Goal: Task Accomplishment & Management: Contribute content

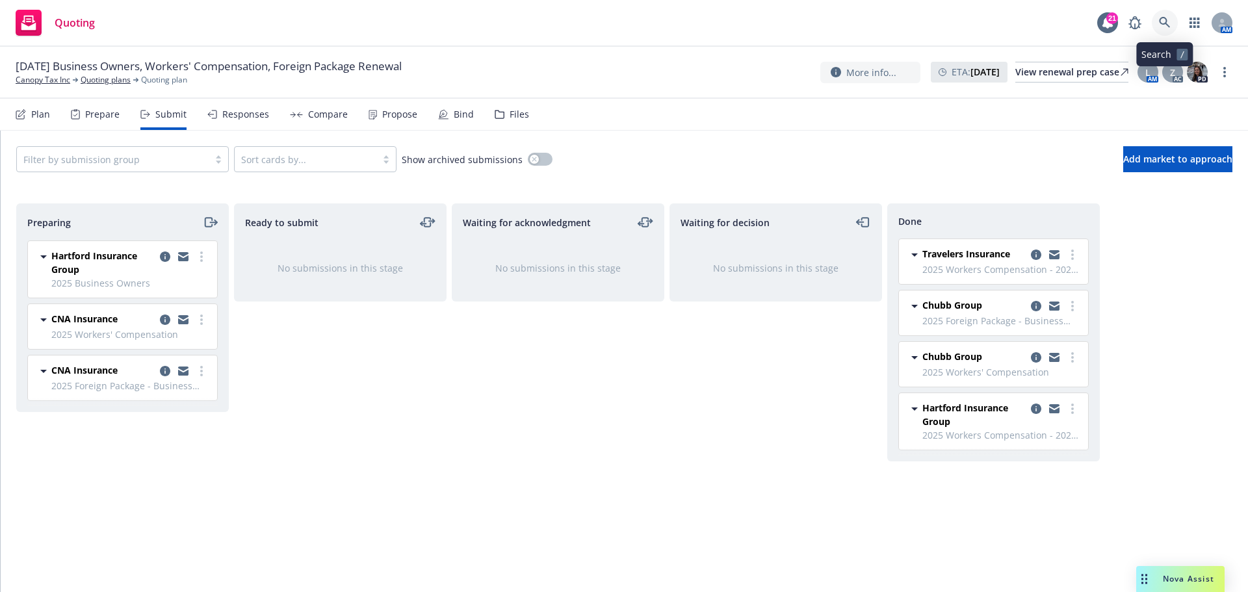
click at [1172, 25] on link at bounding box center [1165, 23] width 26 height 26
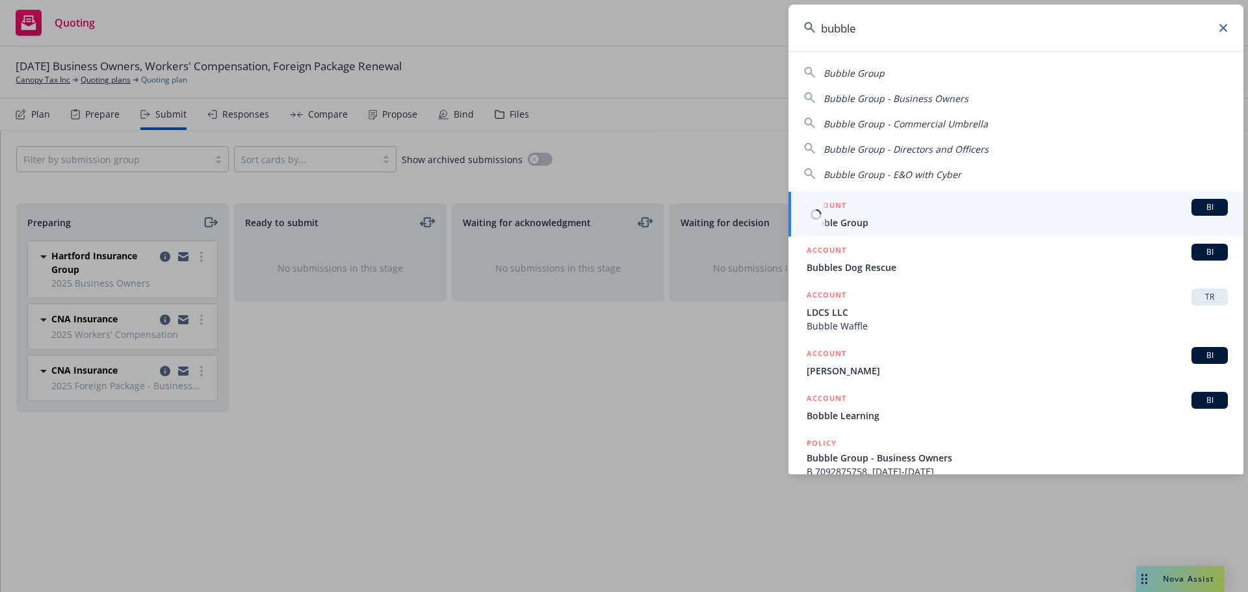
type input "bubble"
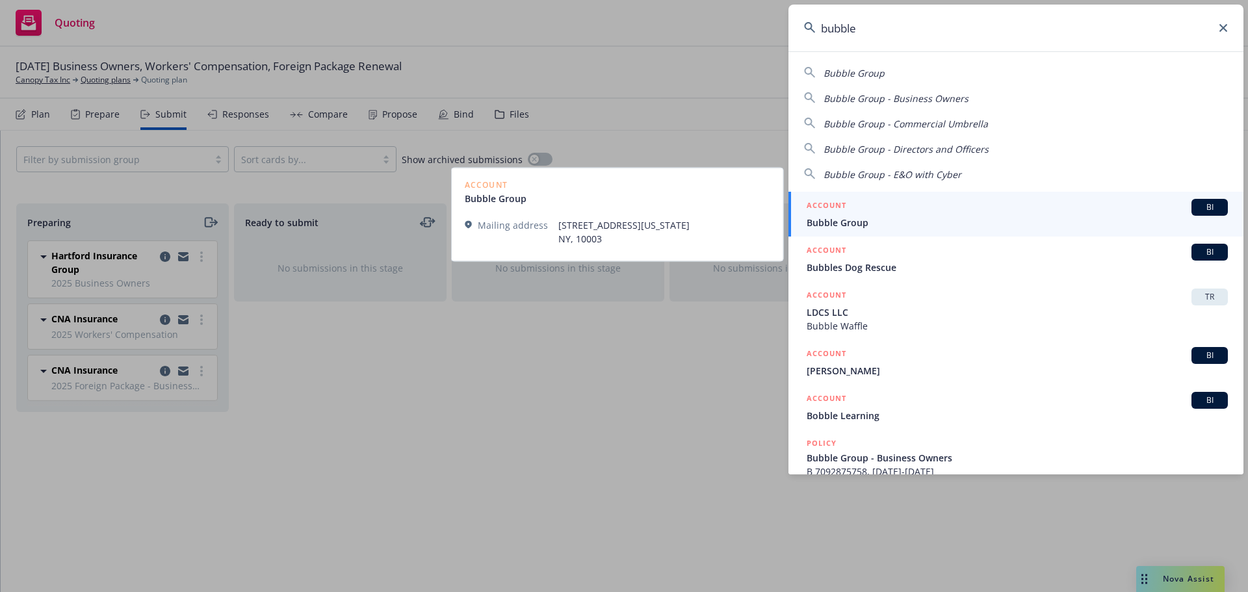
click at [867, 216] on span "Bubble Group" at bounding box center [1017, 223] width 421 height 14
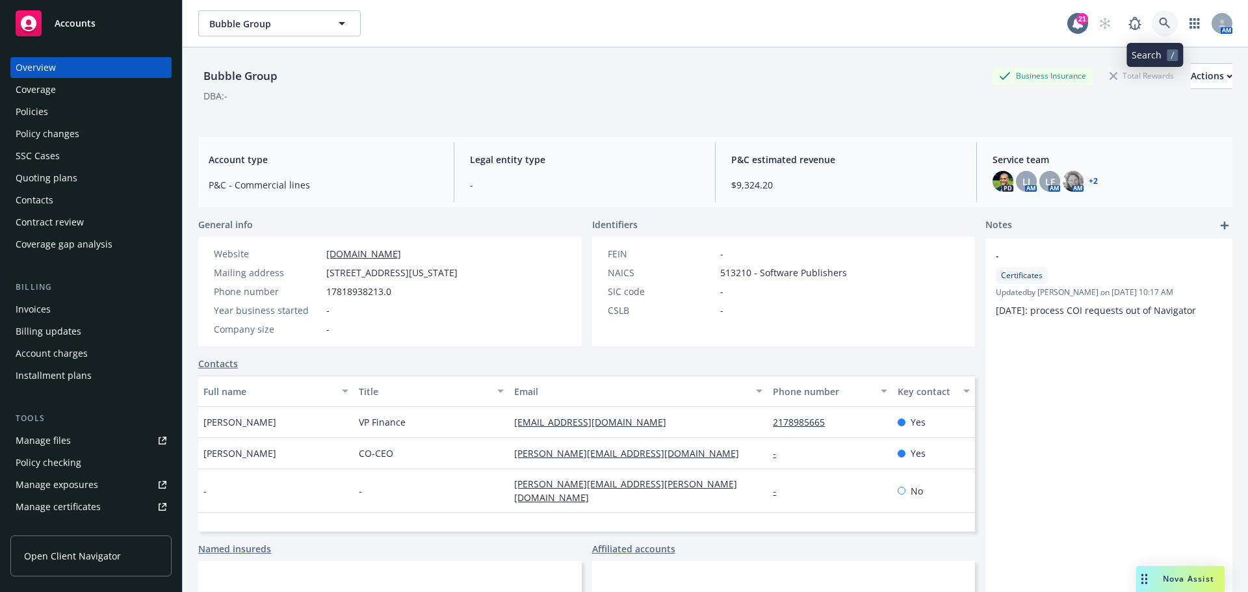
click at [1159, 21] on icon at bounding box center [1165, 24] width 12 height 12
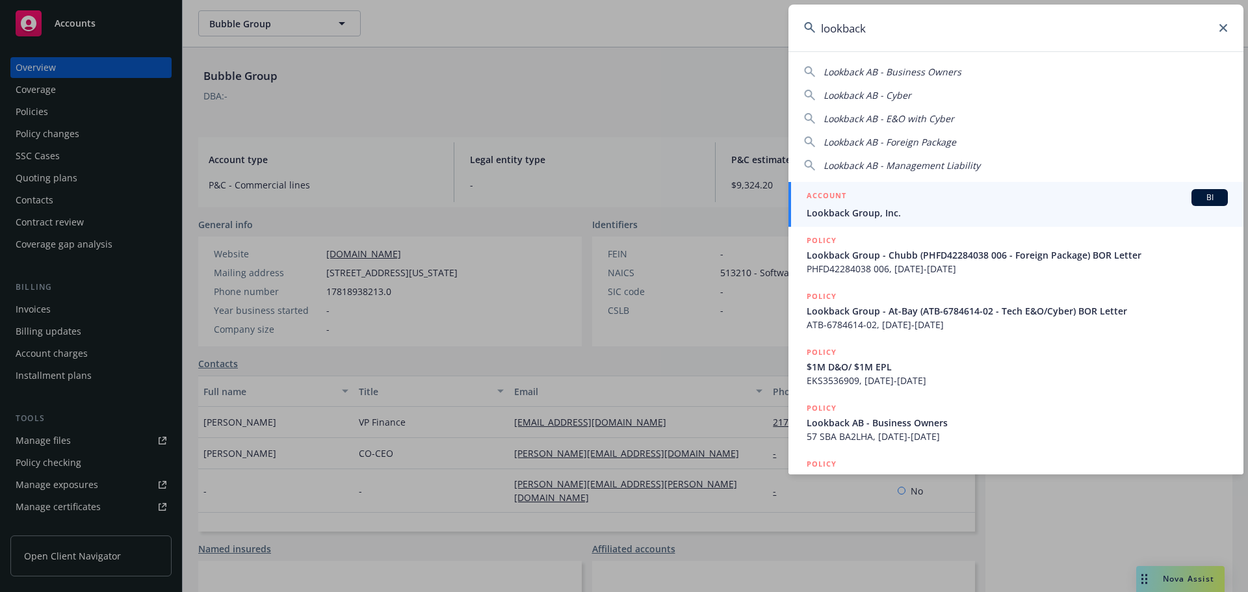
type input "lookback"
click at [908, 205] on div "ACCOUNT BI" at bounding box center [1017, 197] width 421 height 17
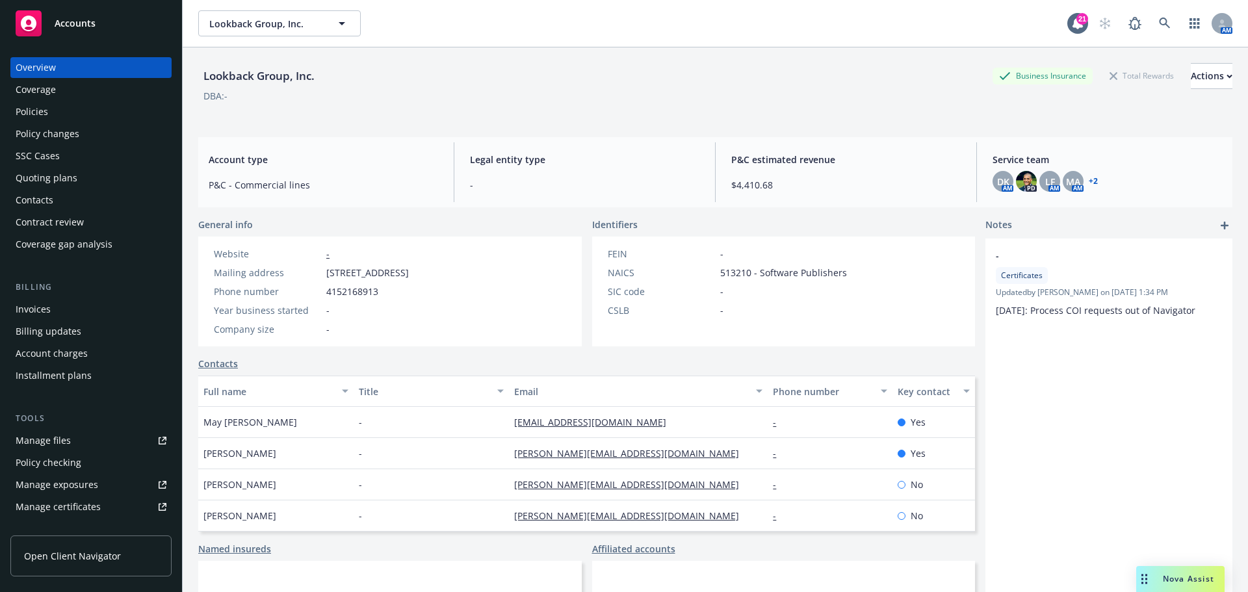
click at [67, 110] on div "Policies" at bounding box center [91, 111] width 151 height 21
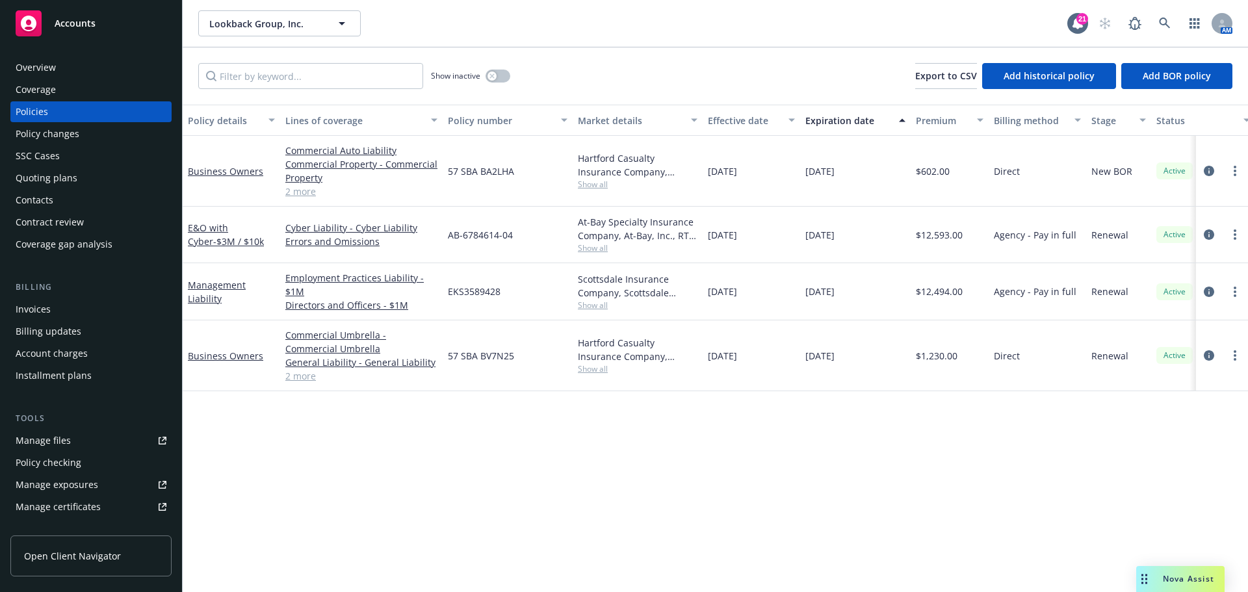
click at [58, 175] on div "Quoting plans" at bounding box center [47, 178] width 62 height 21
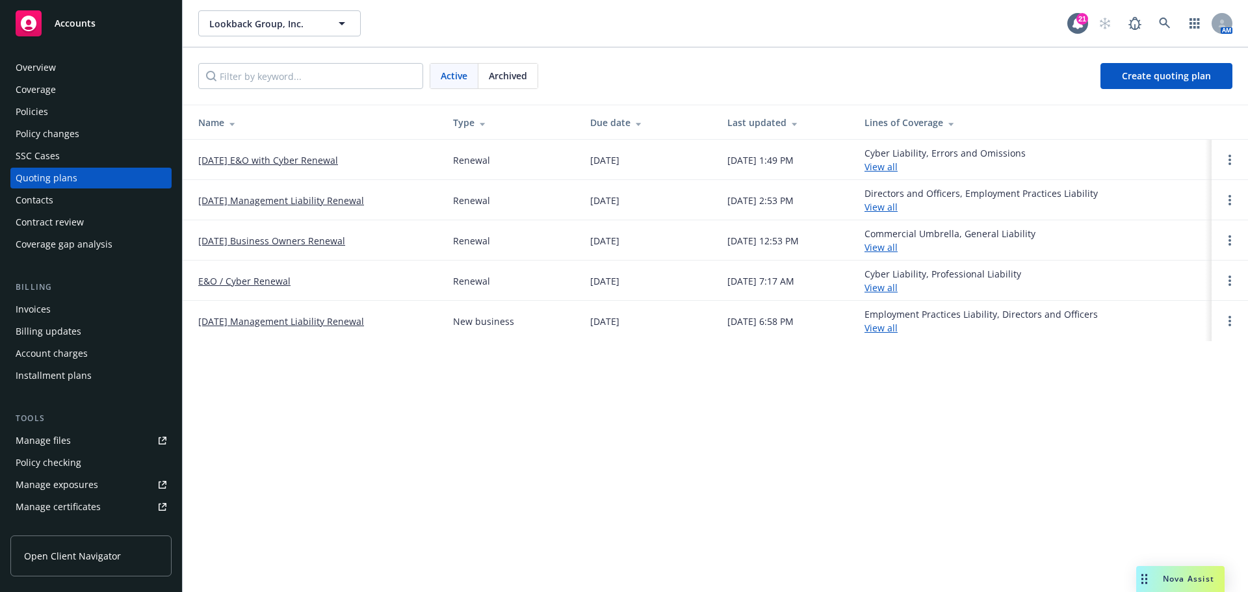
click at [38, 105] on div "Policies" at bounding box center [32, 111] width 33 height 21
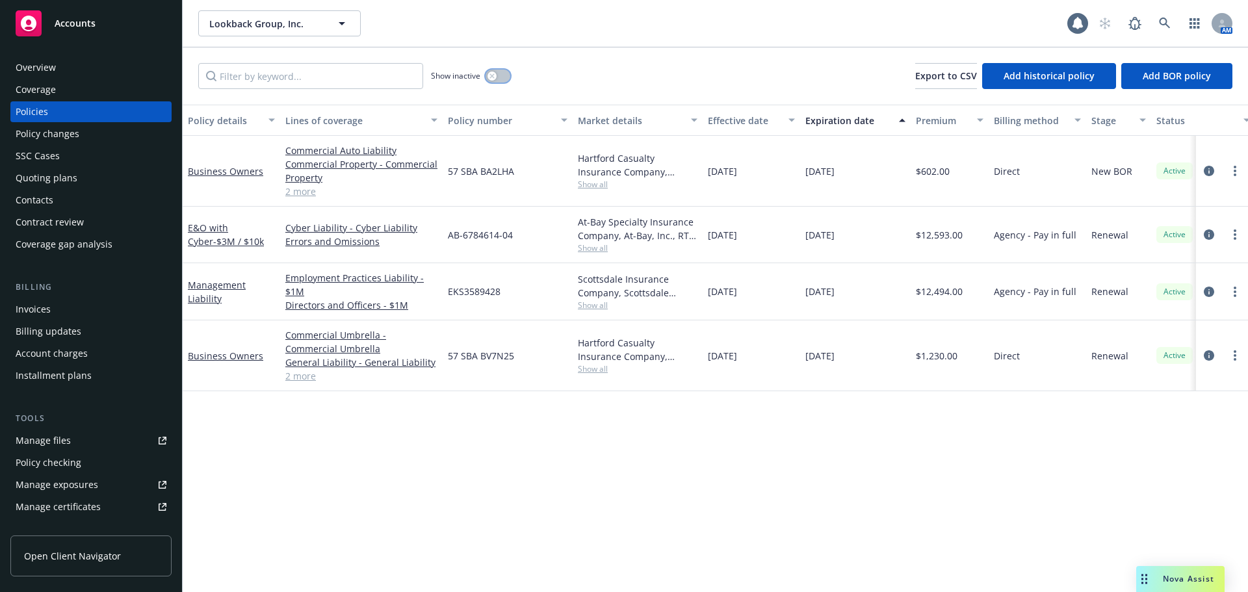
click at [492, 73] on icon "button" at bounding box center [492, 75] width 5 height 5
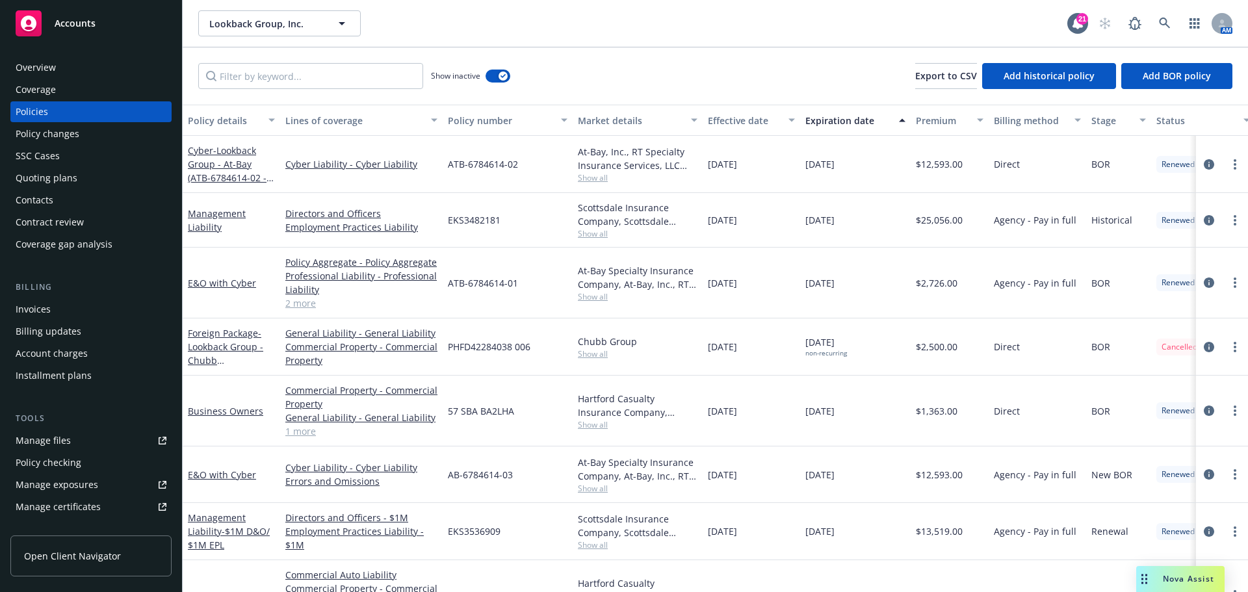
click at [854, 121] on div "Expiration date" at bounding box center [849, 121] width 86 height 14
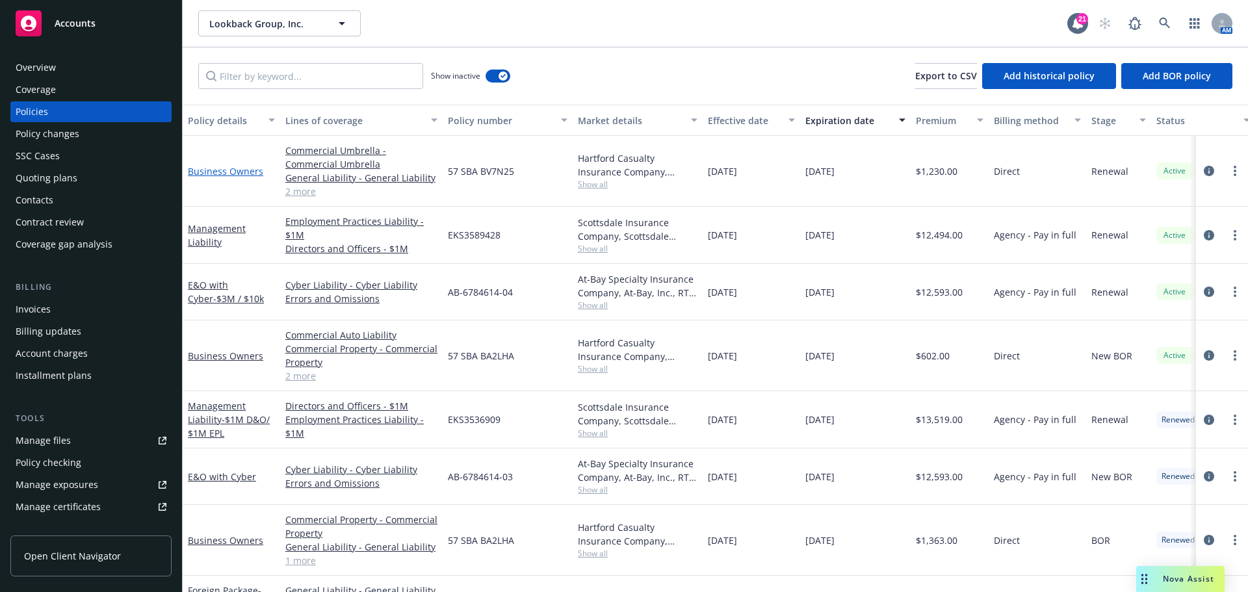
click at [224, 170] on link "Business Owners" at bounding box center [225, 171] width 75 height 12
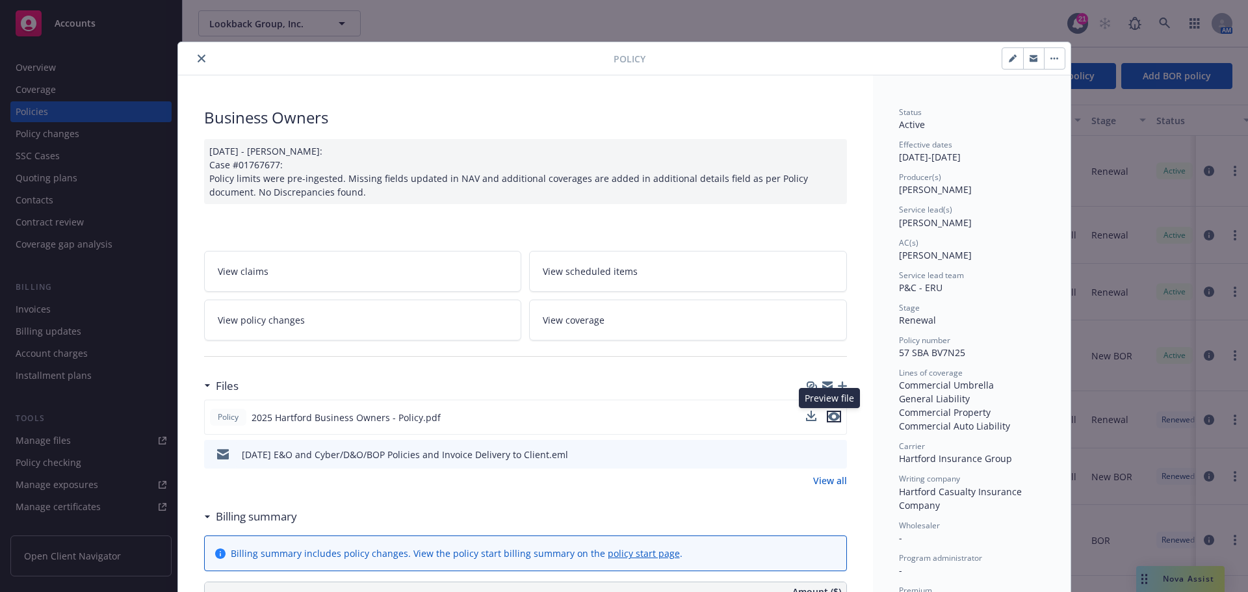
click at [830, 415] on icon "preview file" at bounding box center [834, 416] width 12 height 9
click at [809, 454] on icon "download file" at bounding box center [813, 453] width 8 height 8
click at [198, 59] on icon "close" at bounding box center [202, 59] width 8 height 8
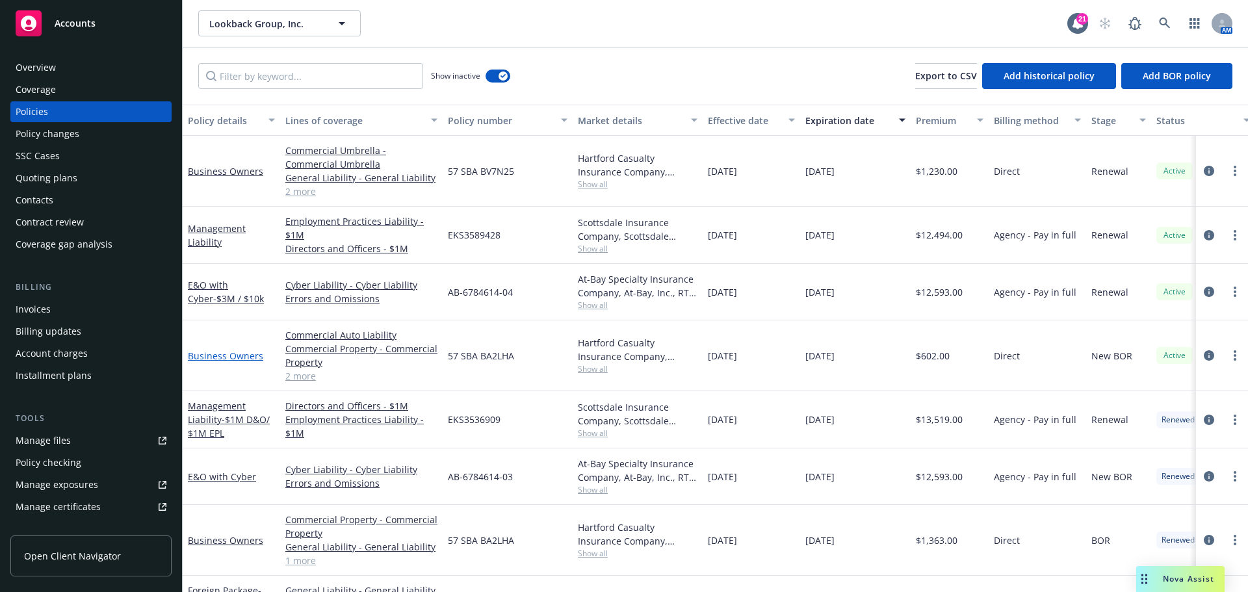
click at [224, 356] on link "Business Owners" at bounding box center [225, 356] width 75 height 12
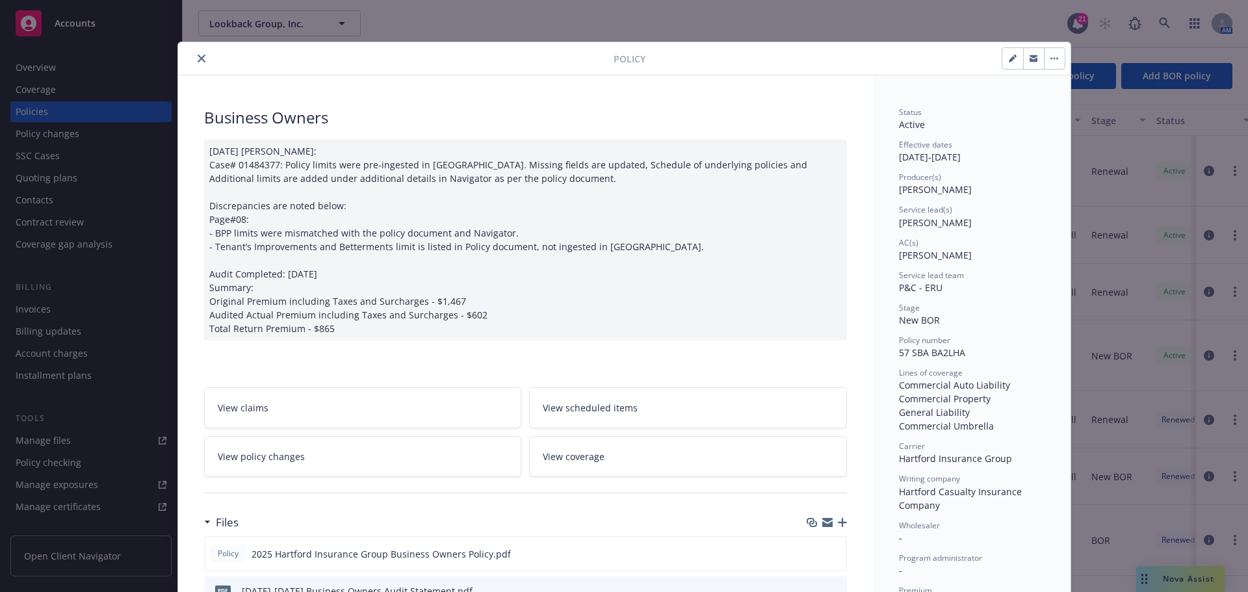
click at [194, 54] on button "close" at bounding box center [202, 59] width 16 height 16
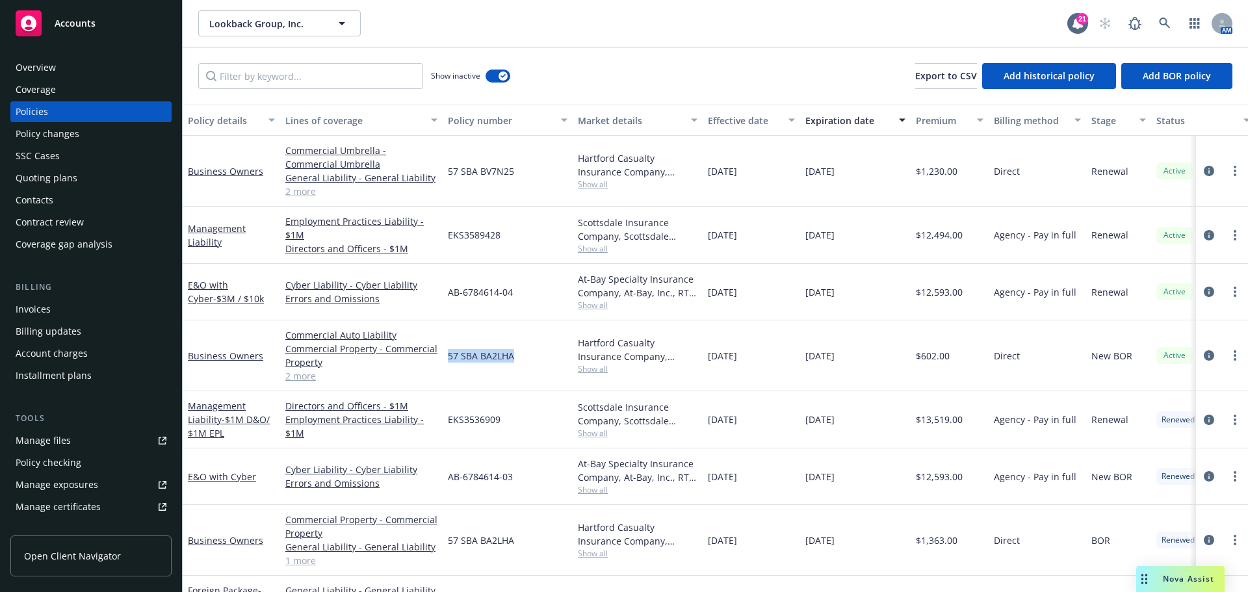
drag, startPoint x: 451, startPoint y: 358, endPoint x: 513, endPoint y: 360, distance: 61.8
click at [513, 360] on div "57 SBA BA2LHA" at bounding box center [508, 356] width 130 height 71
copy span "57 SBA BA2LHA"
click at [1204, 354] on icon "circleInformation" at bounding box center [1209, 355] width 10 height 10
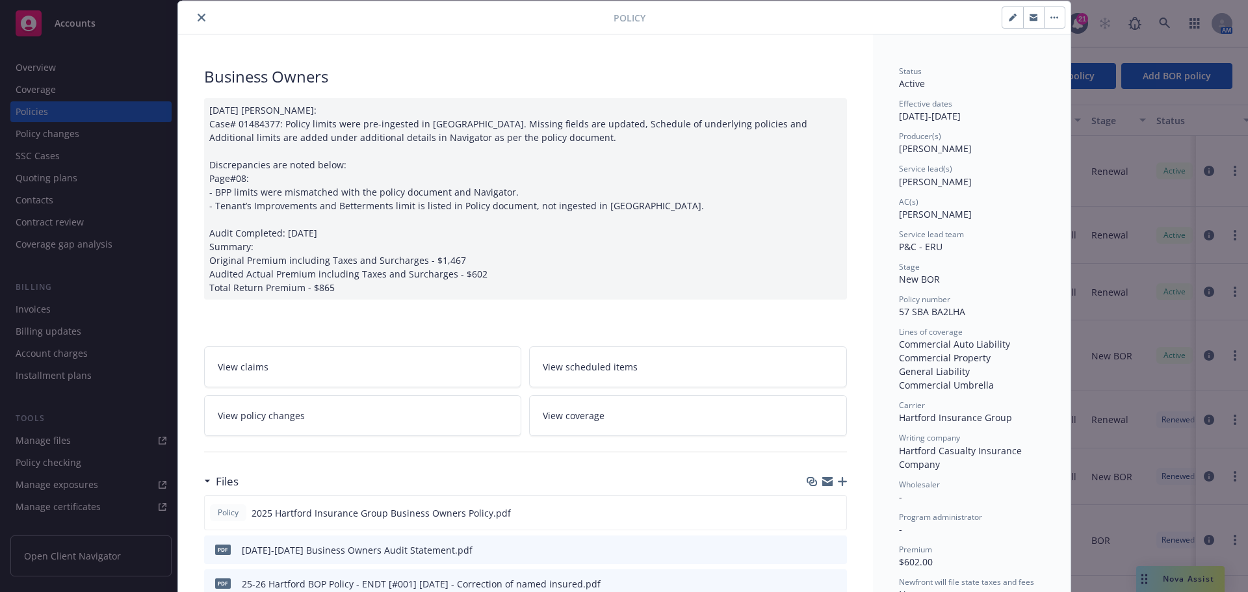
scroll to position [39, 0]
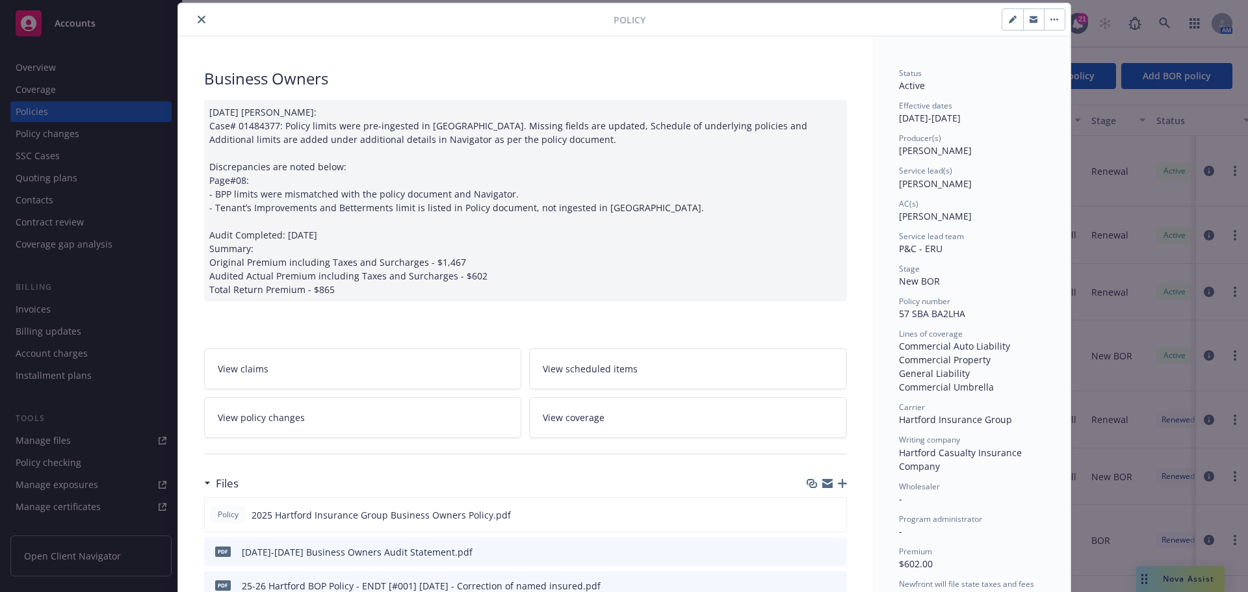
click at [1014, 17] on icon "button" at bounding box center [1015, 17] width 3 height 3
select select "NEW_BOR"
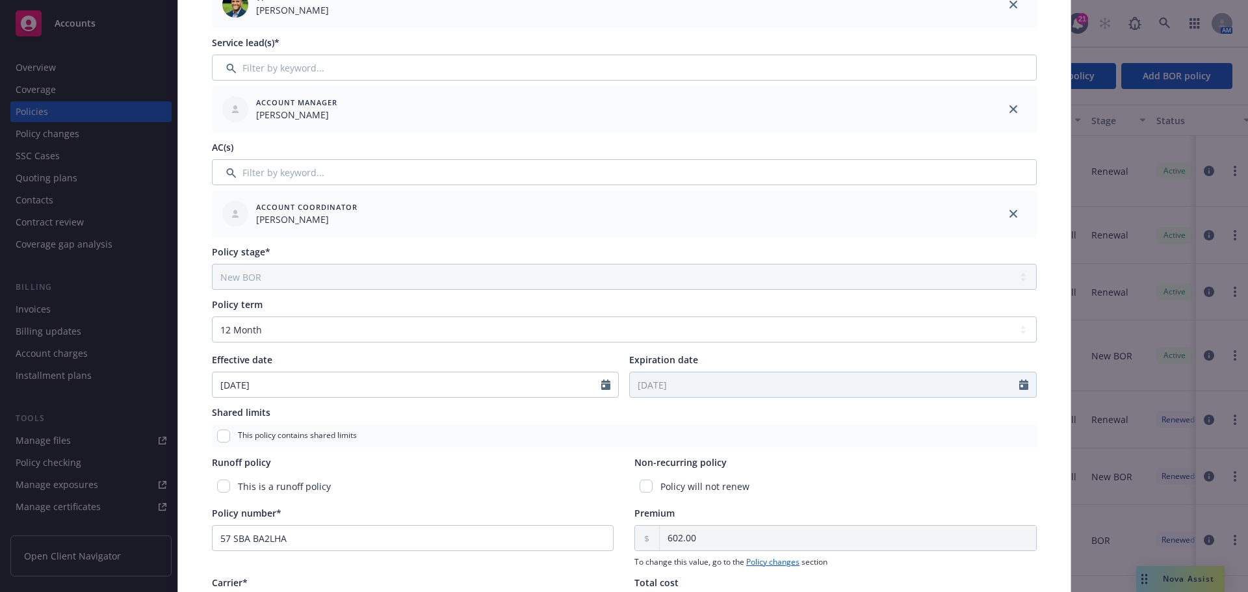
scroll to position [364, 0]
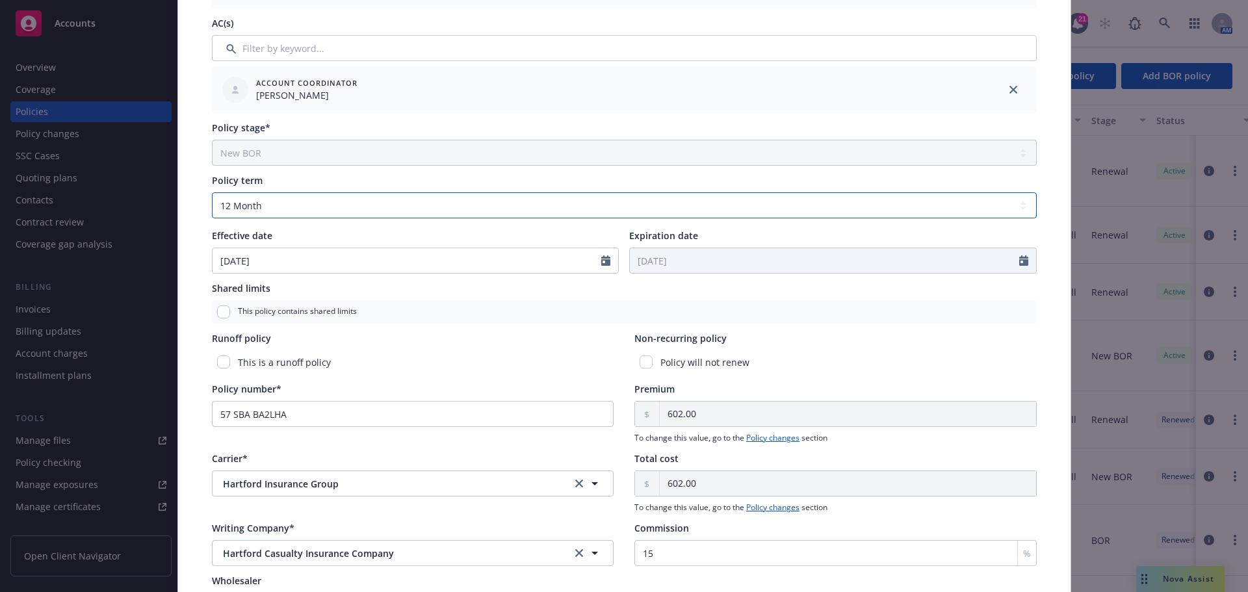
click at [284, 206] on select "Select policy term 12 Month 6 Month 4 Month 3 Month 2 Month 1 Month 36 Month (3…" at bounding box center [624, 205] width 825 height 26
select select "other"
click at [212, 192] on select "Select policy term 12 Month 6 Month 4 Month 3 Month 2 Month 1 Month 36 Month (3…" at bounding box center [624, 205] width 825 height 26
select select "9"
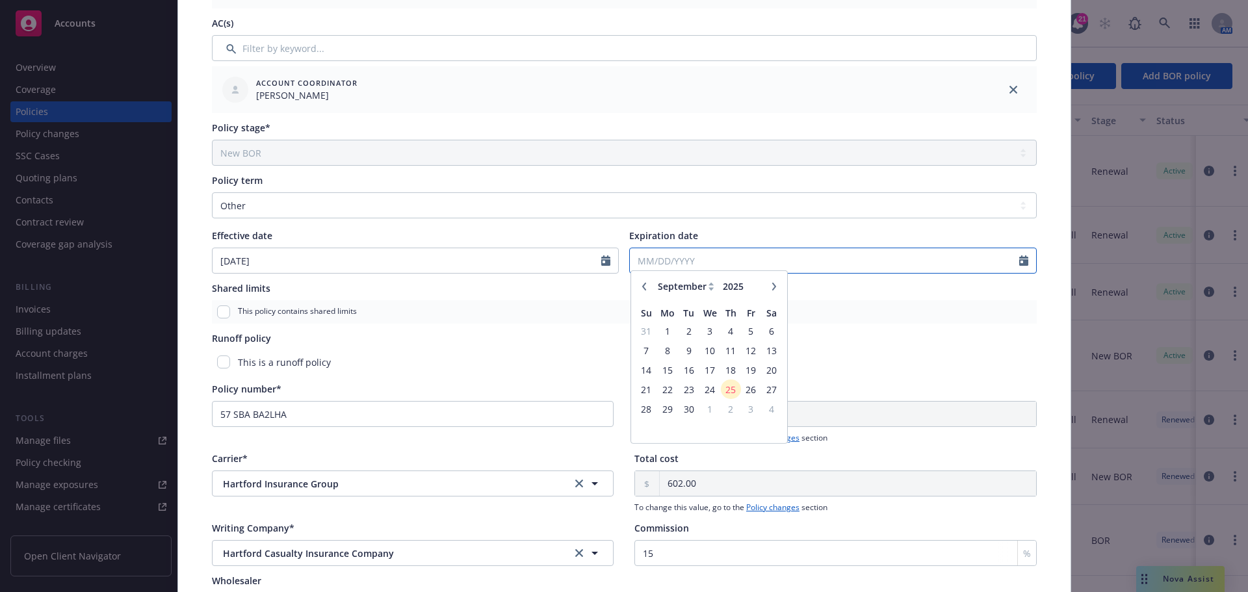
click at [720, 256] on input "Expiration date" at bounding box center [824, 260] width 389 height 25
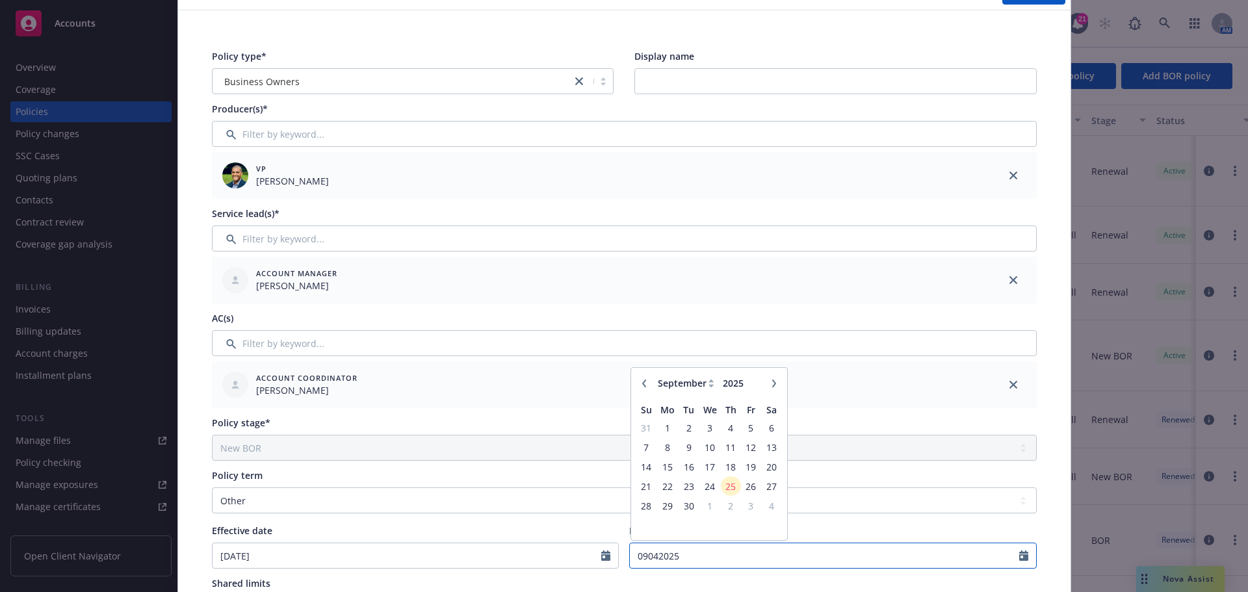
scroll to position [39, 0]
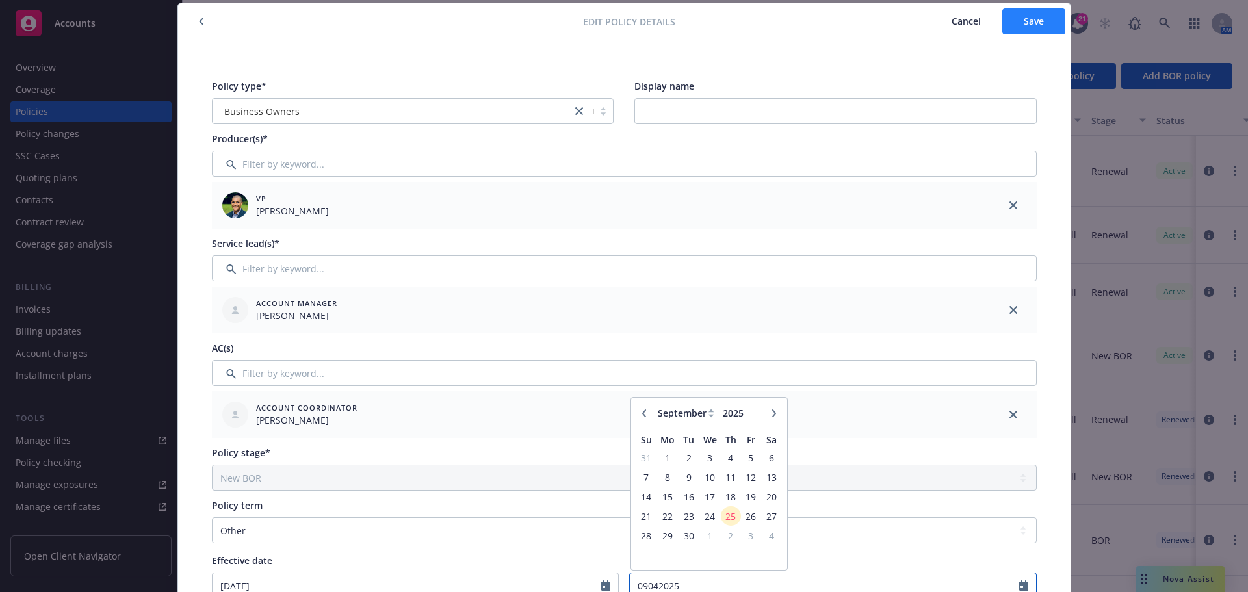
type input "09042025"
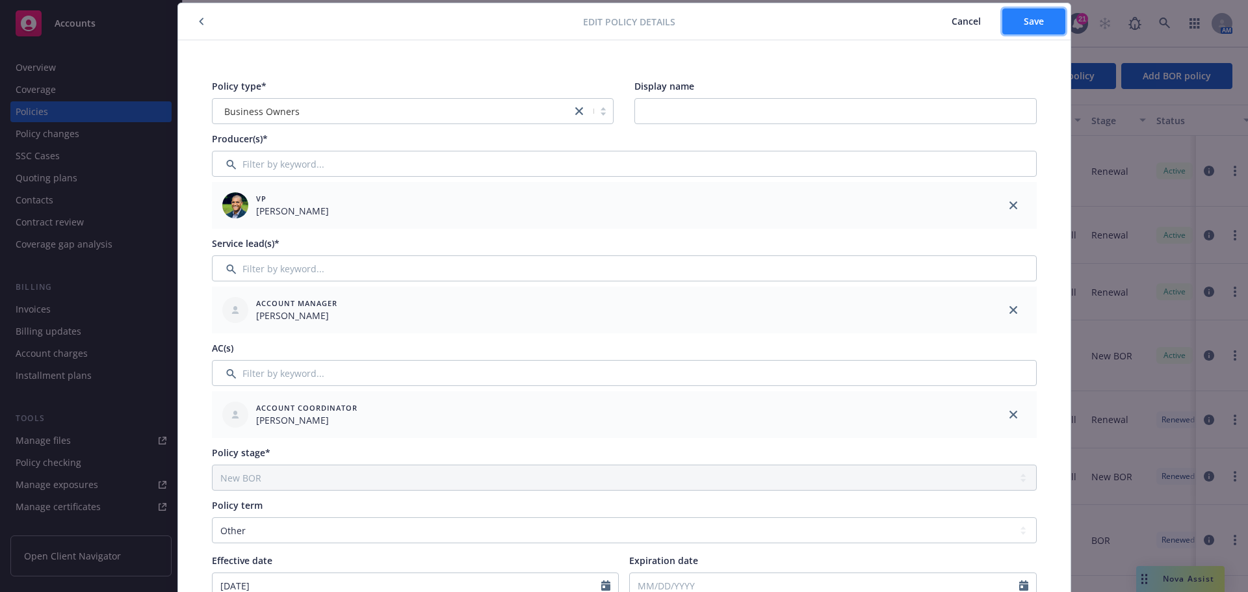
click at [1027, 23] on span "Save" at bounding box center [1034, 21] width 20 height 12
click at [197, 17] on button "button" at bounding box center [202, 22] width 16 height 16
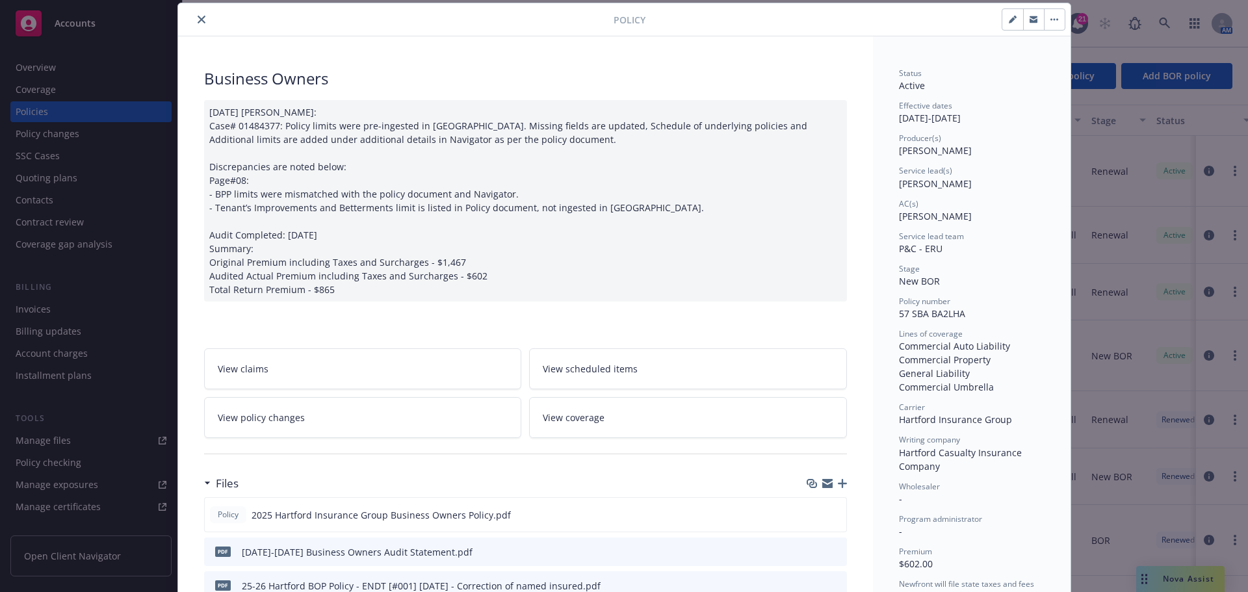
click at [194, 17] on button "close" at bounding box center [202, 20] width 16 height 16
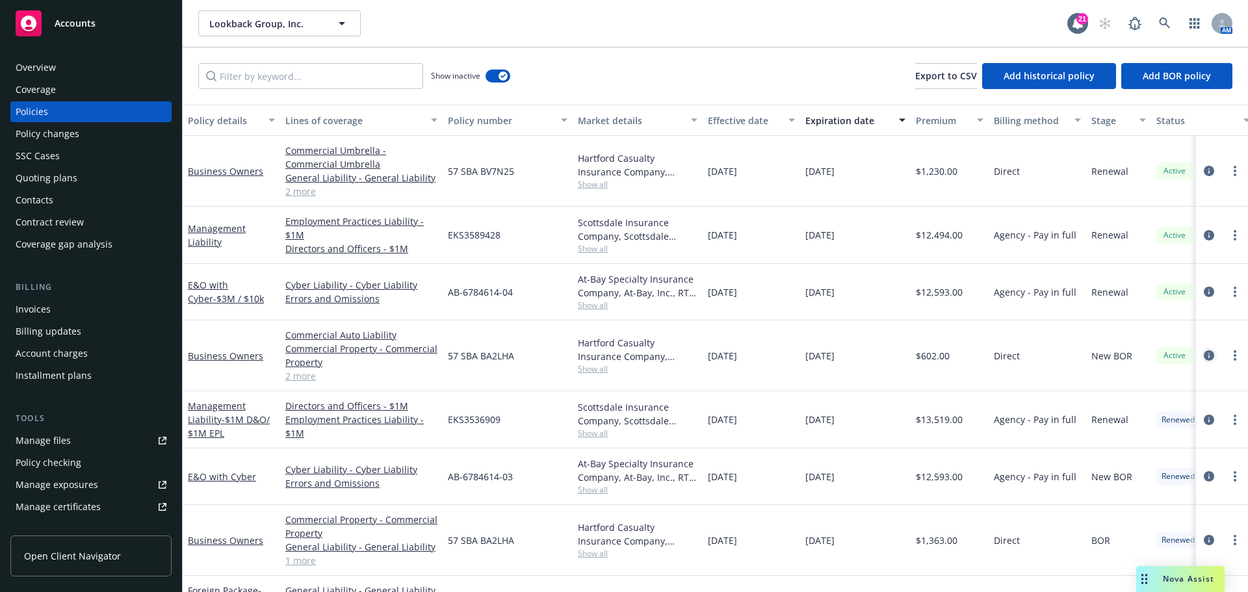
click at [1201, 350] on link "circleInformation" at bounding box center [1209, 356] width 16 height 16
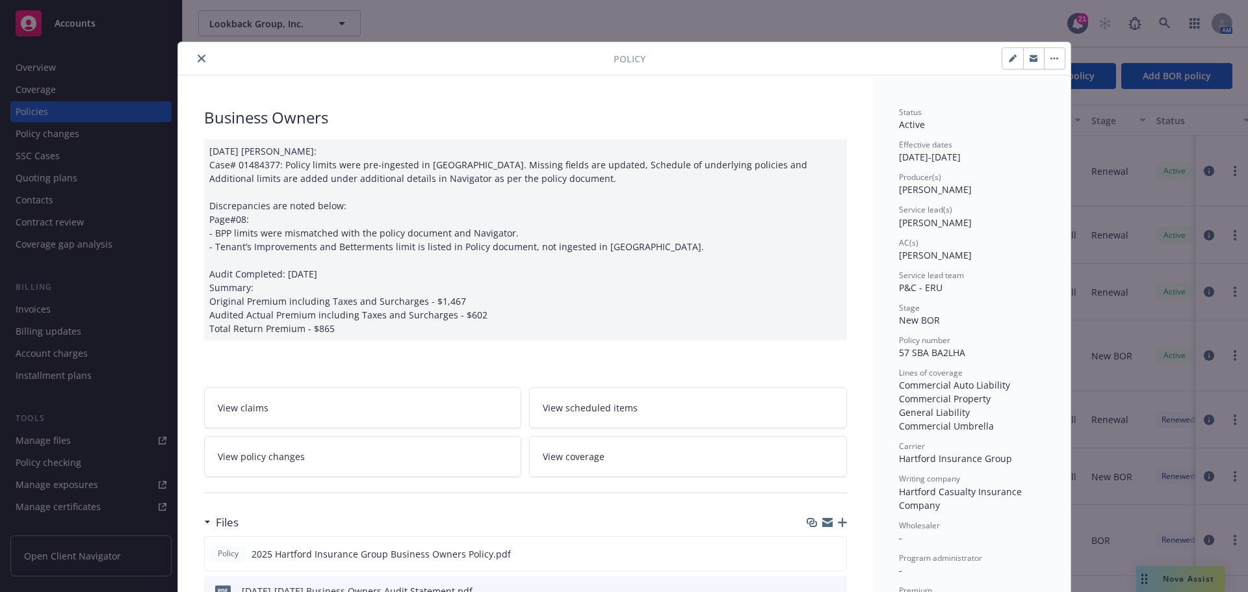
click at [1009, 59] on icon "button" at bounding box center [1013, 59] width 8 height 8
select select "NEW_BOR"
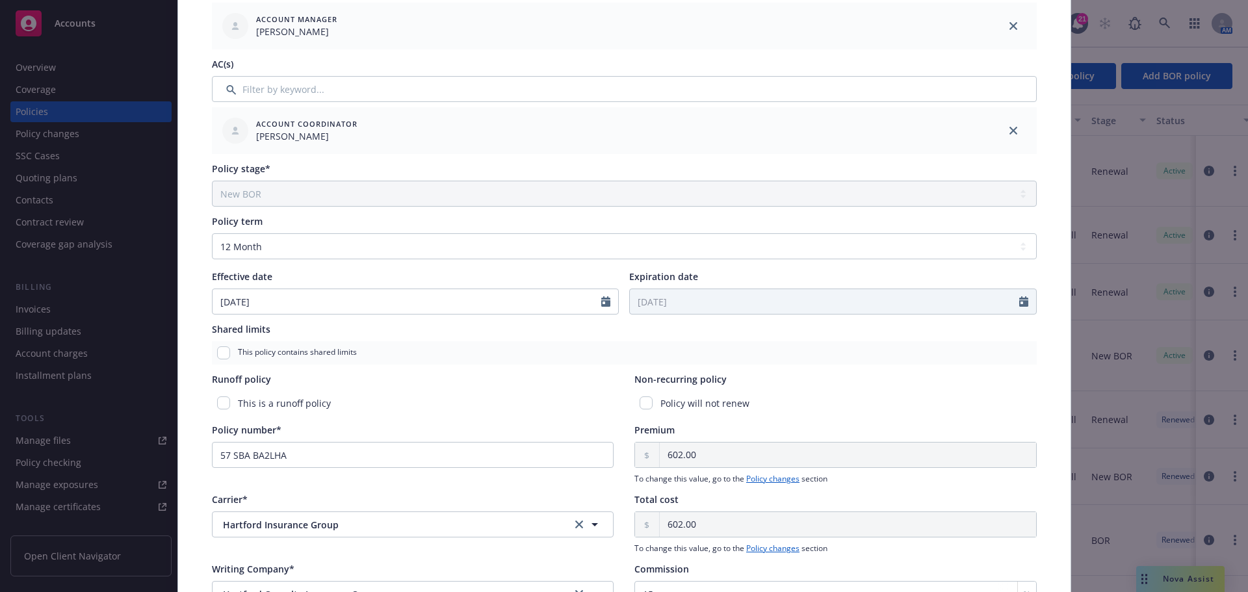
scroll to position [325, 0]
click at [285, 239] on select "Select policy term 12 Month 6 Month 4 Month 3 Month 2 Month 1 Month 36 Month (3…" at bounding box center [624, 244] width 825 height 26
select select "other"
click at [212, 231] on select "Select policy term 12 Month 6 Month 4 Month 3 Month 2 Month 1 Month 36 Month (3…" at bounding box center [624, 244] width 825 height 26
click at [727, 304] on input "Expiration date" at bounding box center [824, 299] width 389 height 25
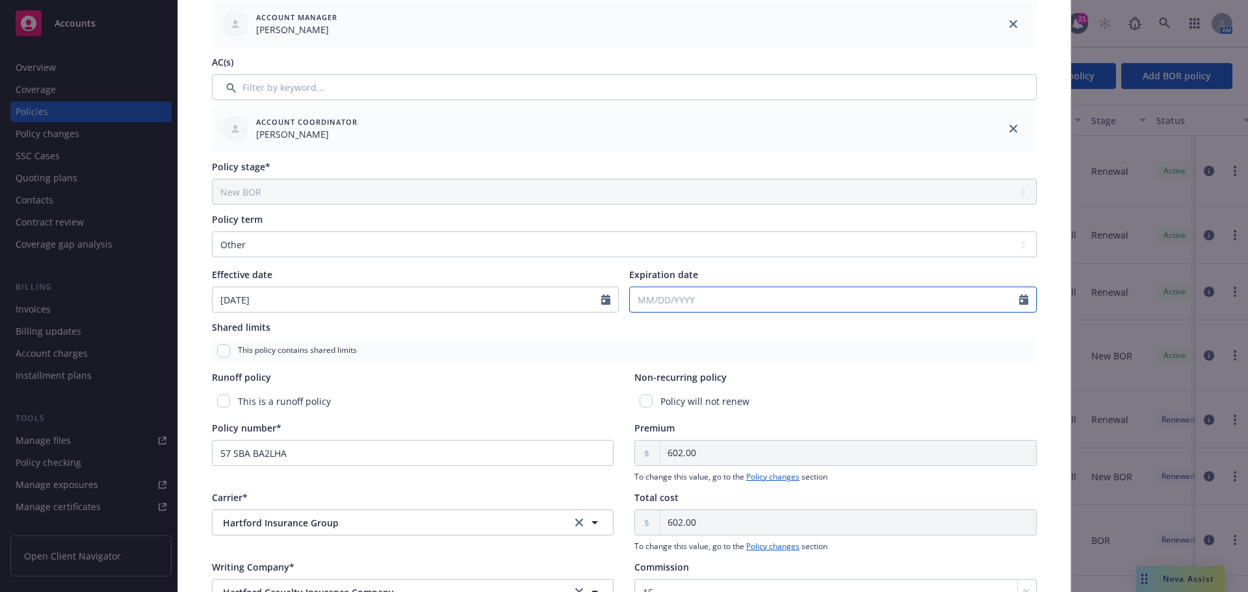
select select "9"
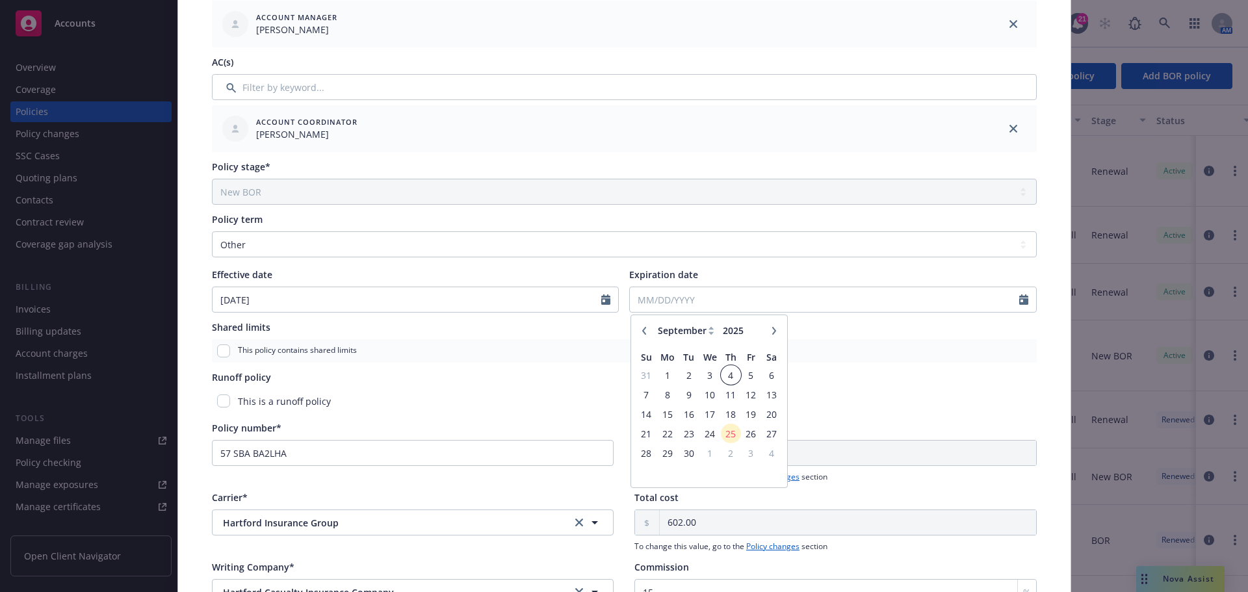
drag, startPoint x: 727, startPoint y: 378, endPoint x: 729, endPoint y: 371, distance: 7.6
click at [728, 377] on span "4" at bounding box center [731, 375] width 18 height 16
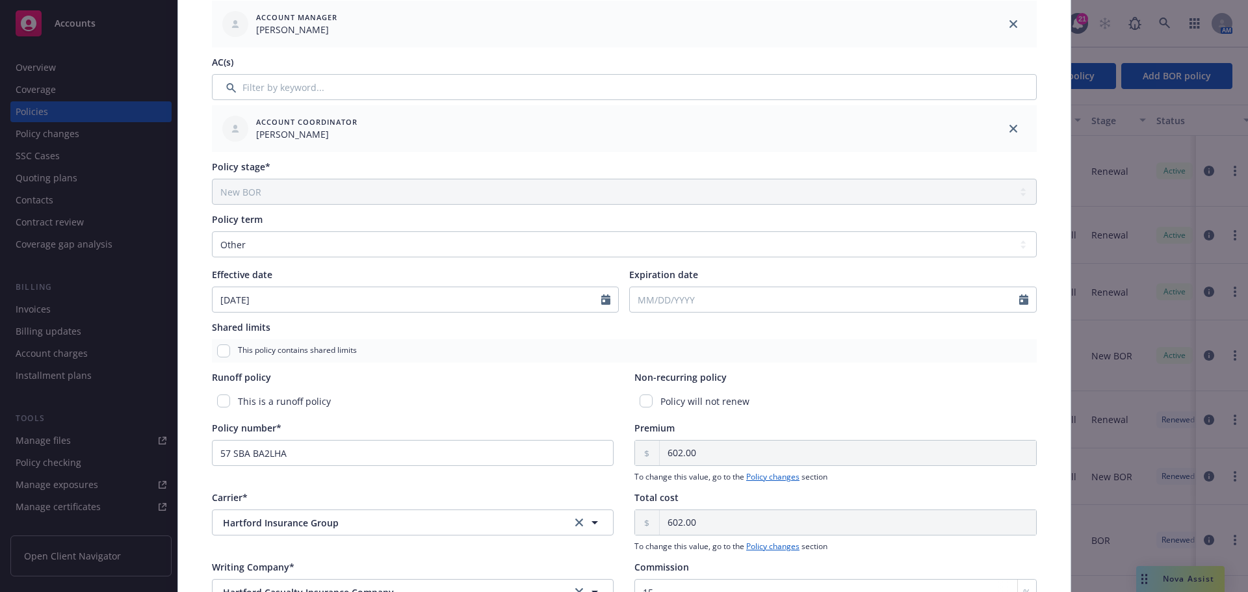
type input "[DATE]"
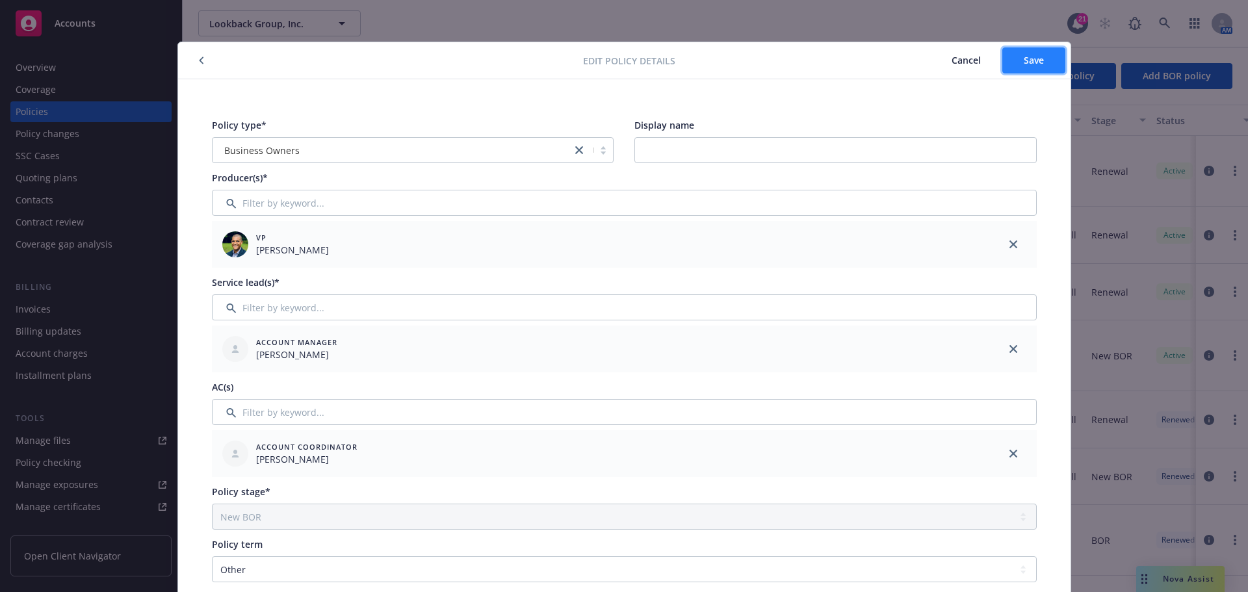
click at [1046, 53] on button "Save" at bounding box center [1034, 60] width 63 height 26
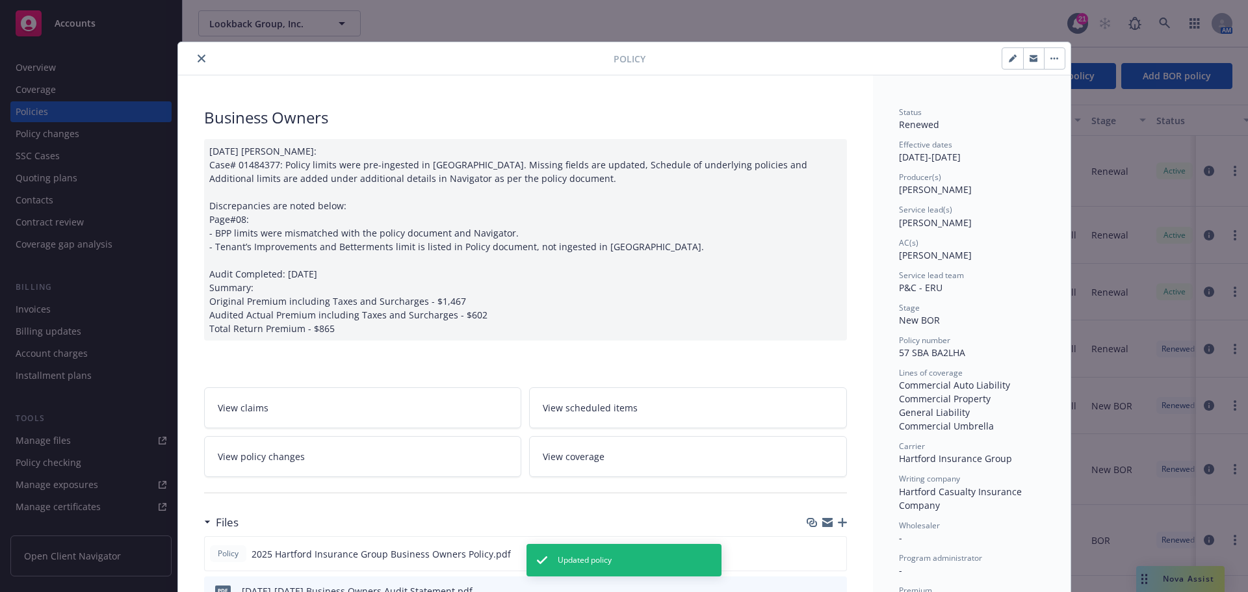
click at [198, 55] on icon "close" at bounding box center [202, 59] width 8 height 8
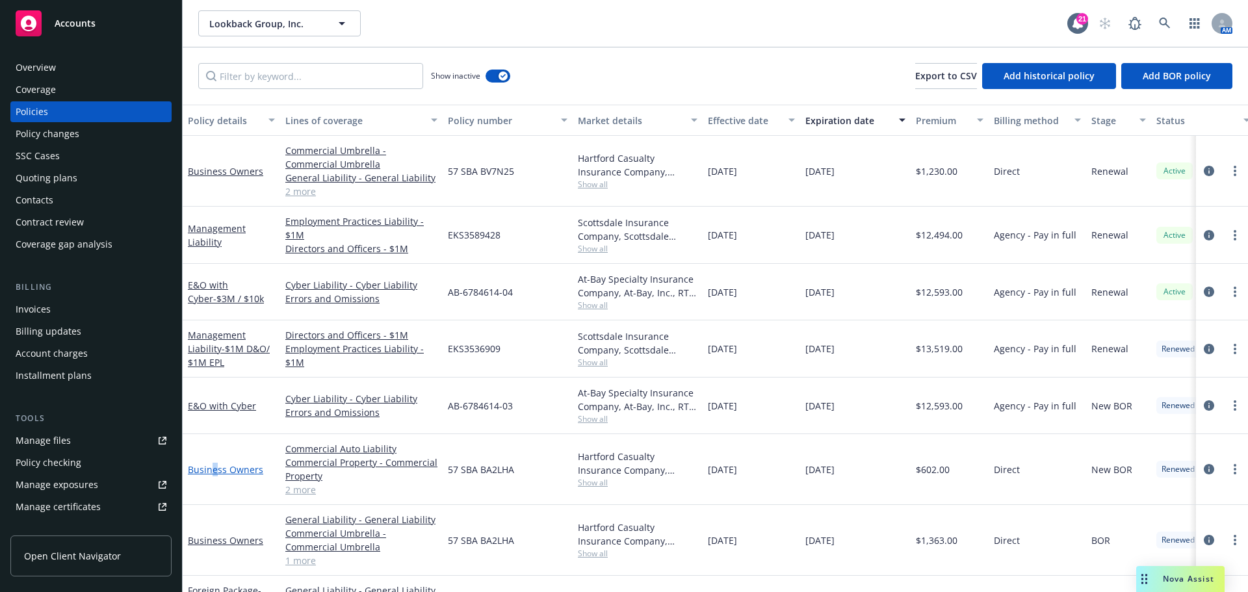
click at [214, 467] on link "Business Owners" at bounding box center [225, 470] width 75 height 12
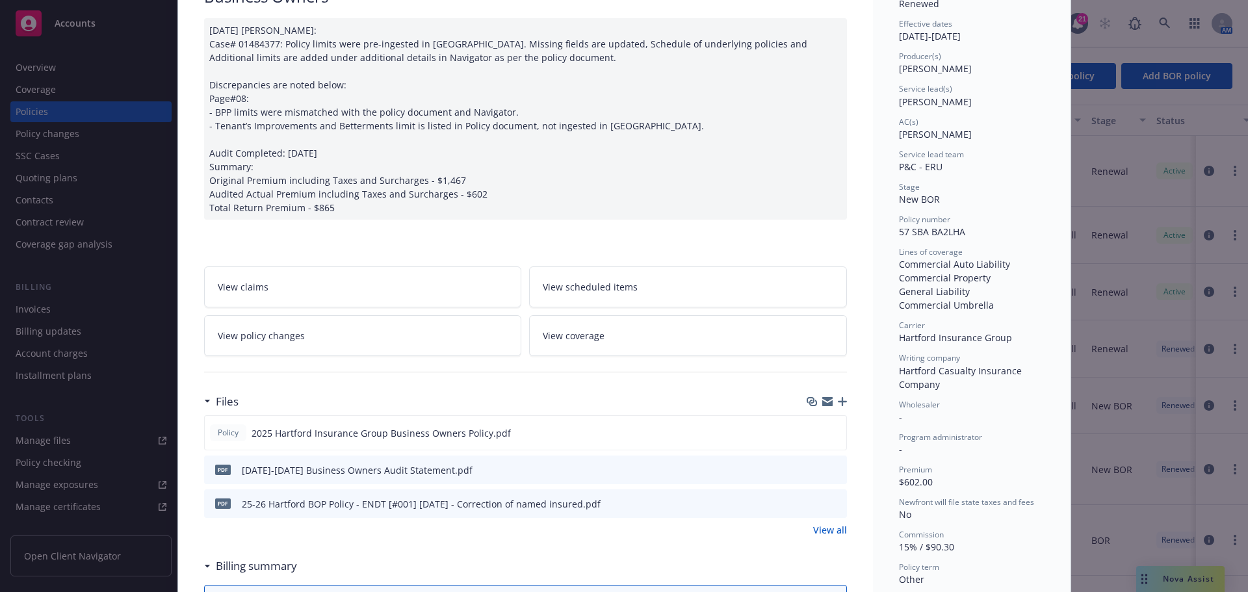
scroll to position [234, 0]
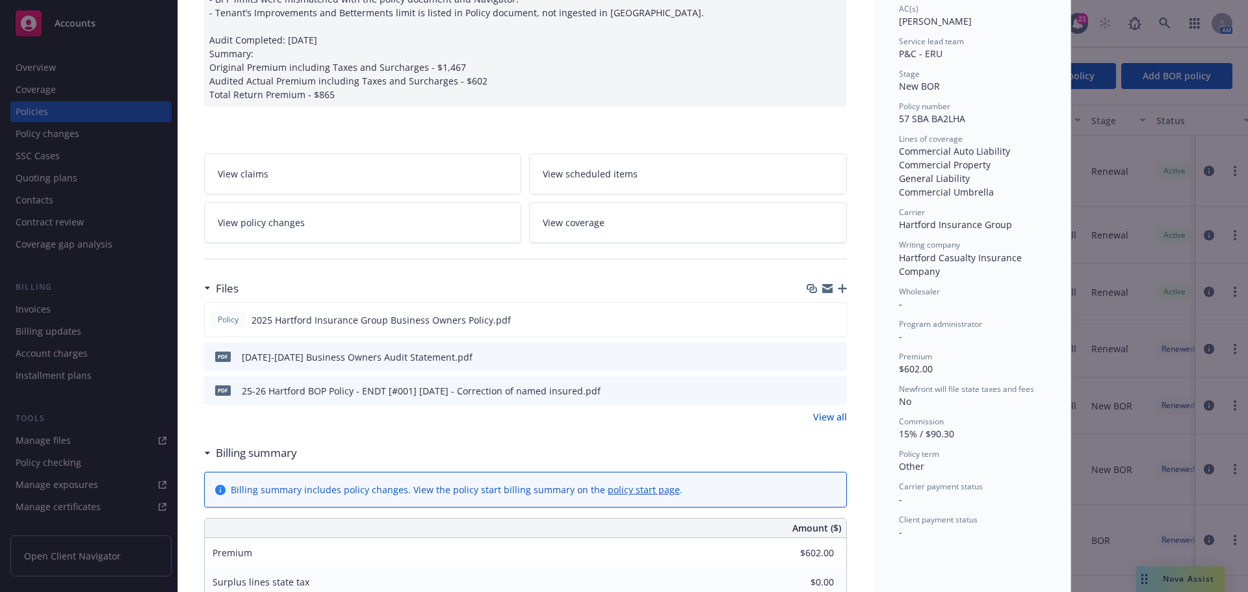
click at [829, 356] on icon "preview file" at bounding box center [835, 356] width 12 height 9
click at [824, 417] on link "View all" at bounding box center [830, 417] width 34 height 14
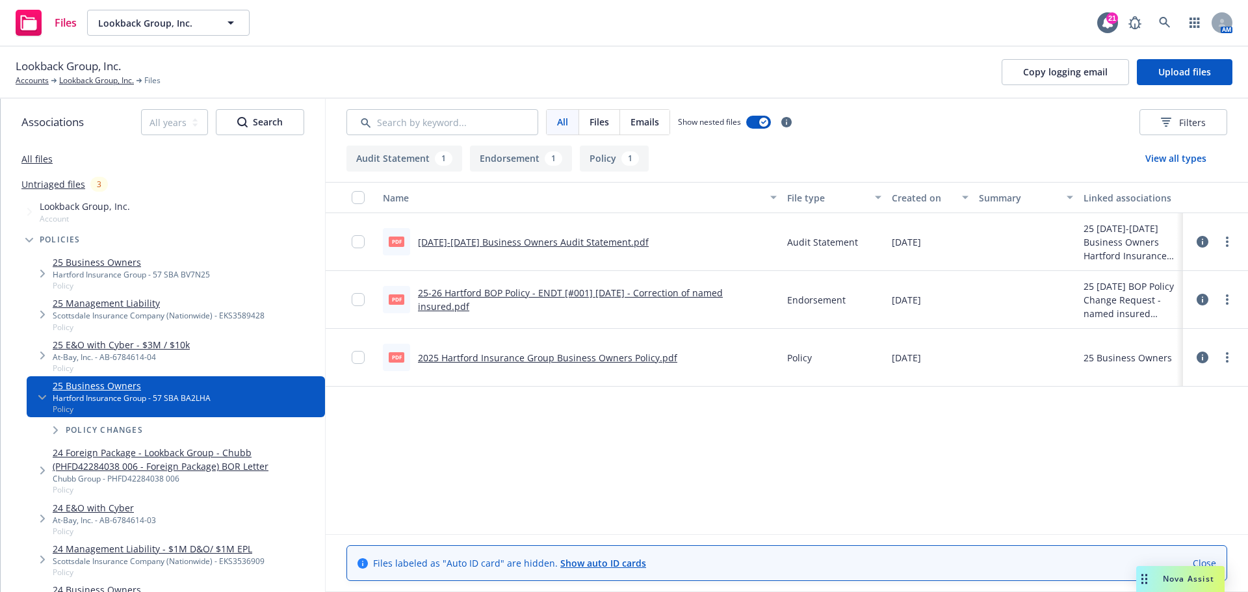
click at [1205, 241] on icon at bounding box center [1203, 242] width 12 height 12
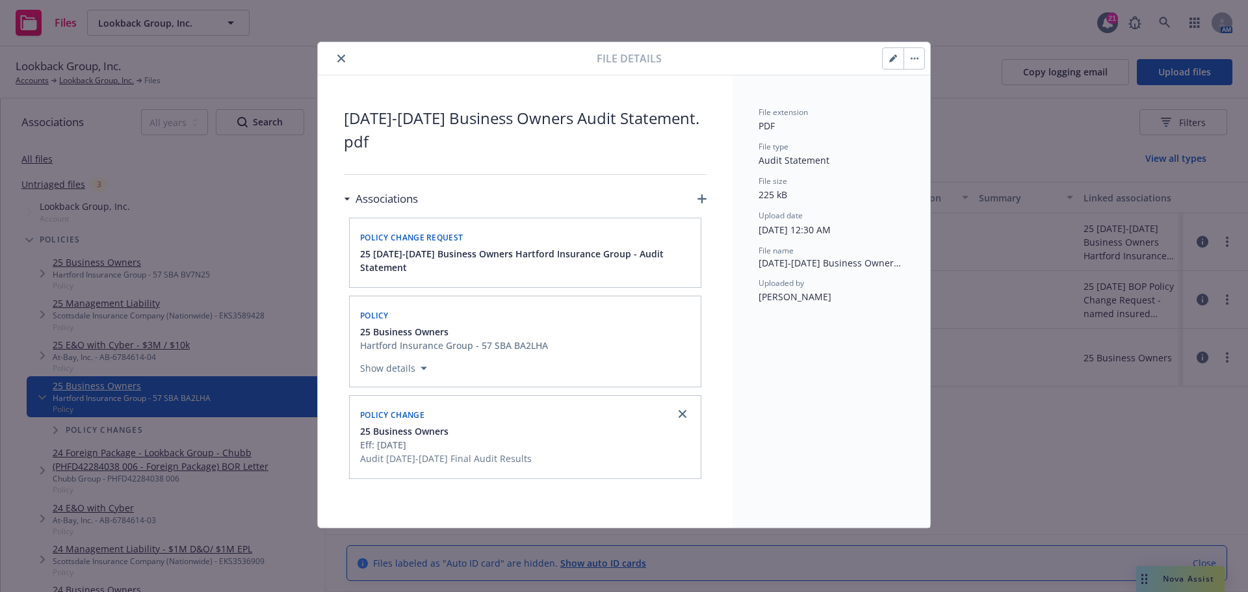
click at [340, 57] on icon "close" at bounding box center [341, 59] width 8 height 8
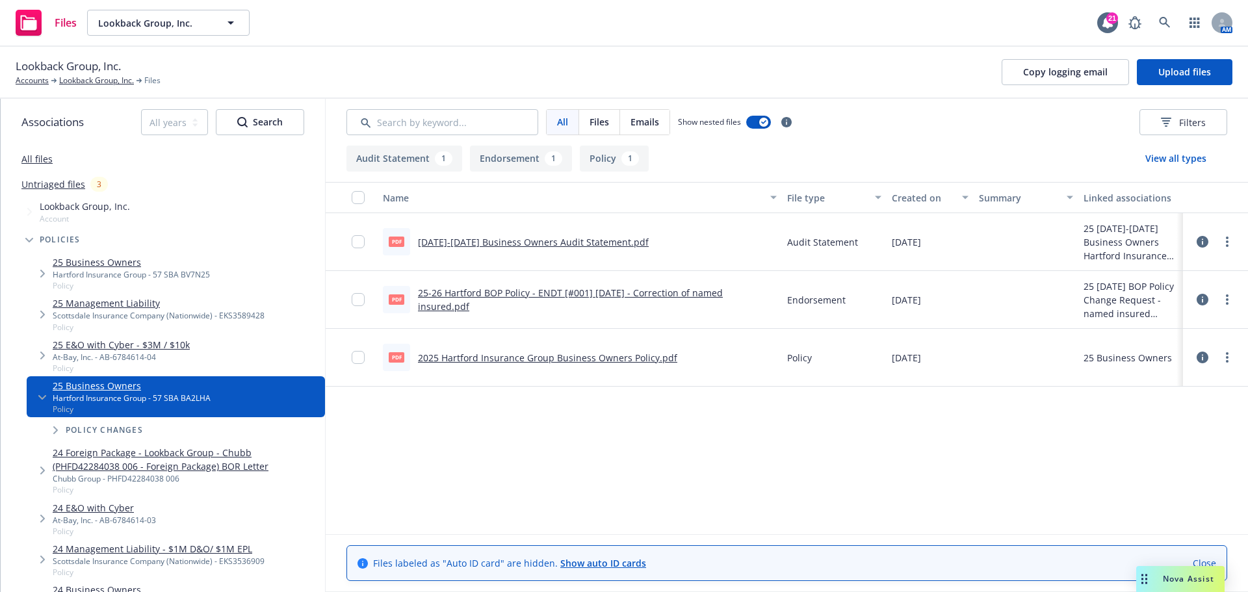
click at [564, 243] on link "[DATE]-[DATE] Business Owners Audit Statement.pdf" at bounding box center [533, 242] width 231 height 12
click at [96, 77] on link "Lookback Group, Inc." at bounding box center [96, 81] width 75 height 12
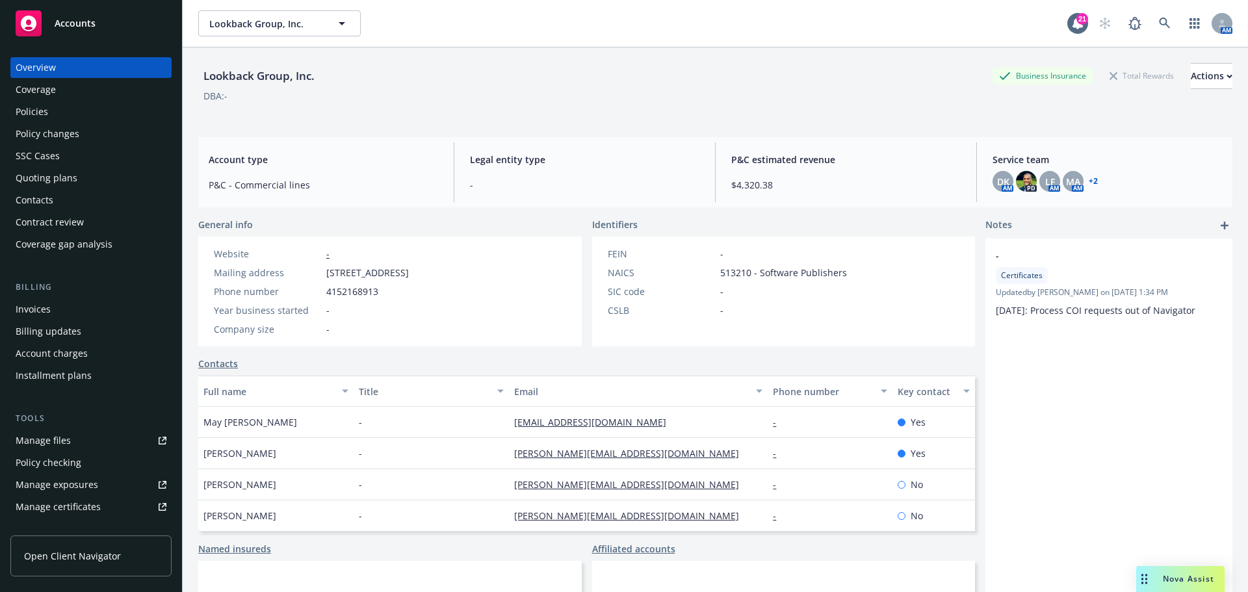
click at [48, 201] on div "Contacts" at bounding box center [35, 200] width 38 height 21
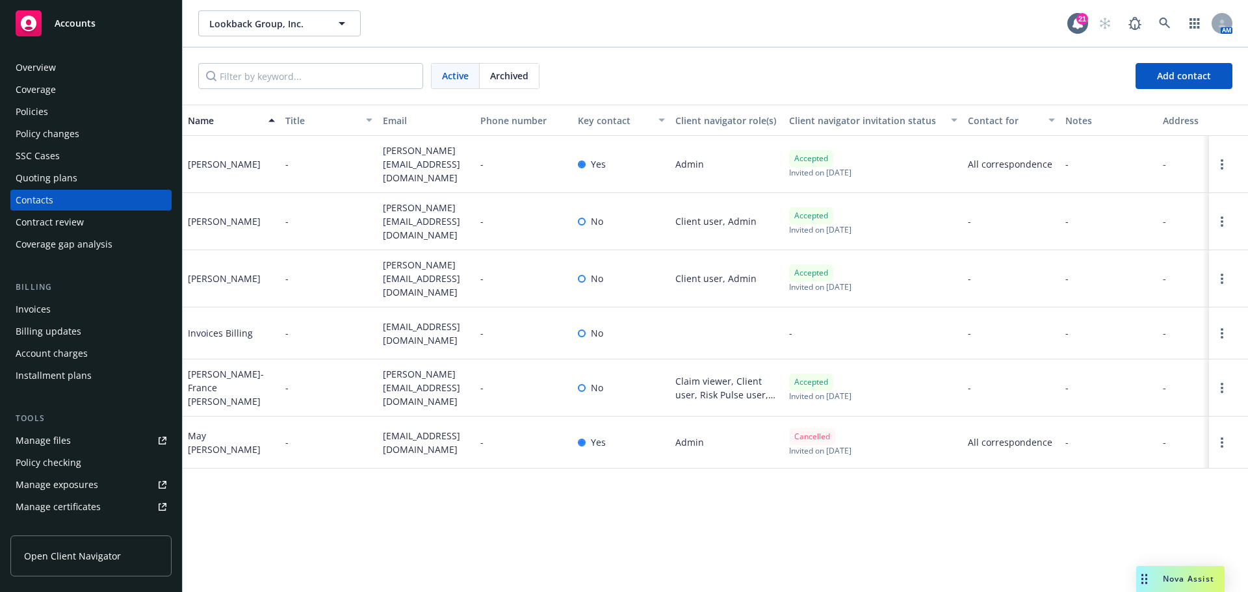
click at [38, 109] on div "Policies" at bounding box center [32, 111] width 33 height 21
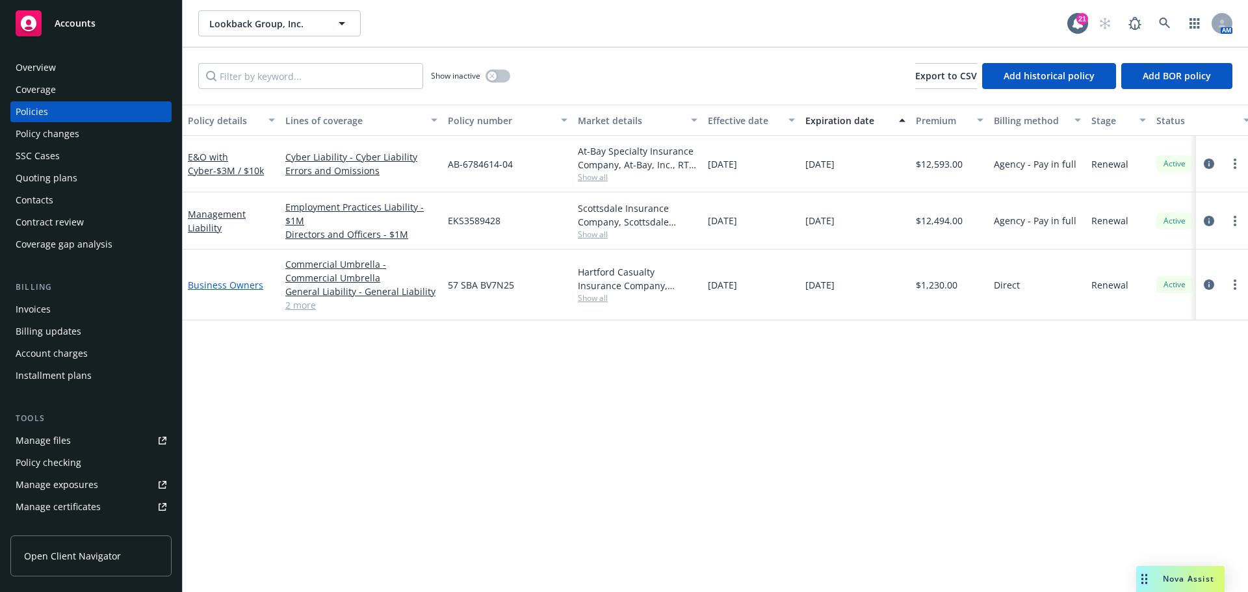
click at [246, 288] on link "Business Owners" at bounding box center [225, 285] width 75 height 12
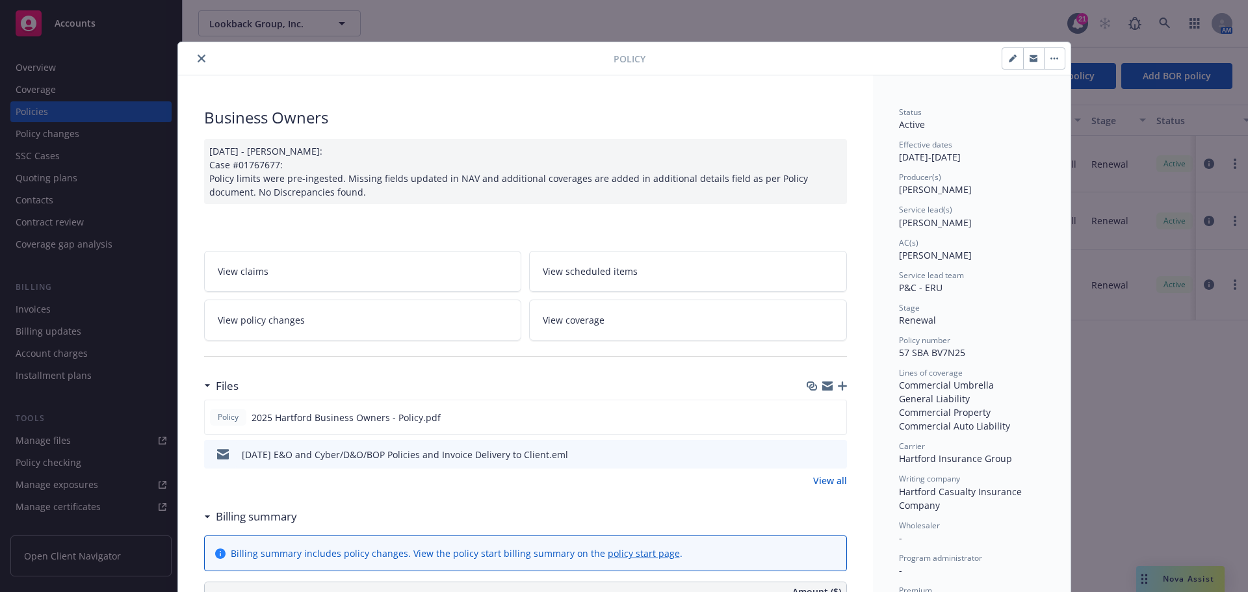
drag, startPoint x: 830, startPoint y: 451, endPoint x: 826, endPoint y: 445, distance: 7.3
click at [830, 451] on icon "preview file" at bounding box center [835, 453] width 12 height 9
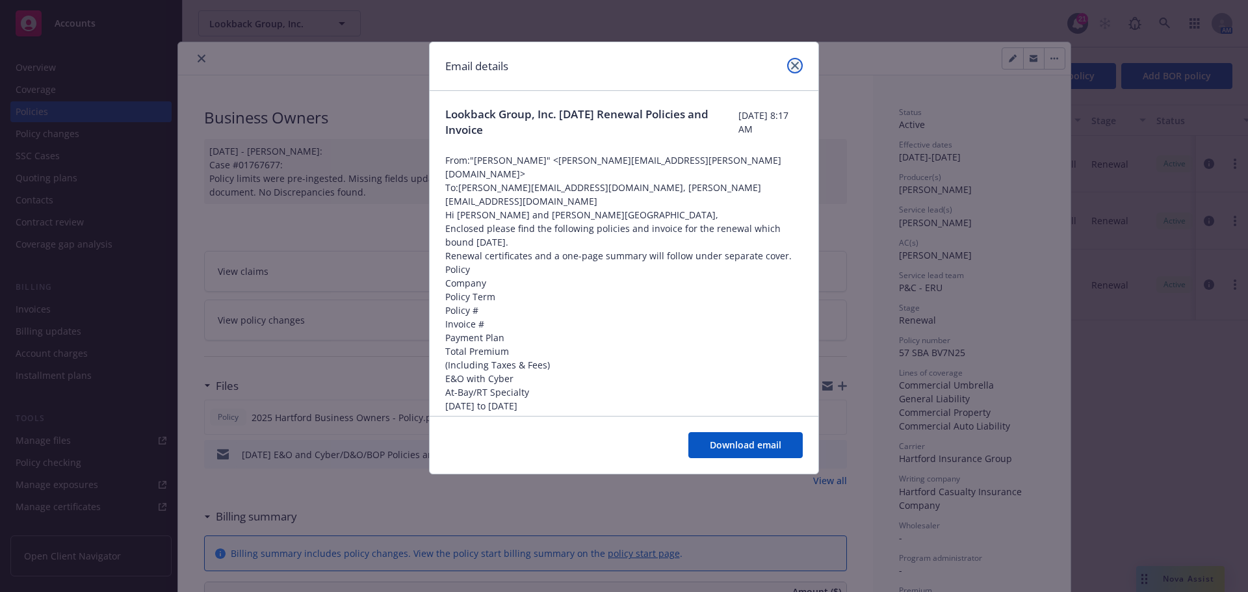
click at [796, 62] on icon "close" at bounding box center [795, 66] width 8 height 8
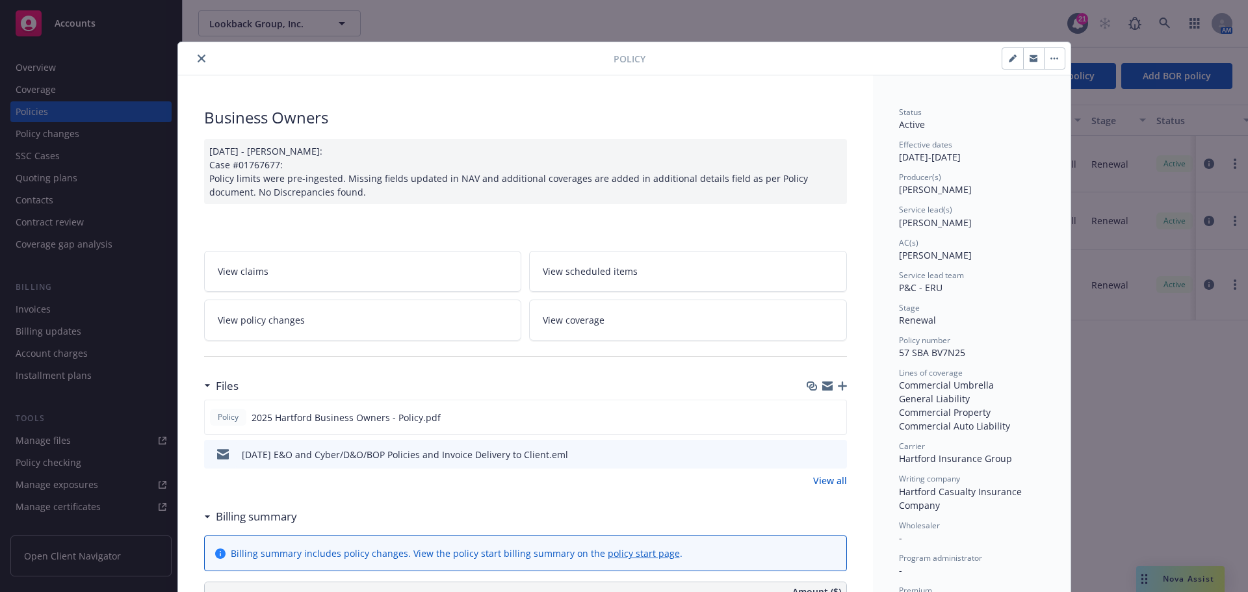
click at [200, 55] on button "close" at bounding box center [202, 59] width 16 height 16
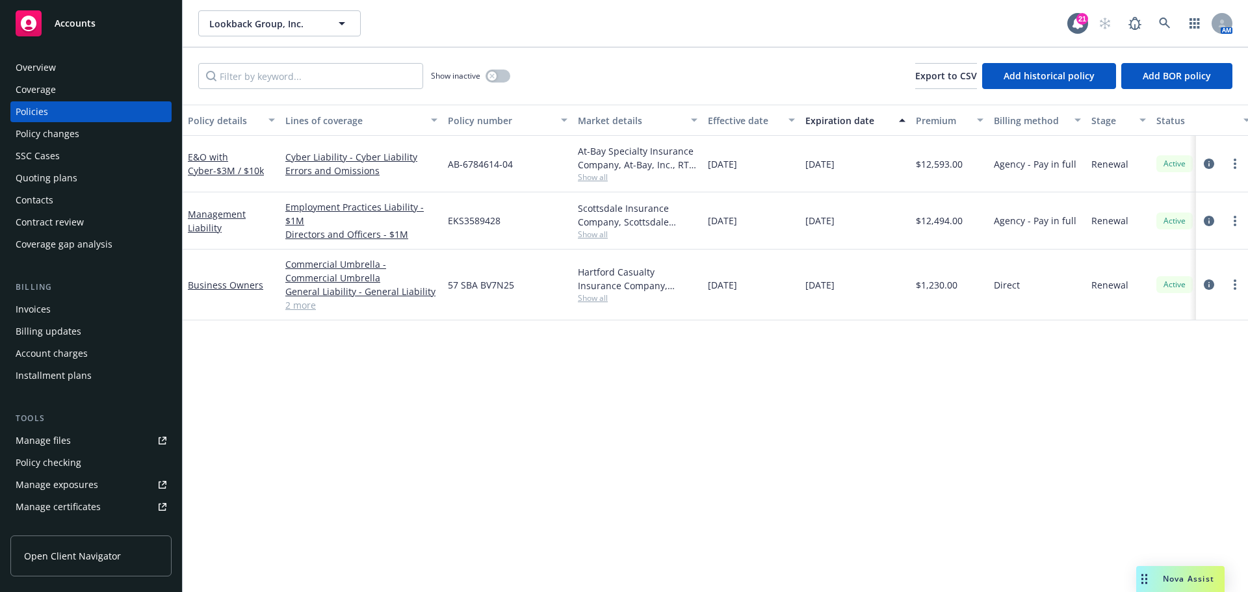
click at [40, 203] on div "Contacts" at bounding box center [35, 200] width 38 height 21
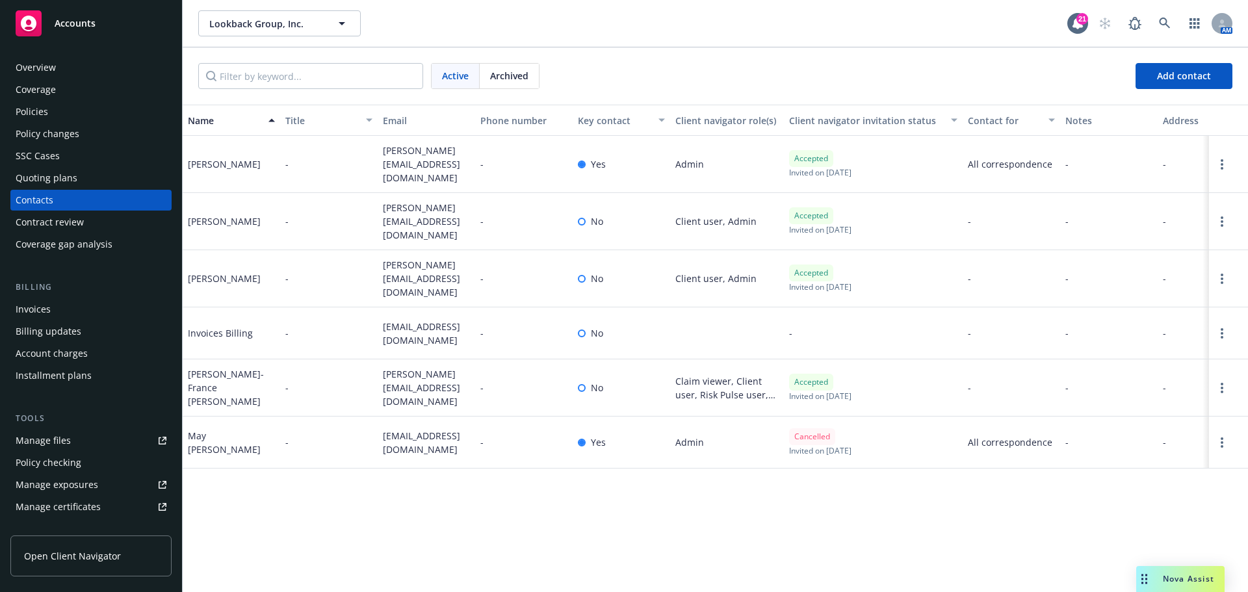
click at [33, 113] on div "Policies" at bounding box center [32, 111] width 33 height 21
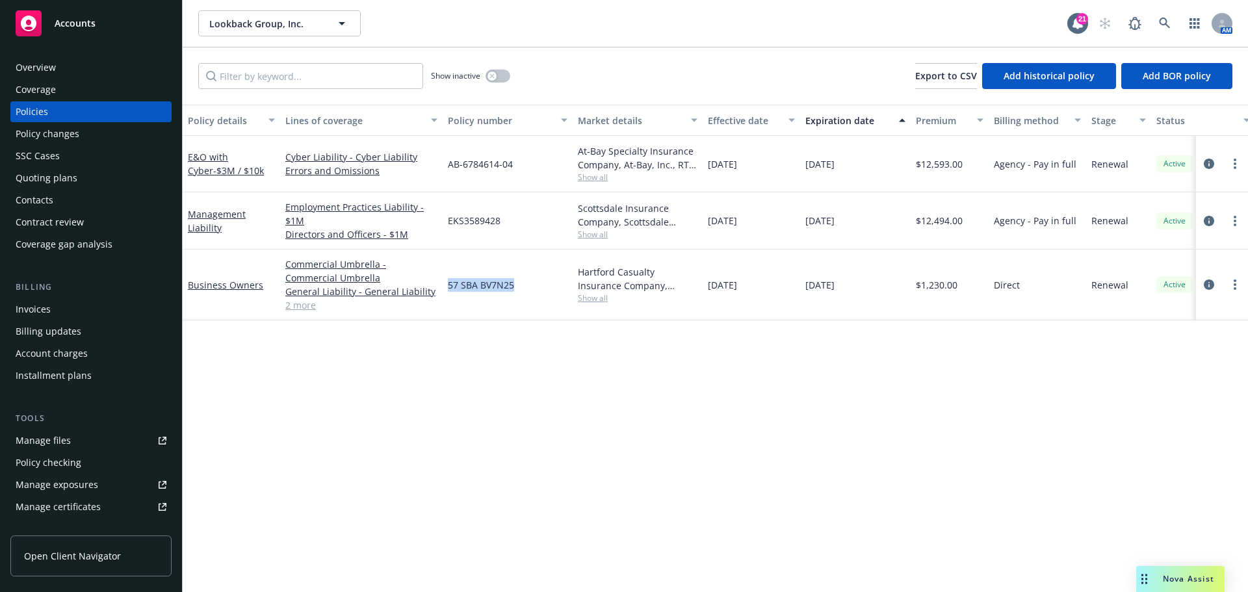
drag, startPoint x: 449, startPoint y: 282, endPoint x: 527, endPoint y: 291, distance: 78.5
click at [527, 291] on div "57 SBA BV7N25" at bounding box center [508, 285] width 130 height 71
copy span "57 SBA BV7N25"
click at [235, 286] on link "Business Owners" at bounding box center [225, 285] width 75 height 12
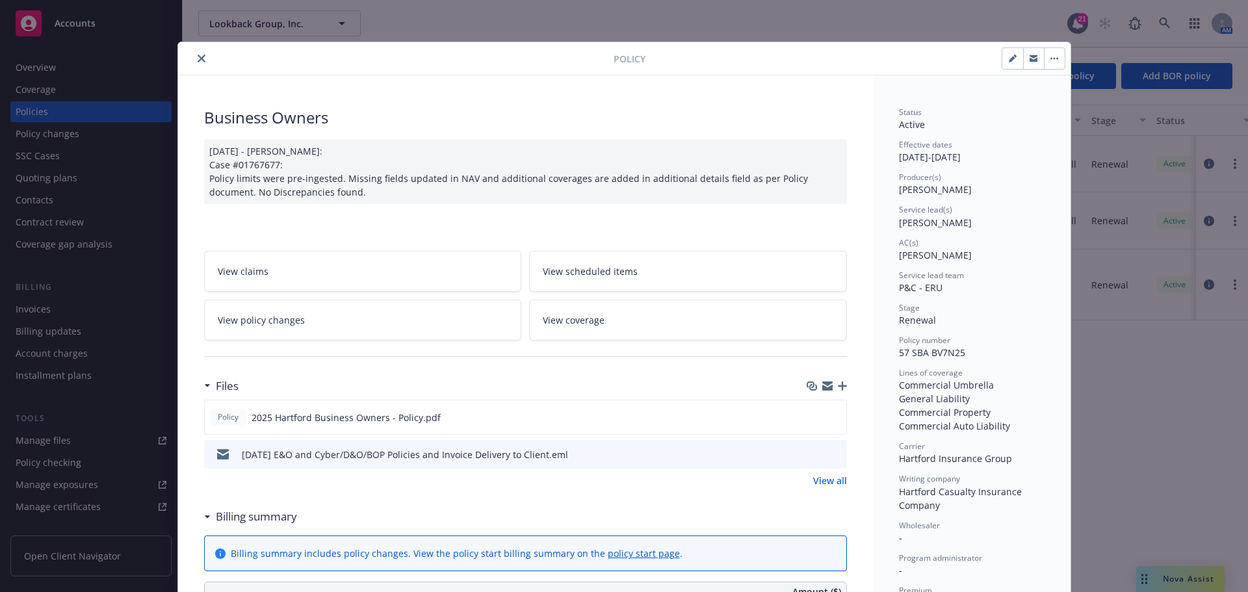
scroll to position [39, 0]
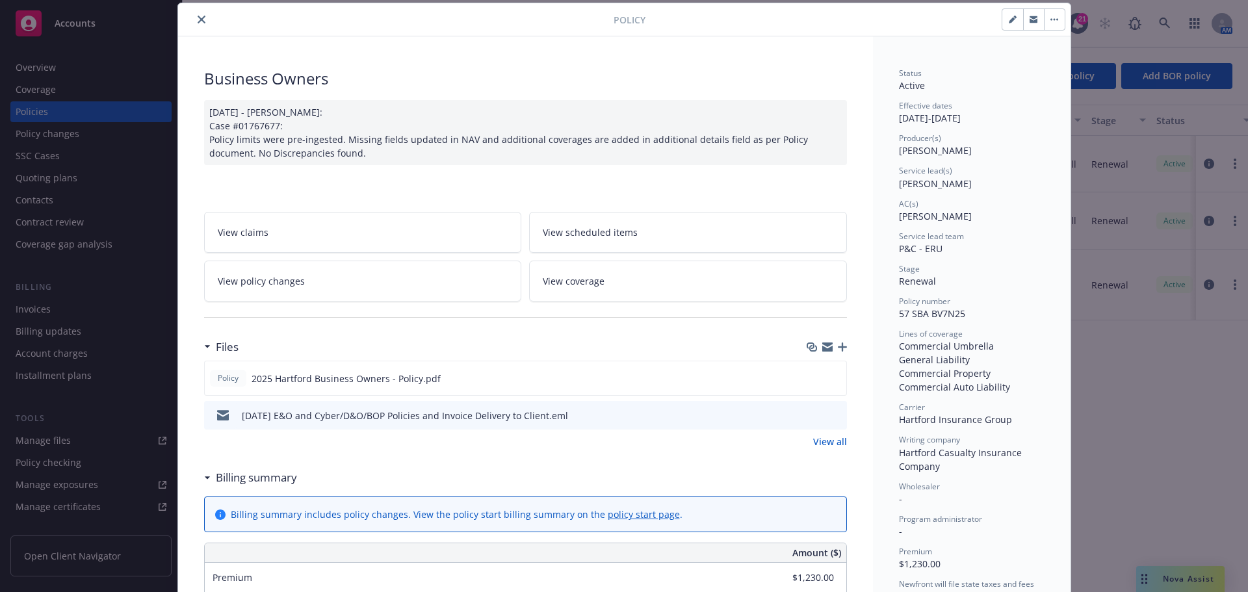
click at [291, 284] on span "View policy changes" at bounding box center [261, 281] width 87 height 14
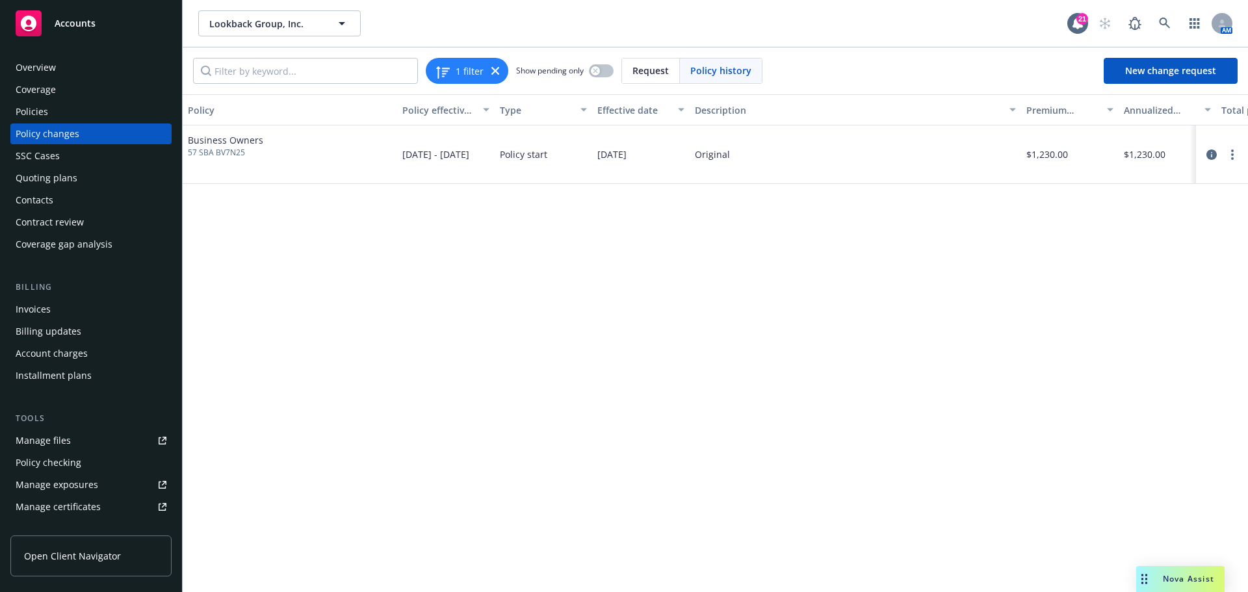
click at [53, 110] on div "Policies" at bounding box center [91, 111] width 151 height 21
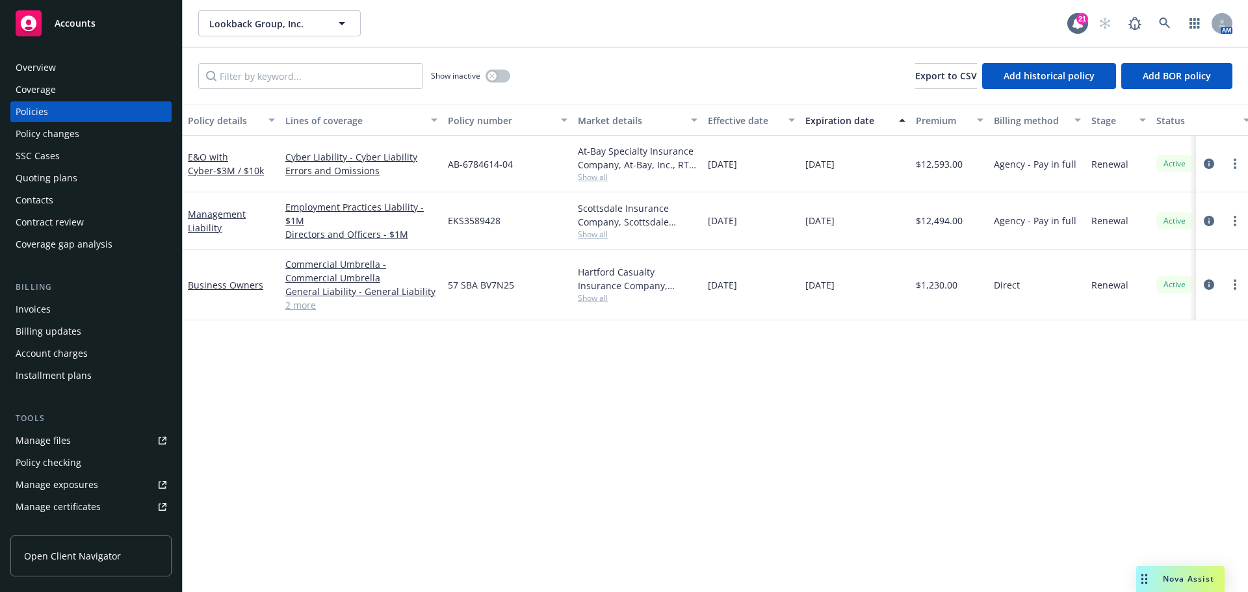
click at [494, 68] on div "Show inactive" at bounding box center [470, 76] width 79 height 26
click at [493, 73] on icon "button" at bounding box center [492, 75] width 5 height 5
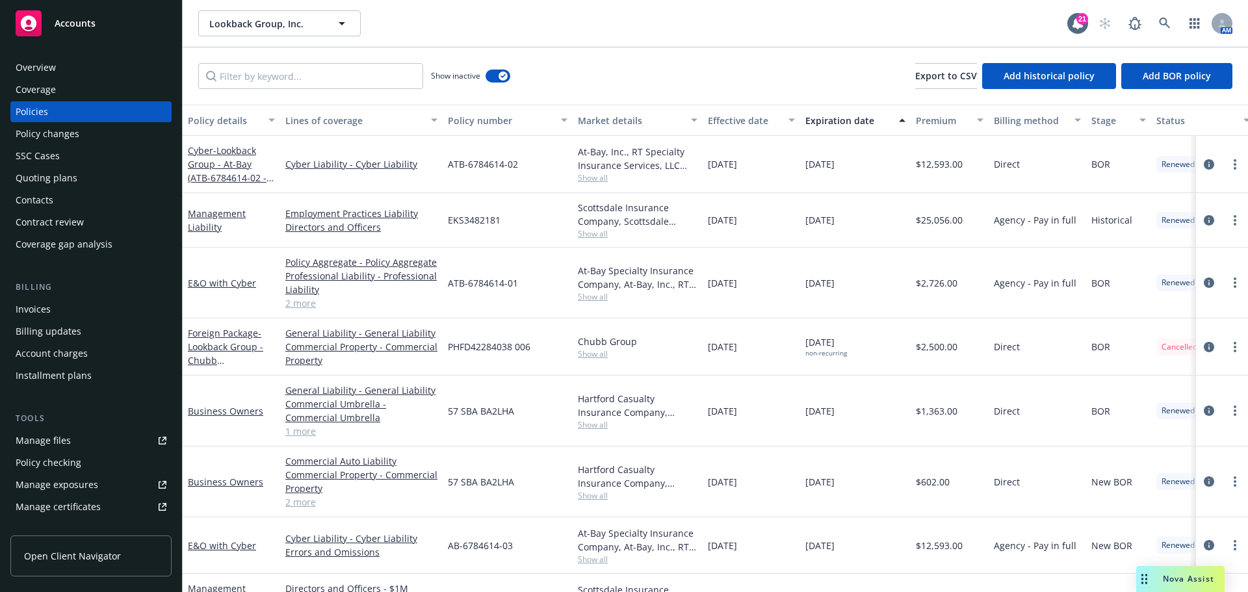
click at [821, 122] on div "Expiration date" at bounding box center [849, 121] width 86 height 14
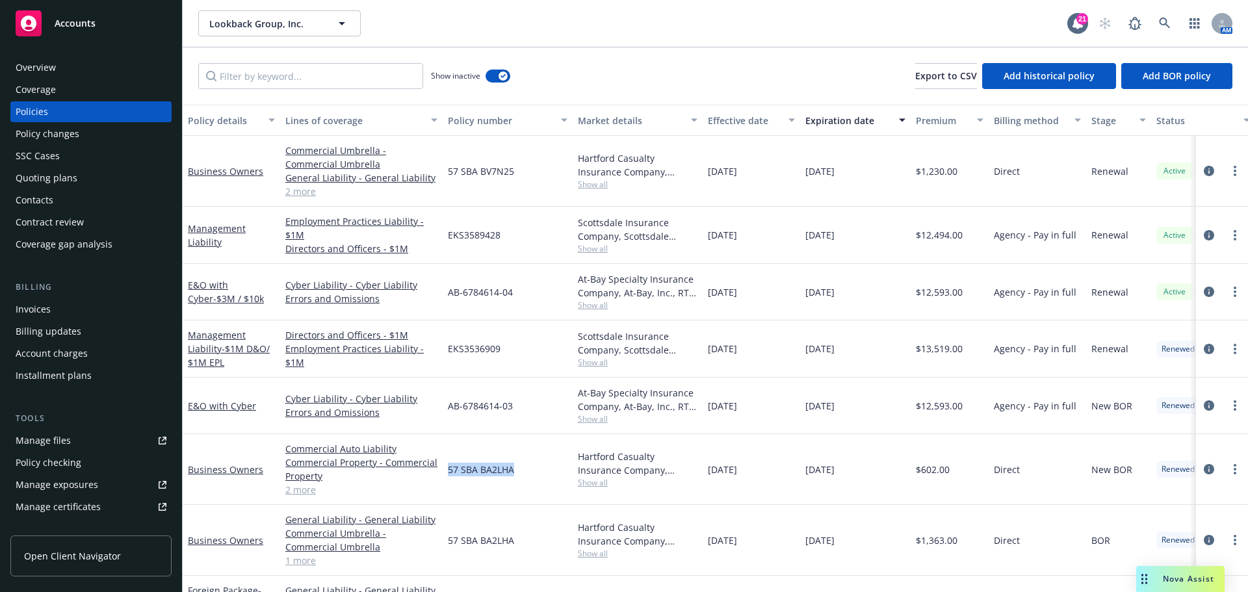
drag, startPoint x: 451, startPoint y: 467, endPoint x: 528, endPoint y: 462, distance: 77.5
click at [528, 462] on div "57 SBA BA2LHA" at bounding box center [508, 469] width 130 height 71
copy span "57 SBA BA2LHA"
click at [504, 75] on icon "button" at bounding box center [503, 76] width 5 height 4
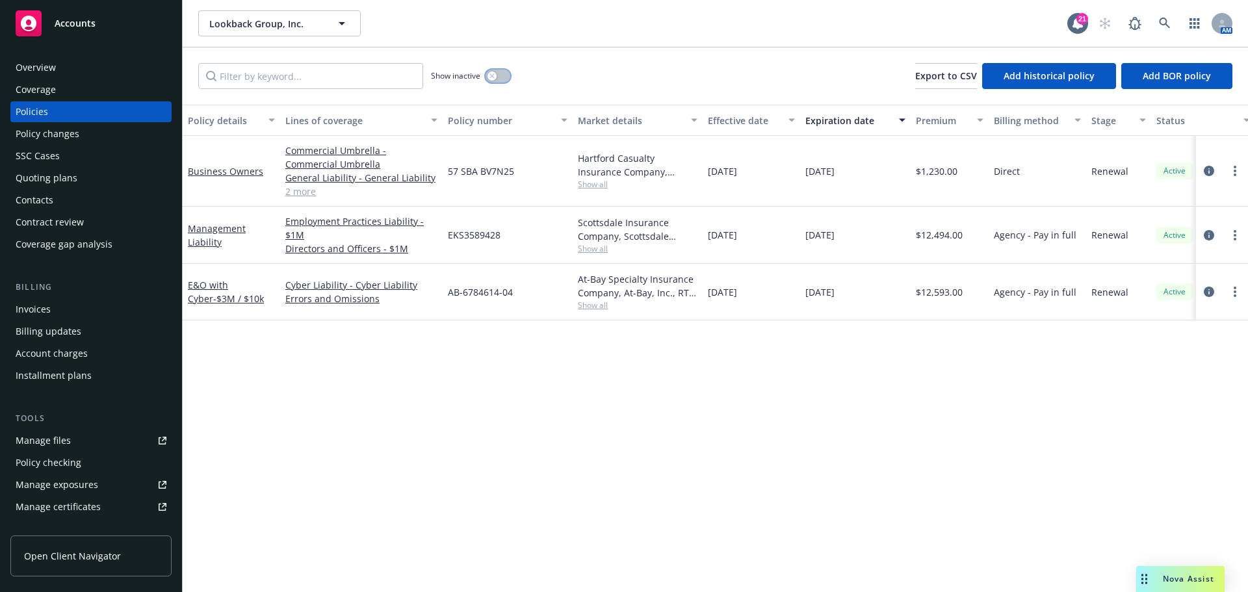
click at [493, 76] on icon "button" at bounding box center [492, 75] width 5 height 5
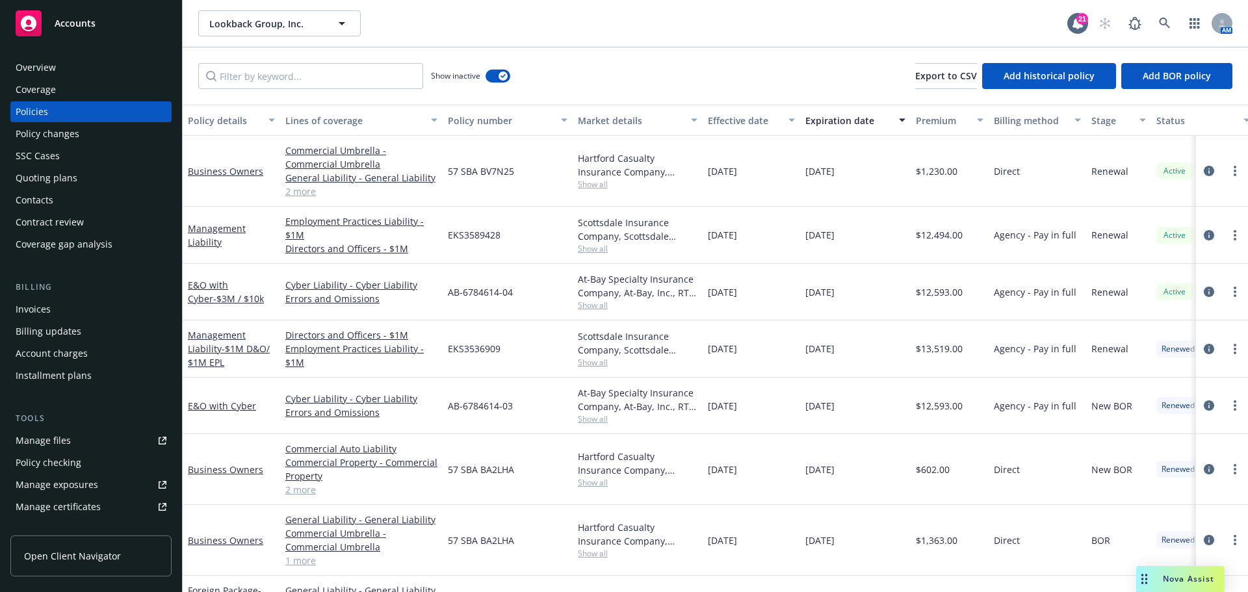
click at [216, 117] on div "Policy details" at bounding box center [224, 121] width 73 height 14
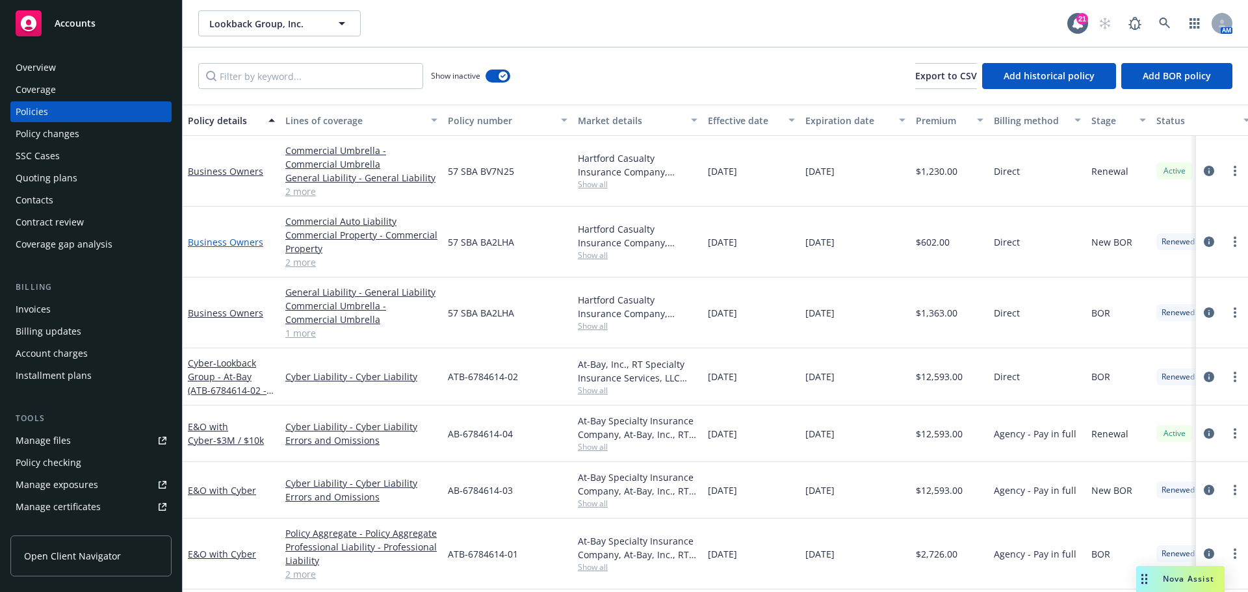
click at [222, 243] on link "Business Owners" at bounding box center [225, 242] width 75 height 12
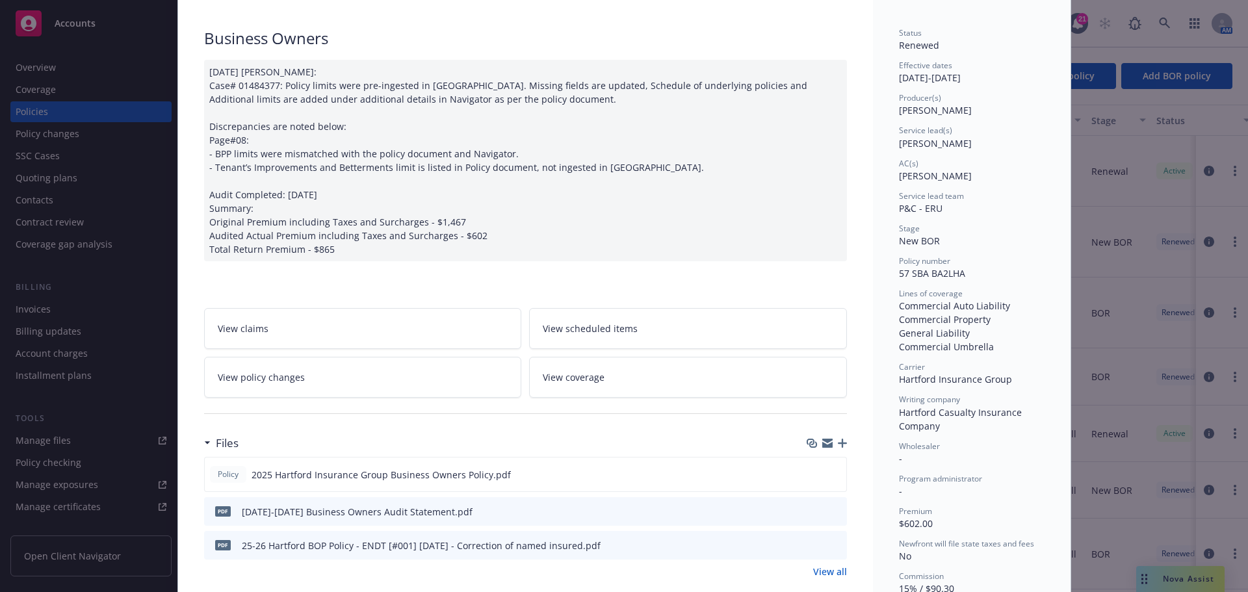
scroll to position [195, 0]
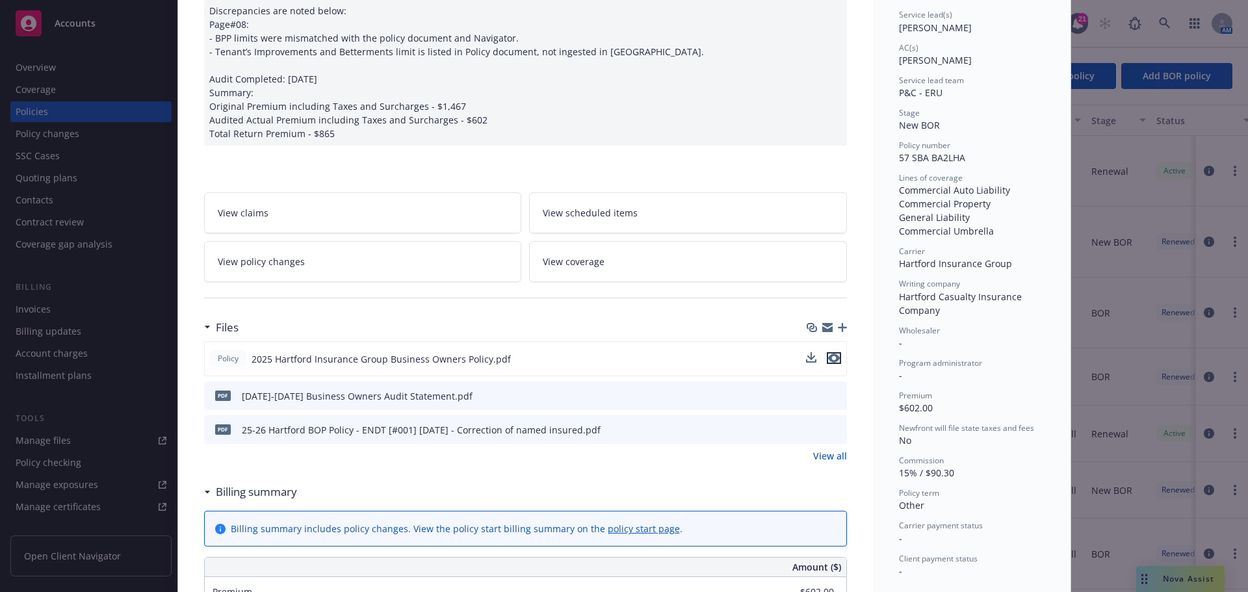
click at [828, 357] on icon "preview file" at bounding box center [834, 358] width 12 height 9
click at [838, 325] on icon "button" at bounding box center [842, 327] width 9 height 9
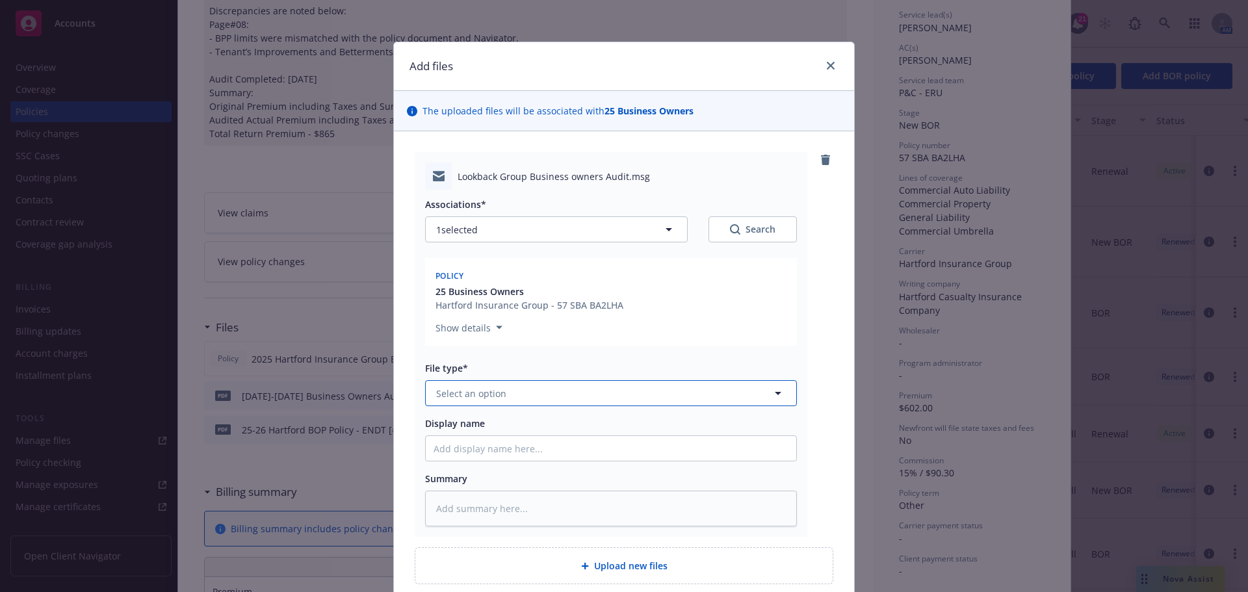
click at [458, 393] on span "Select an option" at bounding box center [471, 394] width 70 height 14
type input "email"
click at [460, 434] on div "Email" at bounding box center [450, 429] width 32 height 19
click at [437, 443] on input "Display name" at bounding box center [611, 448] width 371 height 25
type textarea "x"
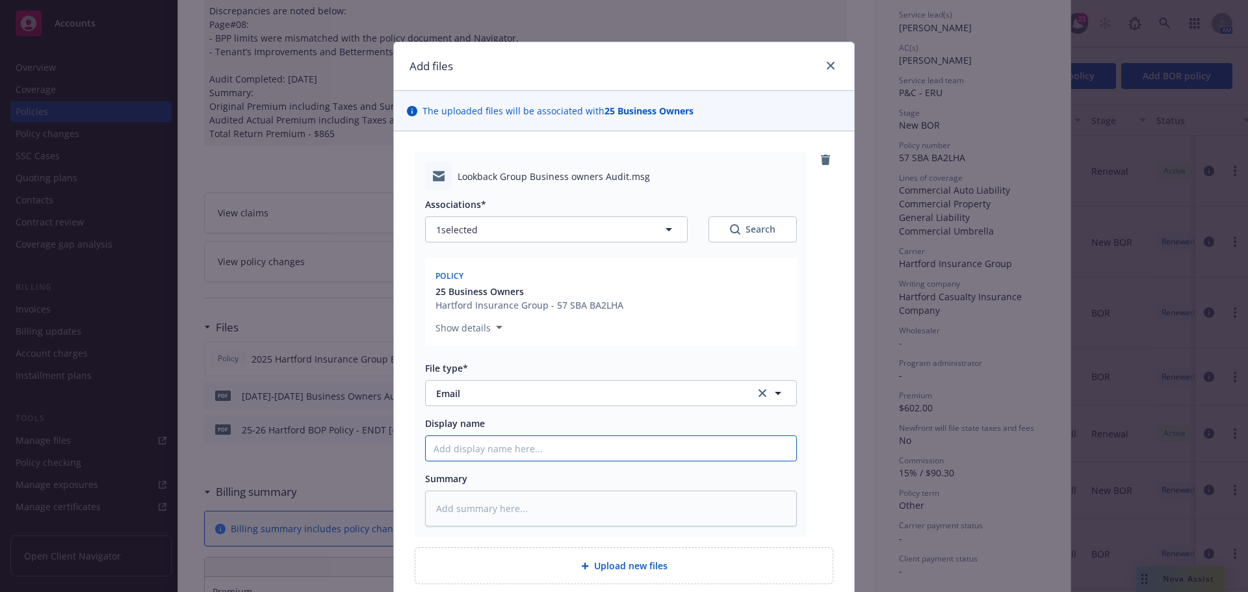
type input "4"
type textarea "x"
type input "4/"
type textarea "x"
type input "4/6"
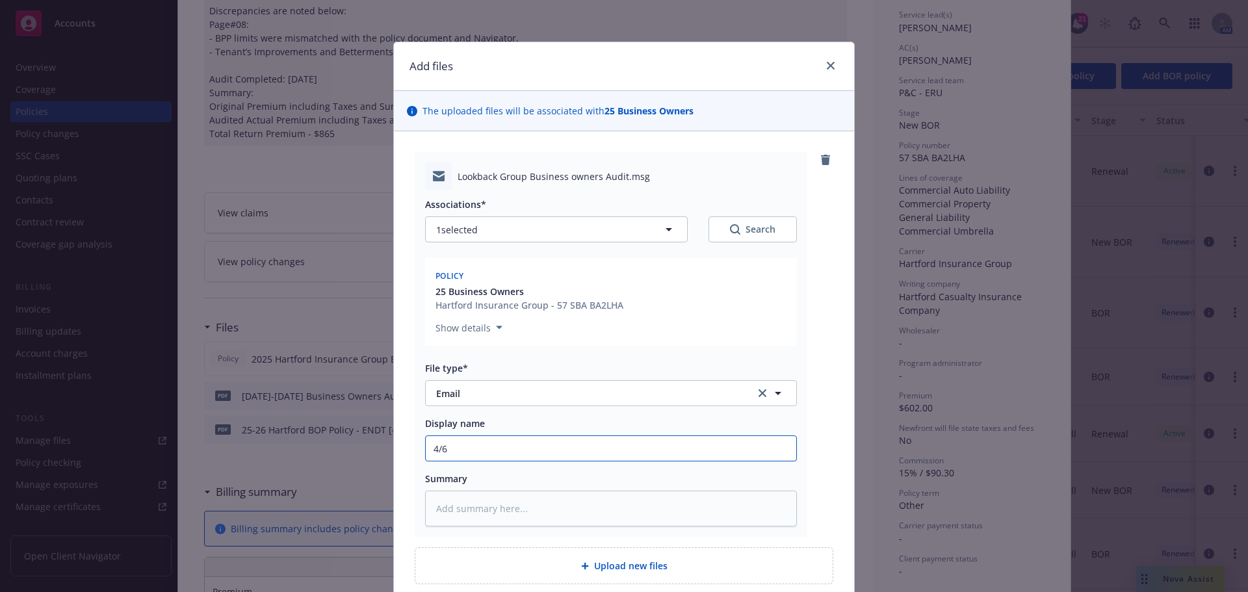
type textarea "x"
type input "4/6/"
type textarea "x"
type input "4/6/2"
type textarea "x"
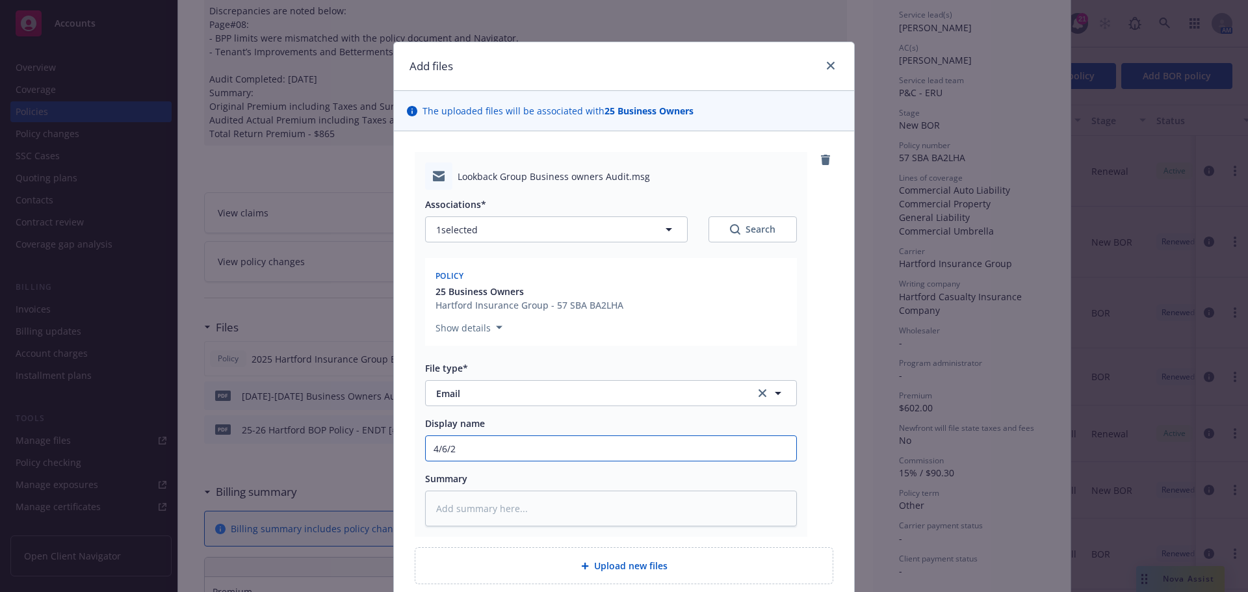
type input "4/6/20"
type textarea "x"
type input "4/6/202"
type textarea "x"
type input "4/6/2025"
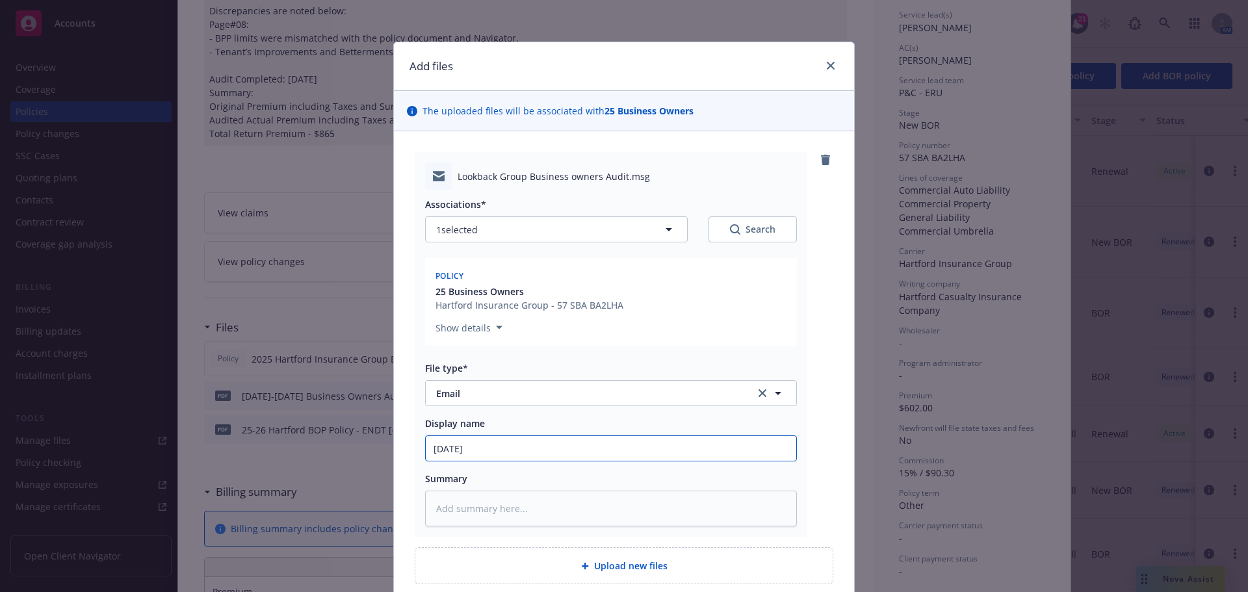
type textarea "x"
type input "4/6/2025-"
type textarea "x"
type input "4/6/2025-9"
type textarea "x"
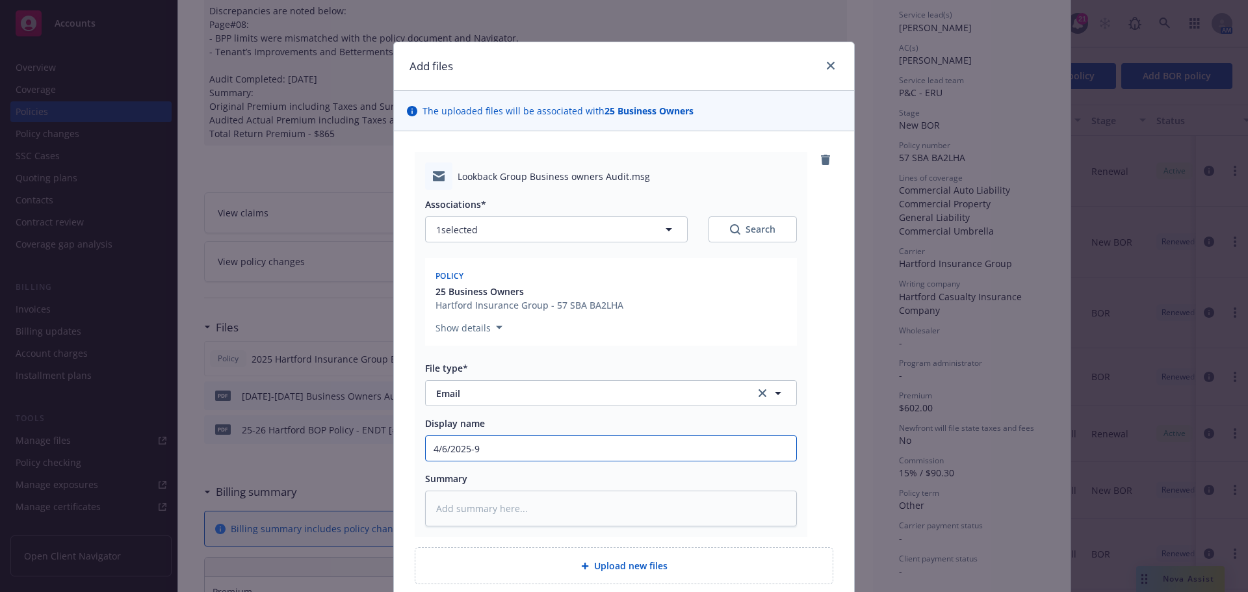
type input "4/6/2025-9/"
type textarea "x"
type input "4/6/2025-9/4"
type textarea "x"
type input "4/6/2025-9/4/"
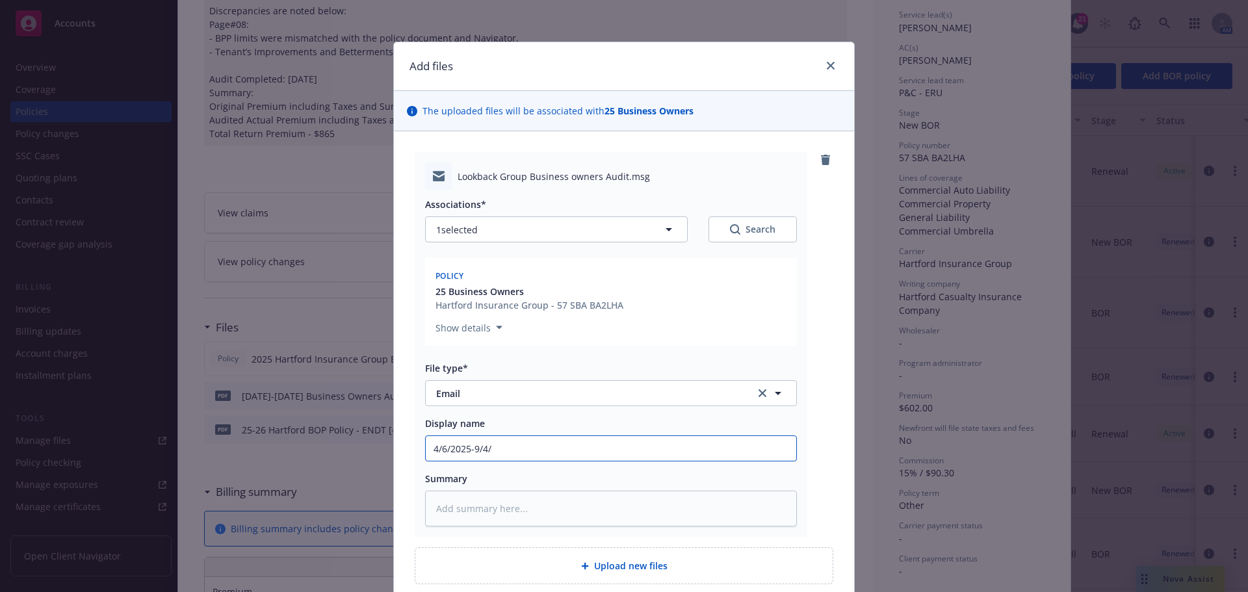
type textarea "x"
type input "4/6/2025-9/4/2"
type textarea "x"
type input "4/6/2025-9/4/20"
type textarea "x"
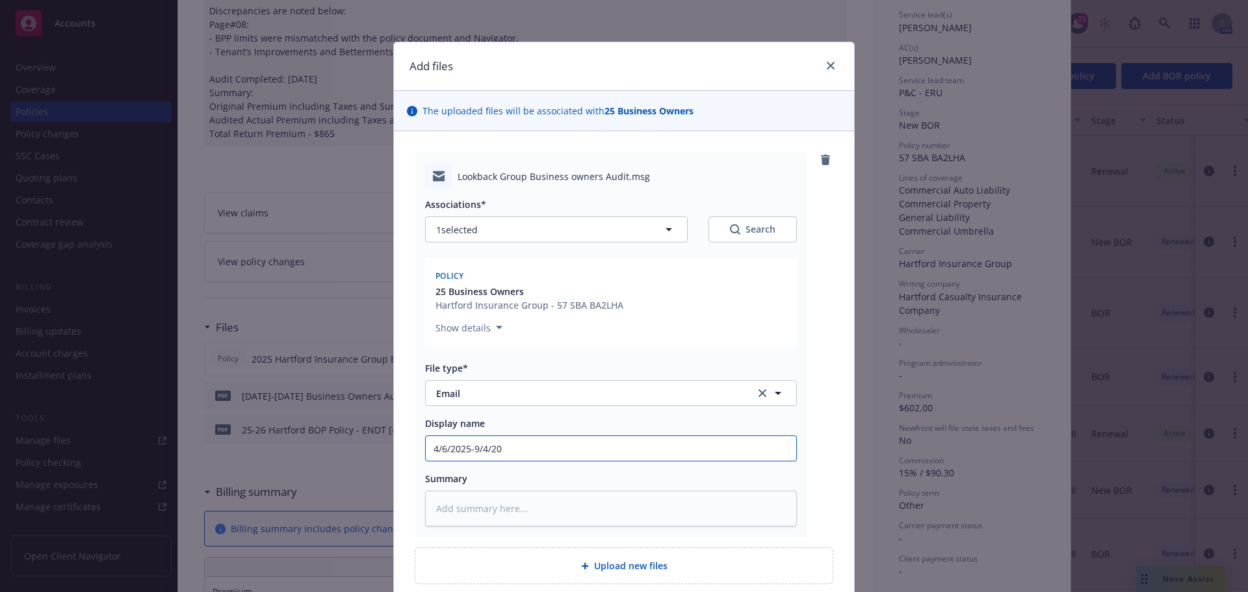
type input "4/6/2025-9/4/202"
type textarea "x"
type input "4/6/2025-9/4/2025"
type textarea "x"
type input "4/6/2025-9/4/2025"
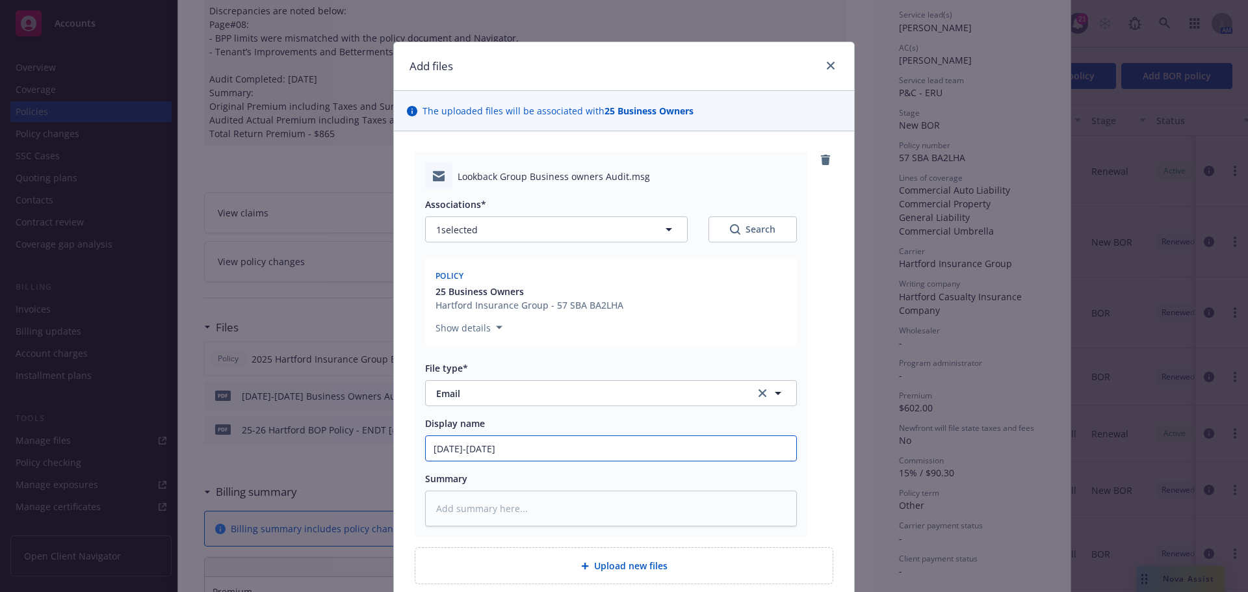
type textarea "x"
type input "4/6/2025-9/4/2025 B"
type textarea "x"
type input "4/6/2025-9/4/2025 Bu"
type textarea "x"
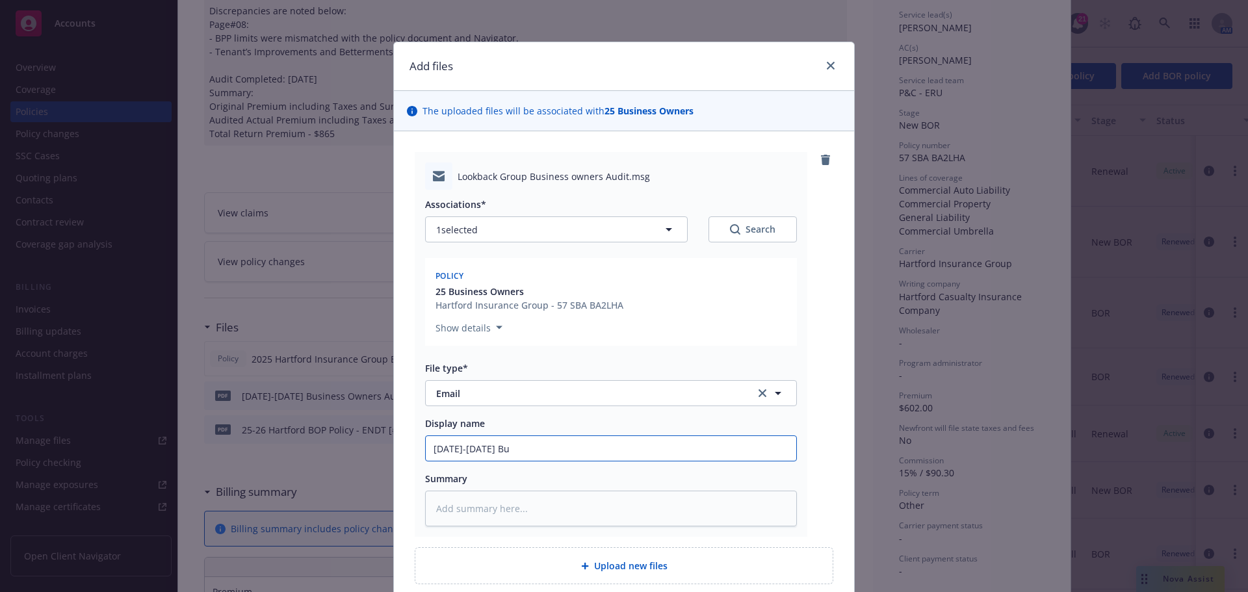
type input "4/6/2025-9/4/2025 Bus"
type textarea "x"
type input "4/6/2025-9/4/2025 Busi"
type textarea "x"
type input "4/6/2025-9/4/2025 Busin"
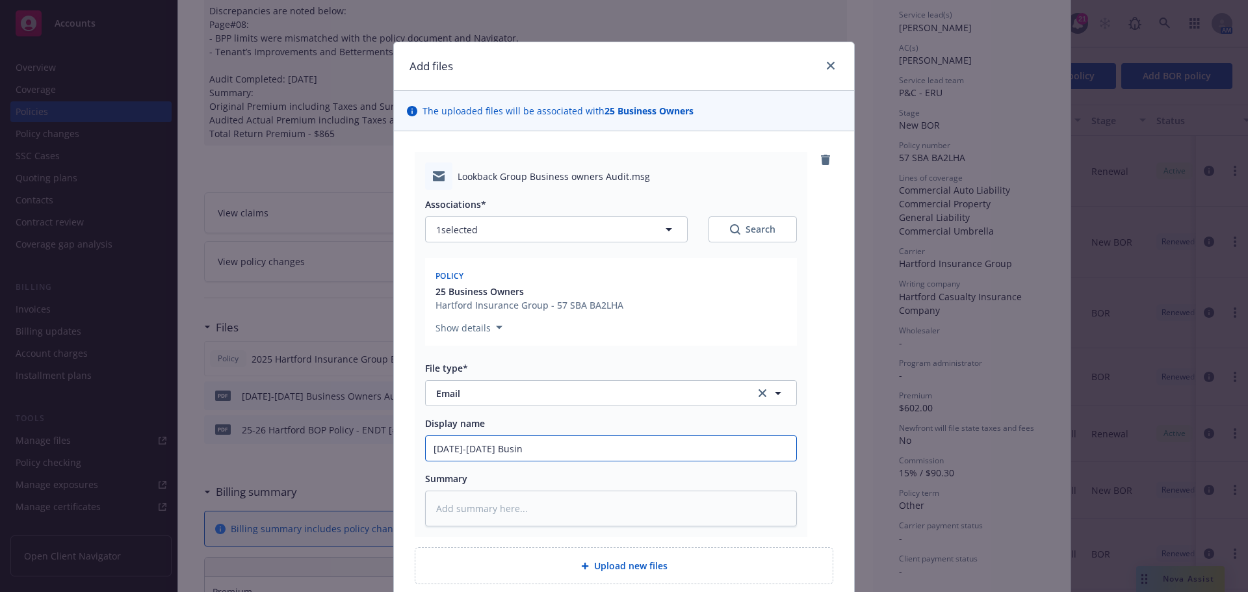
type textarea "x"
type input "4/6/2025-9/4/2025 Busine"
type textarea "x"
type input "4/6/2025-9/4/2025 Busines"
type textarea "x"
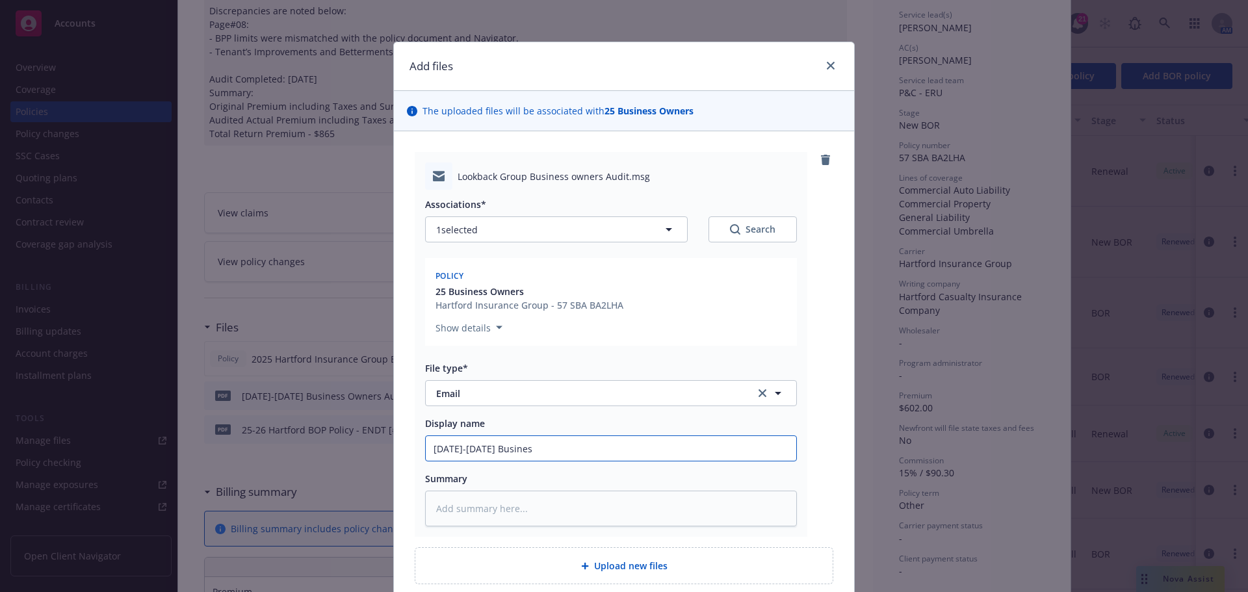
type input "4/6/2025-9/4/2025 Business"
type textarea "x"
type input "4/6/2025-9/4/2025 Business"
type textarea "x"
type input "4/6/2025-9/4/2025 Business O"
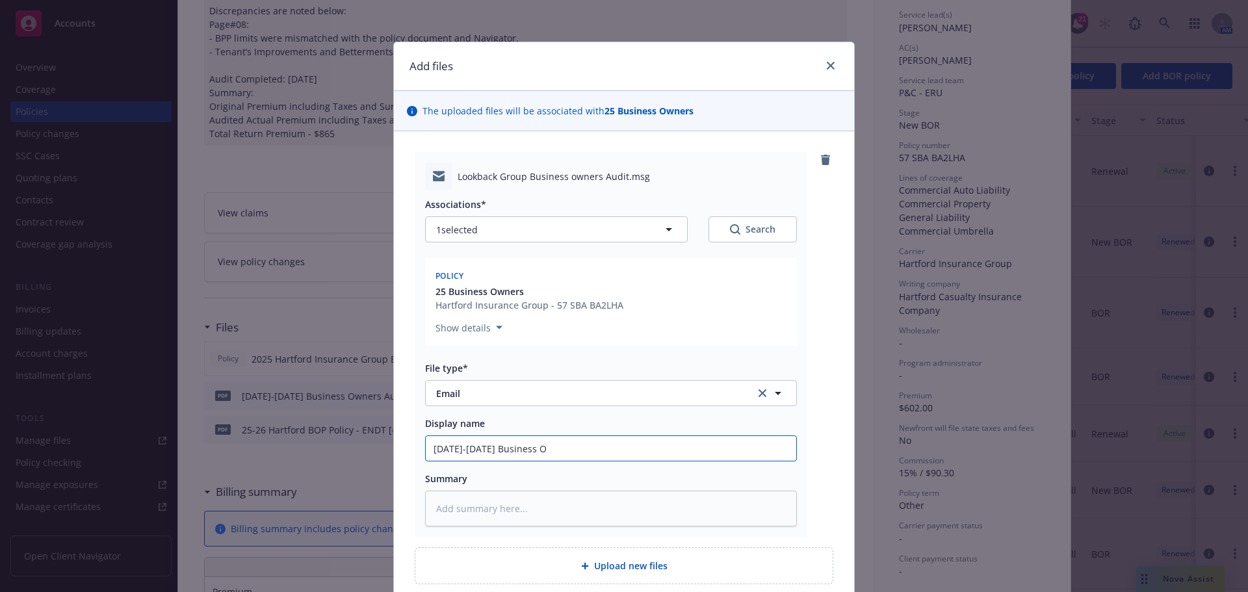
type textarea "x"
type input "4/6/2025-9/4/2025 Business Ow"
type textarea "x"
type input "4/6/2025-9/4/2025 Business Owne"
type textarea "x"
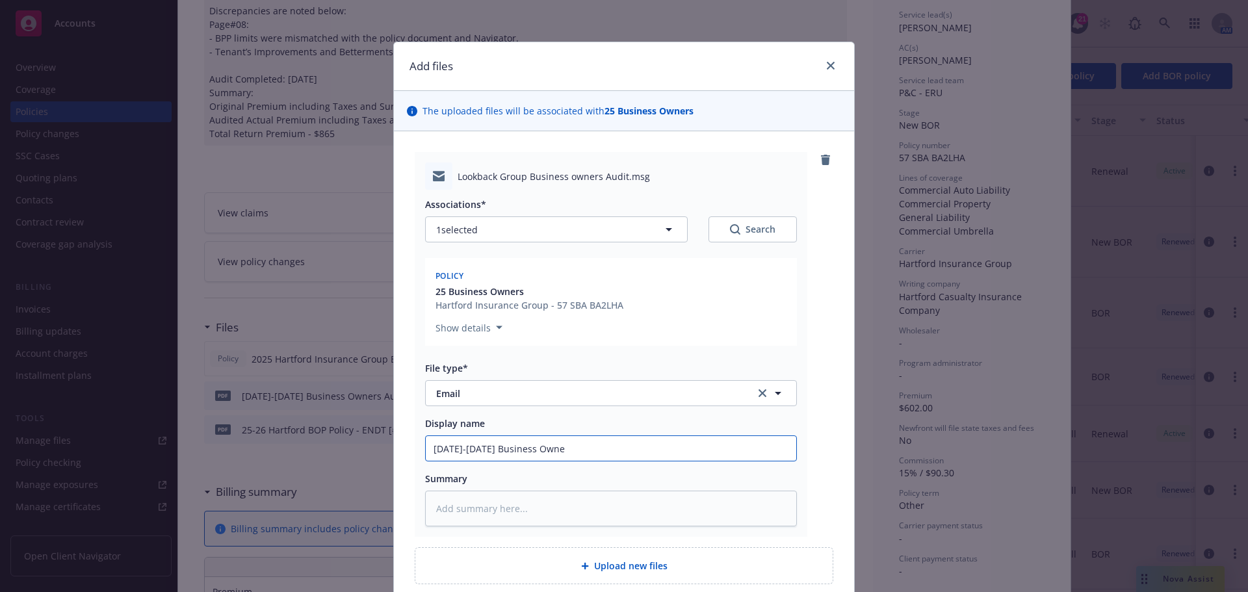
type input "4/6/2025-9/4/2025 Business Owner"
type textarea "x"
type input "4/6/2025-9/4/2025 Business Owners"
type textarea "x"
type input "4/6/2025-9/4/2025 Business Owners"
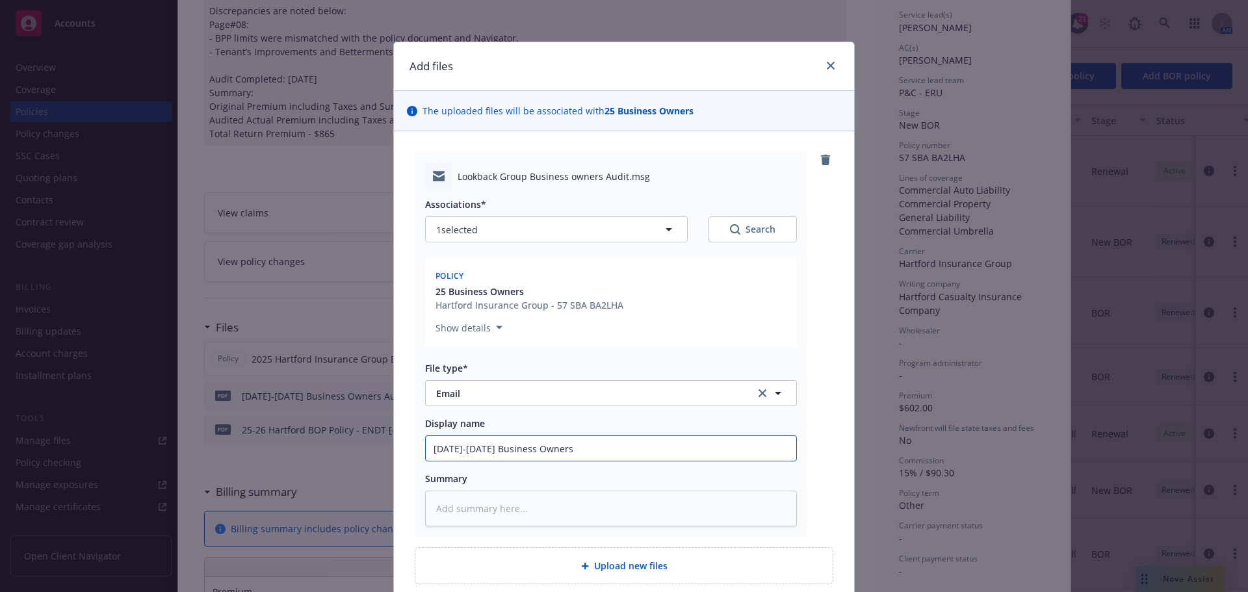
type textarea "x"
type input "4/6/2025-9/4/2025 Business Owners A"
type textarea "x"
type input "4/6/2025-9/4/2025 Business Owners Au"
type textarea "x"
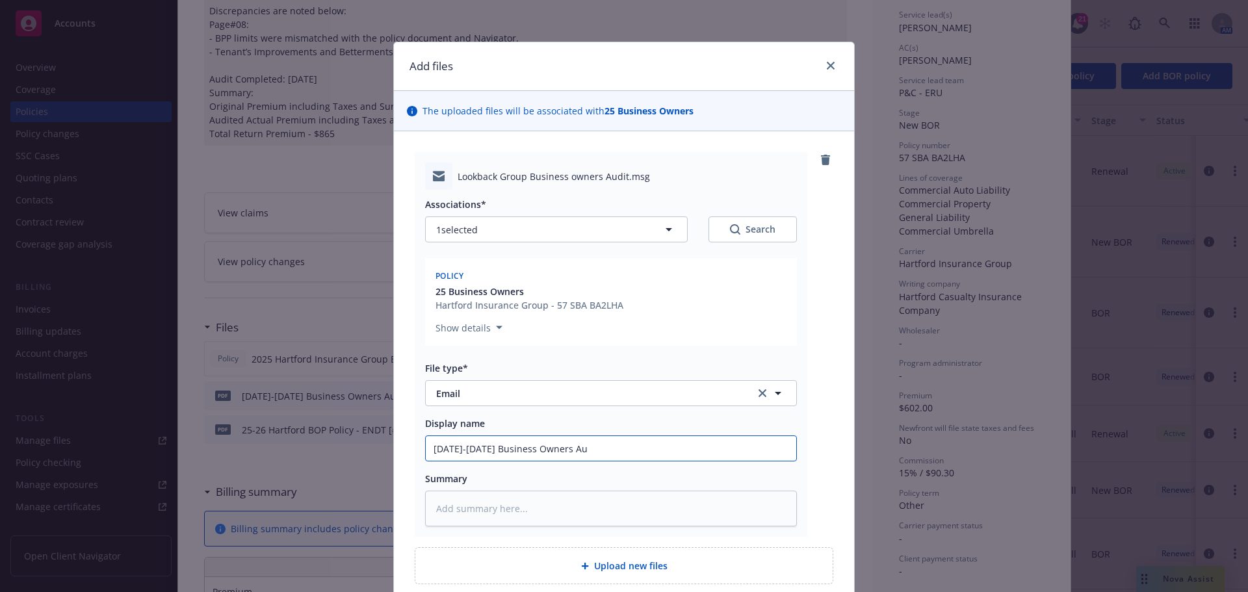
type input "4/6/2025-9/4/2025 Business Owners Aud"
type textarea "x"
type input "4/6/2025-9/4/2025 Business Owners Audi"
type textarea "x"
type input "4/6/2025-9/4/2025 Business Owners Audit"
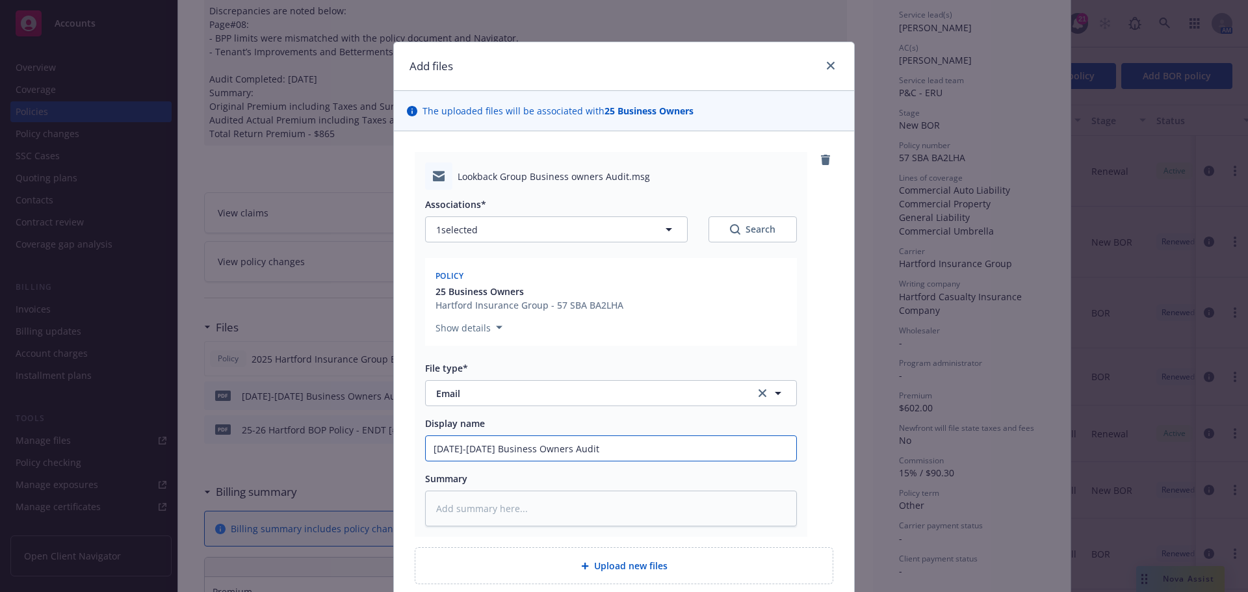
type textarea "x"
type input "4/6/2025-9/4/2025 Business Owners Audit"
type textarea "x"
type input "4/6/2025-9/4/2025 Business Owners Audit -"
type textarea "x"
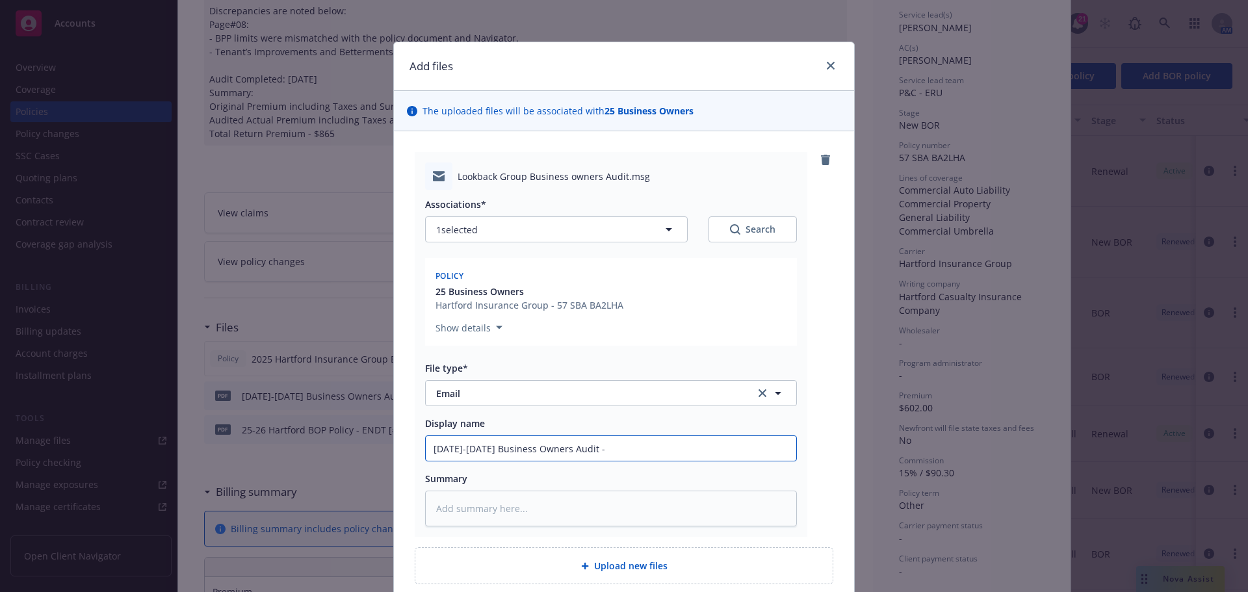
type input "4/6/2025-9/4/2025 Business Owners Audit -"
type textarea "x"
type input "4/6/2025-9/4/2025 Business Owners Audit - E"
type textarea "x"
type input "4/6/2025-9/4/2025 Business Owners Audit - EM"
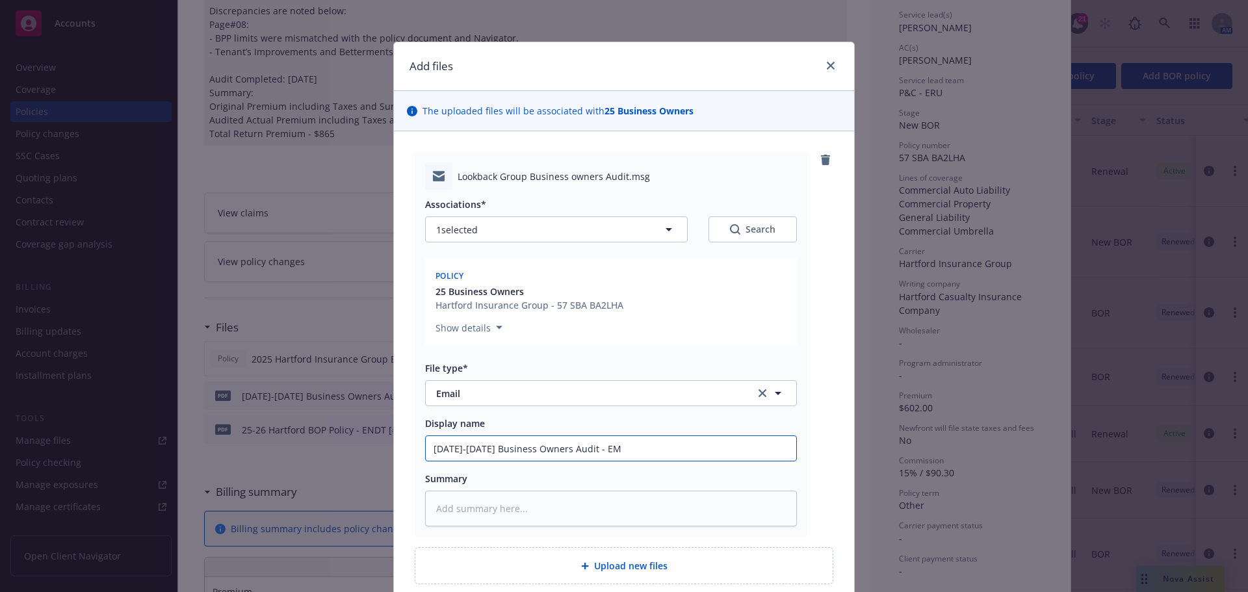
type textarea "x"
type input "4/6/2025-9/4/2025 Business Owners Audit - EM"
type textarea "x"
type input "4/6/2025-9/4/2025 Business Owners Audit - EM t"
type textarea "x"
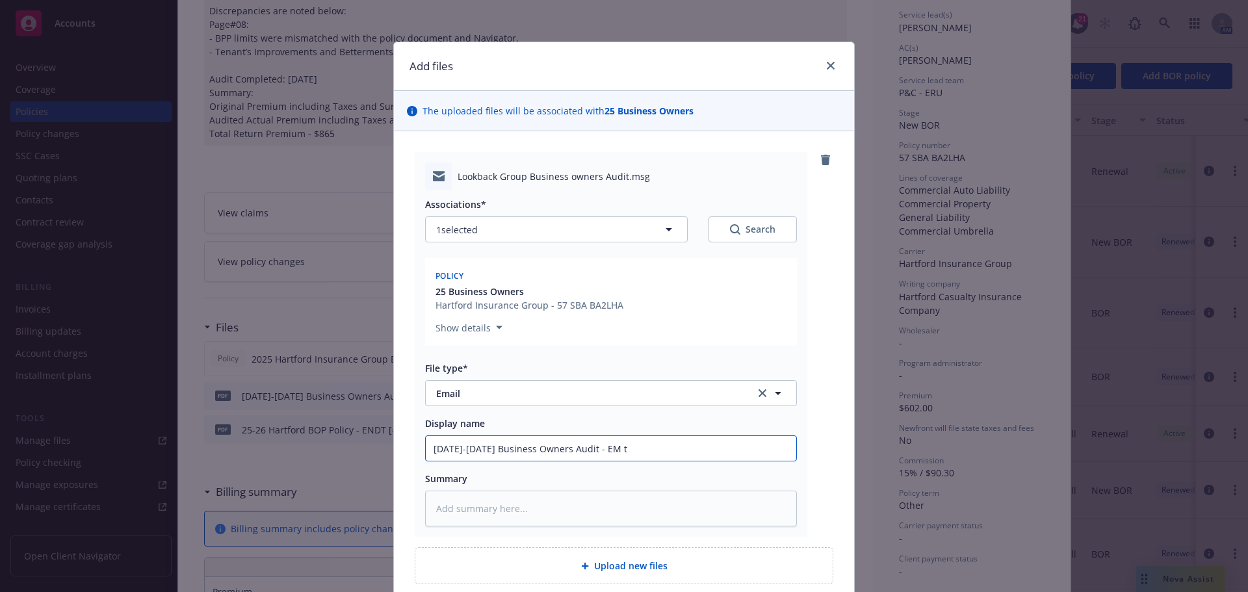
type input "4/6/2025-9/4/2025 Business Owners Audit - EM to"
type textarea "x"
type input "4/6/2025-9/4/2025 Business Owners Audit - EM to"
type textarea "x"
type input "4/6/2025-9/4/2025 Business Owners Audit - EM to I"
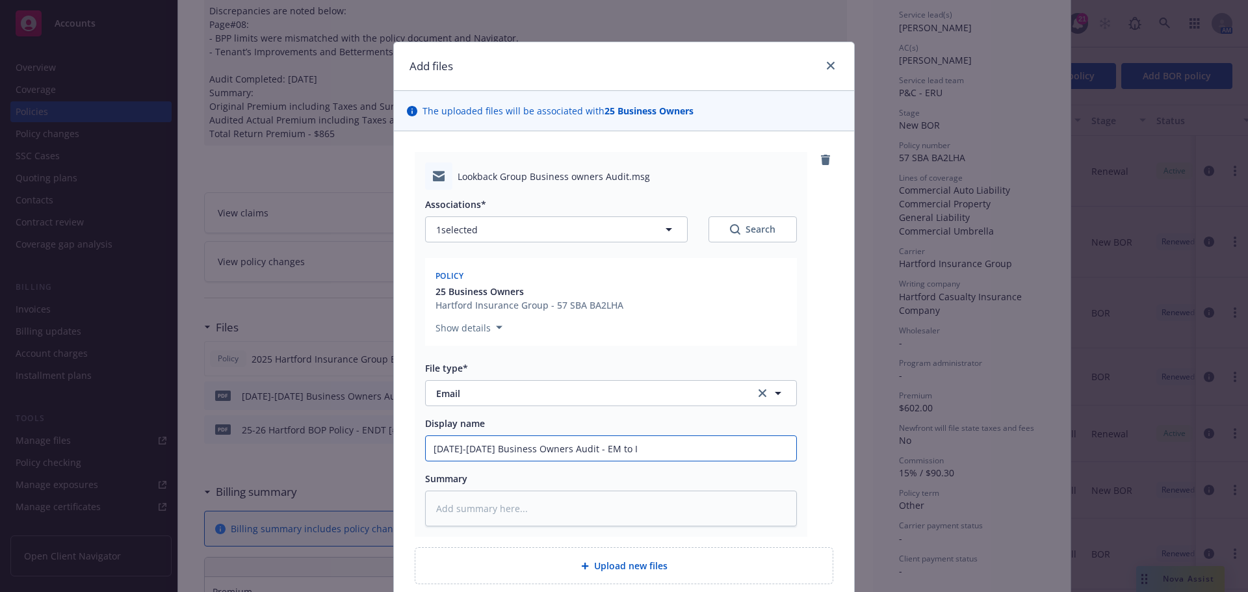
type textarea "x"
type input "4/6/2025-9/4/2025 Business Owners Audit - EM to IN"
type textarea "x"
type input "4/6/2025-9/4/2025 Business Owners Audit - EM to INS"
type textarea "x"
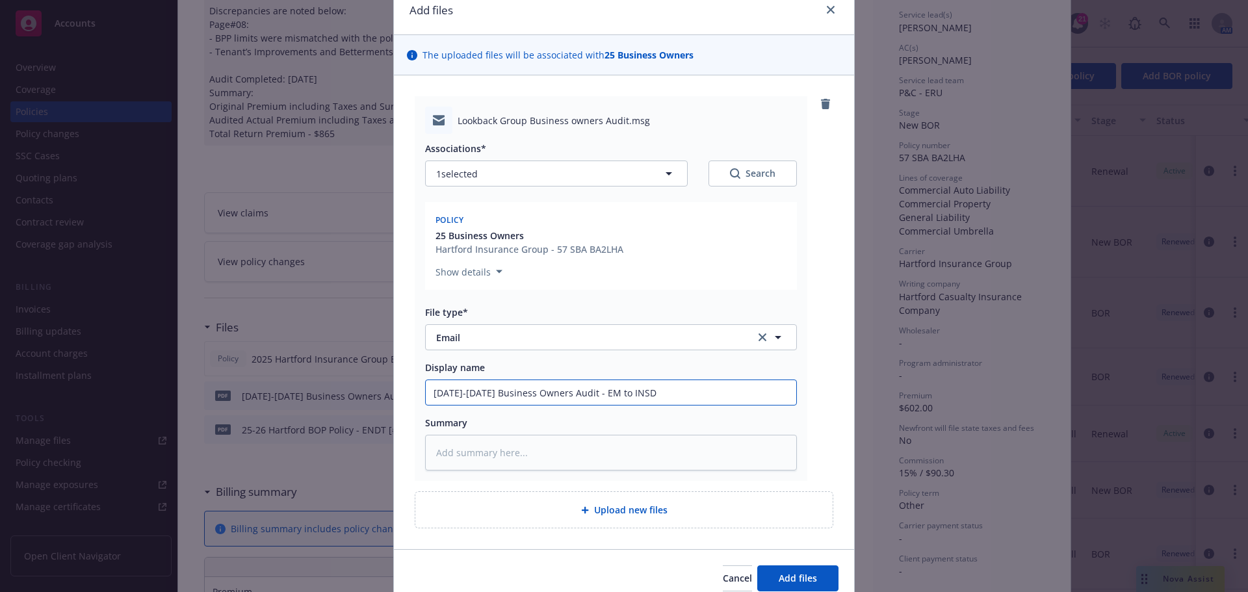
scroll to position [113, 0]
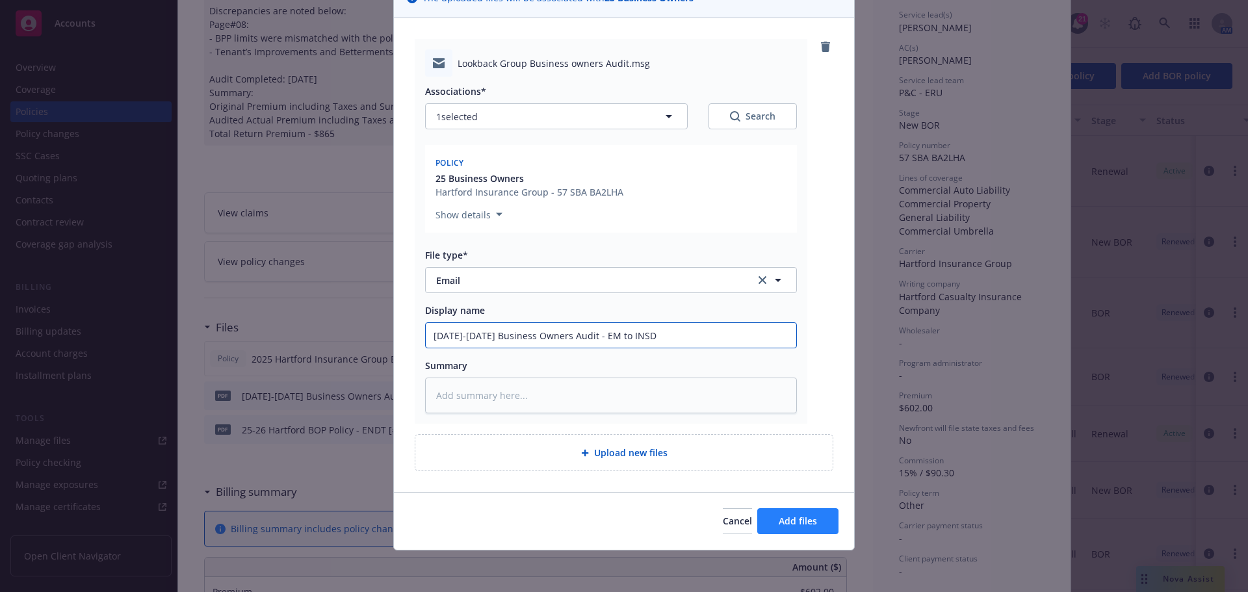
type input "4/6/2025-9/4/2025 Business Owners Audit - EM to INSD"
drag, startPoint x: 804, startPoint y: 521, endPoint x: 939, endPoint y: 418, distance: 170.2
click at [804, 521] on span "Add files" at bounding box center [798, 521] width 38 height 12
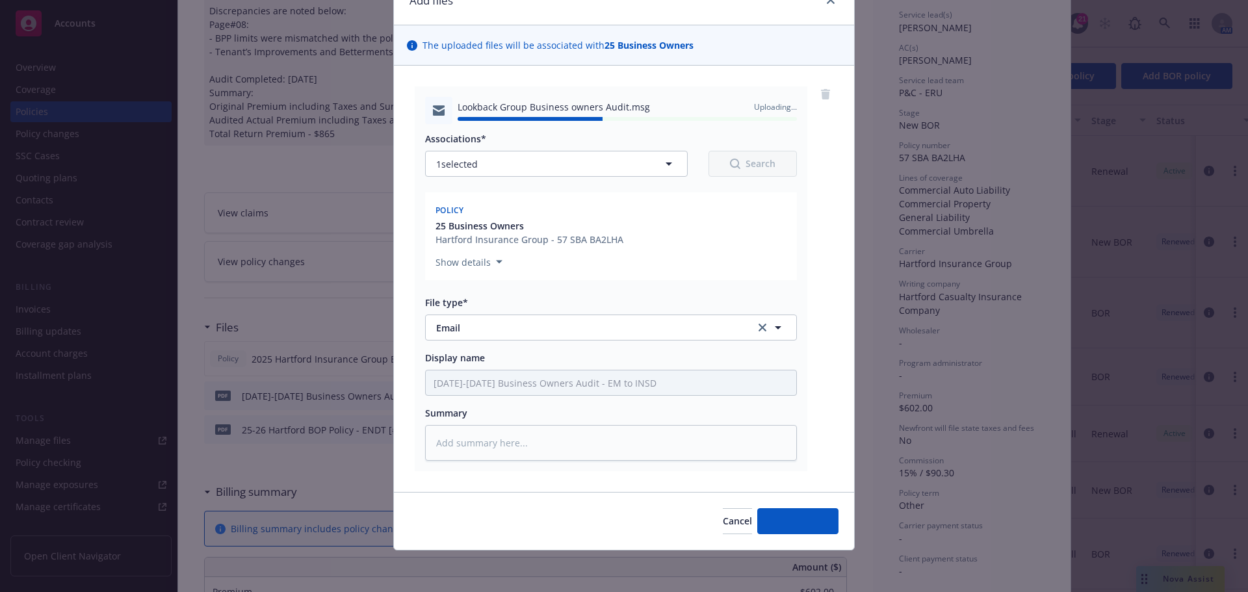
type textarea "x"
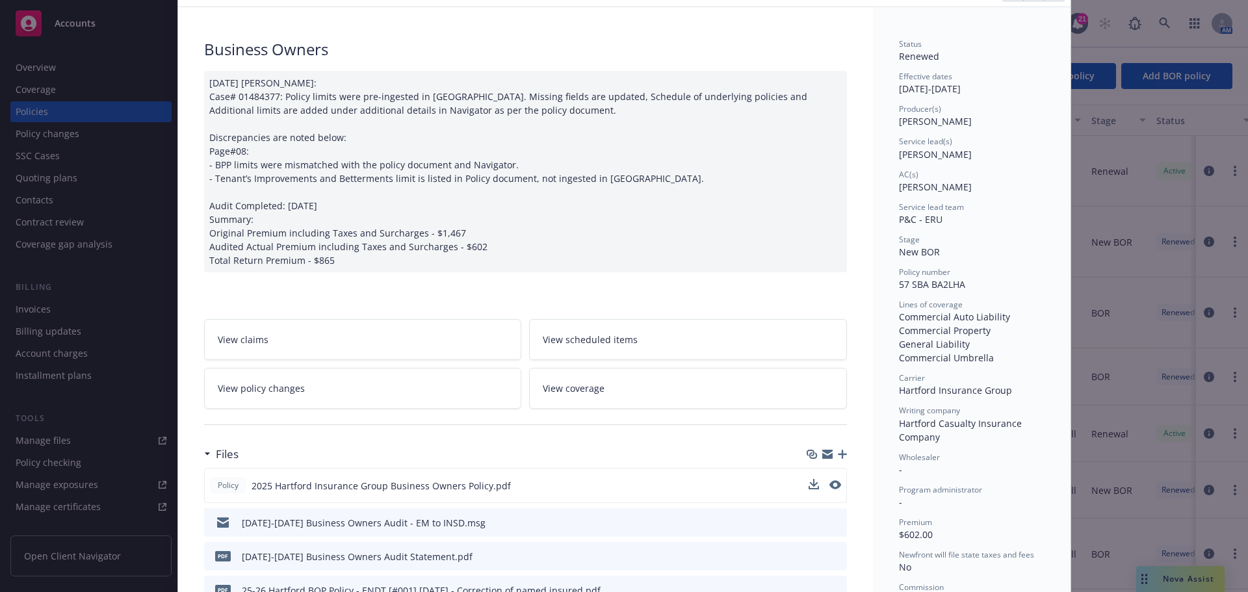
scroll to position [0, 0]
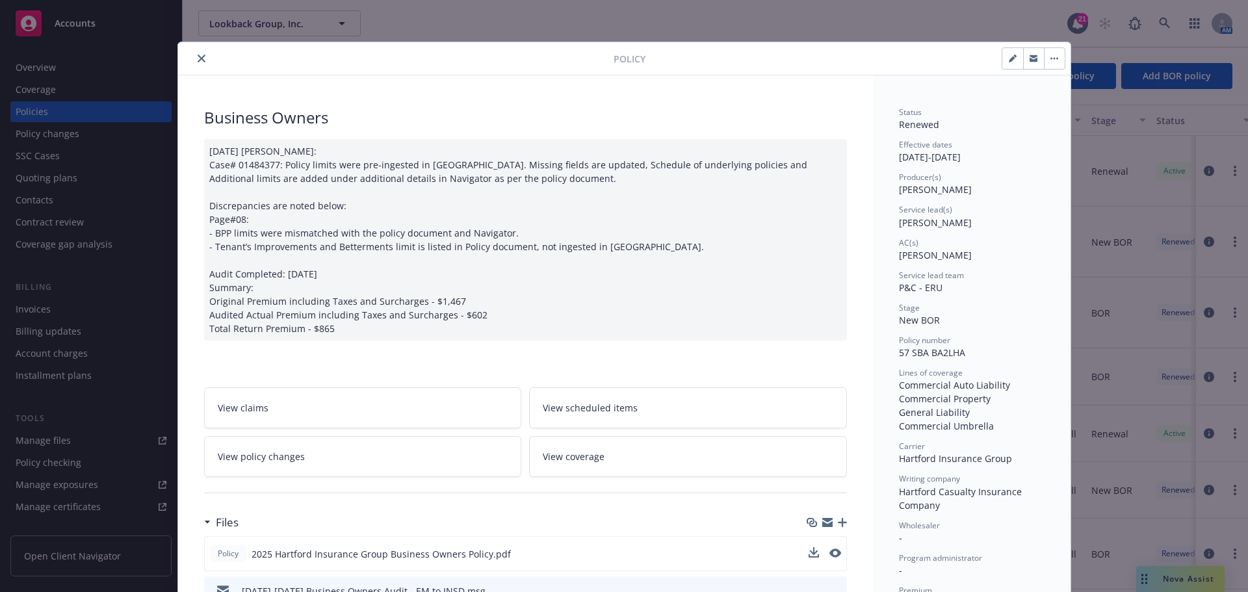
drag, startPoint x: 194, startPoint y: 57, endPoint x: 137, endPoint y: 98, distance: 71.3
click at [198, 57] on icon "close" at bounding box center [202, 59] width 8 height 8
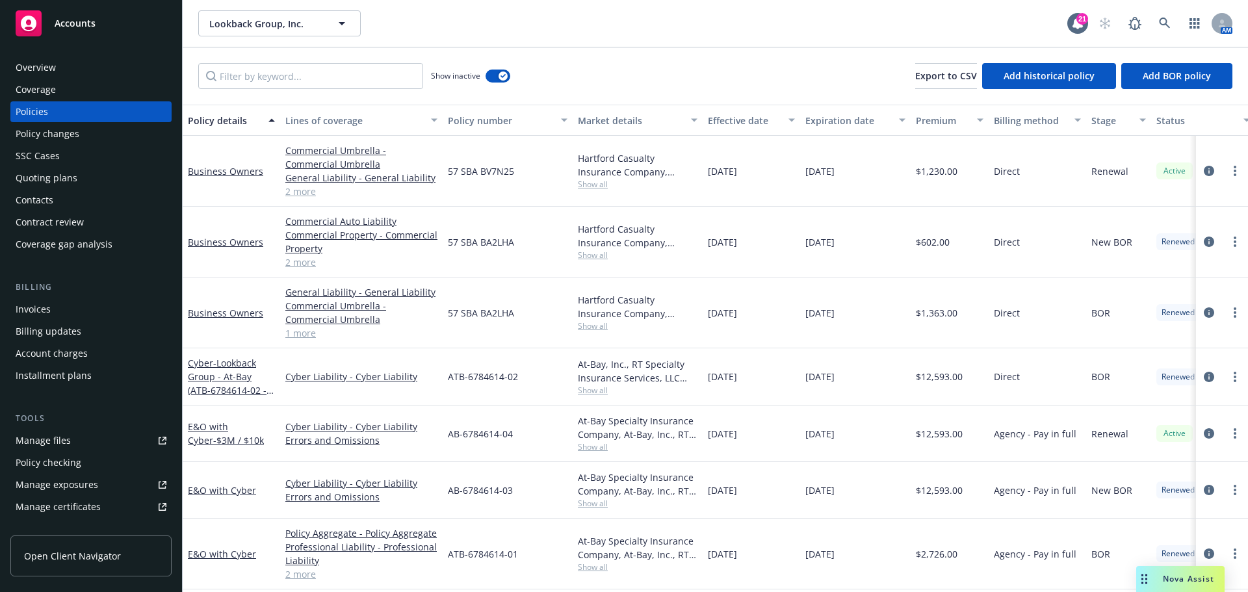
click at [46, 159] on div "SSC Cases" at bounding box center [38, 156] width 44 height 21
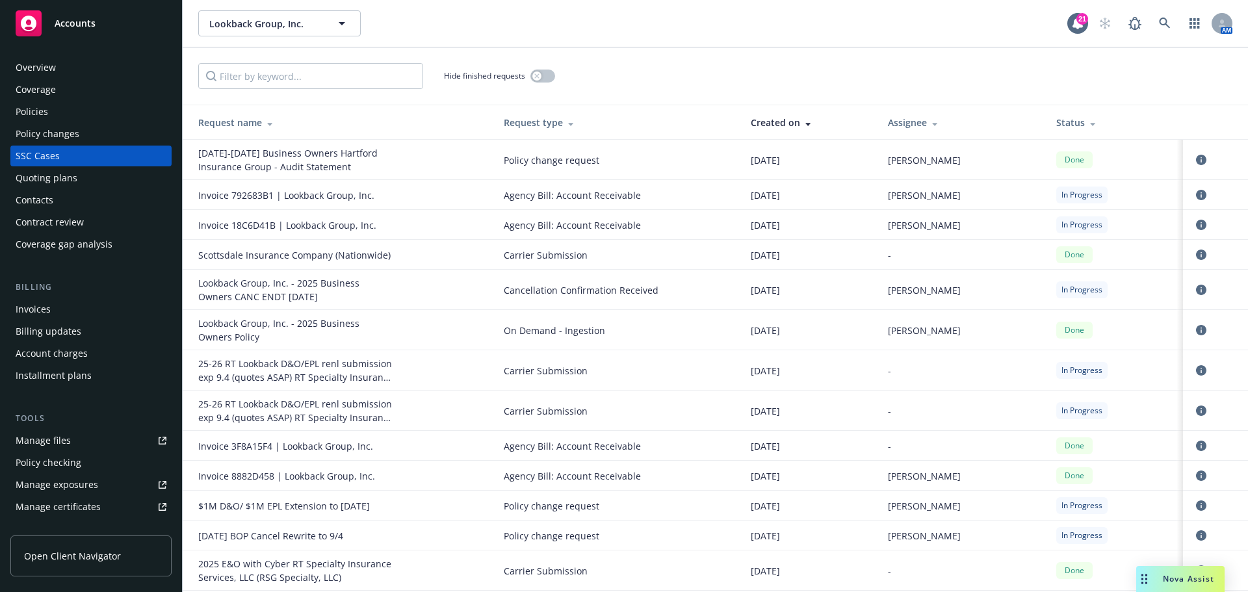
click at [1085, 125] on div at bounding box center [1091, 123] width 12 height 10
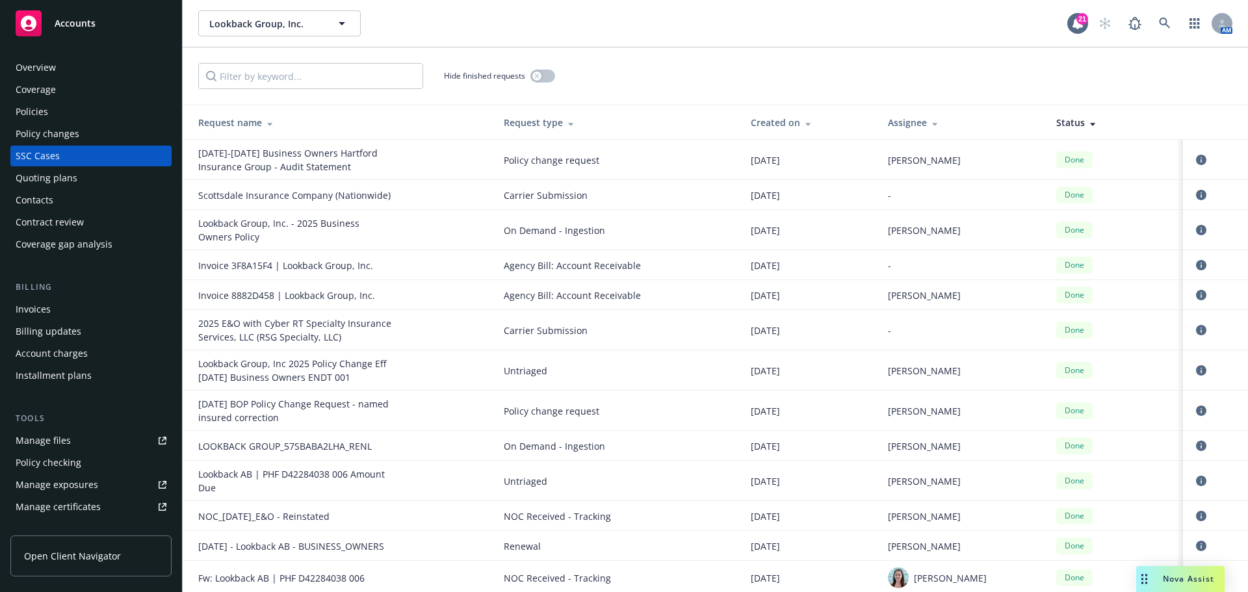
click at [1085, 125] on div at bounding box center [1091, 123] width 12 height 10
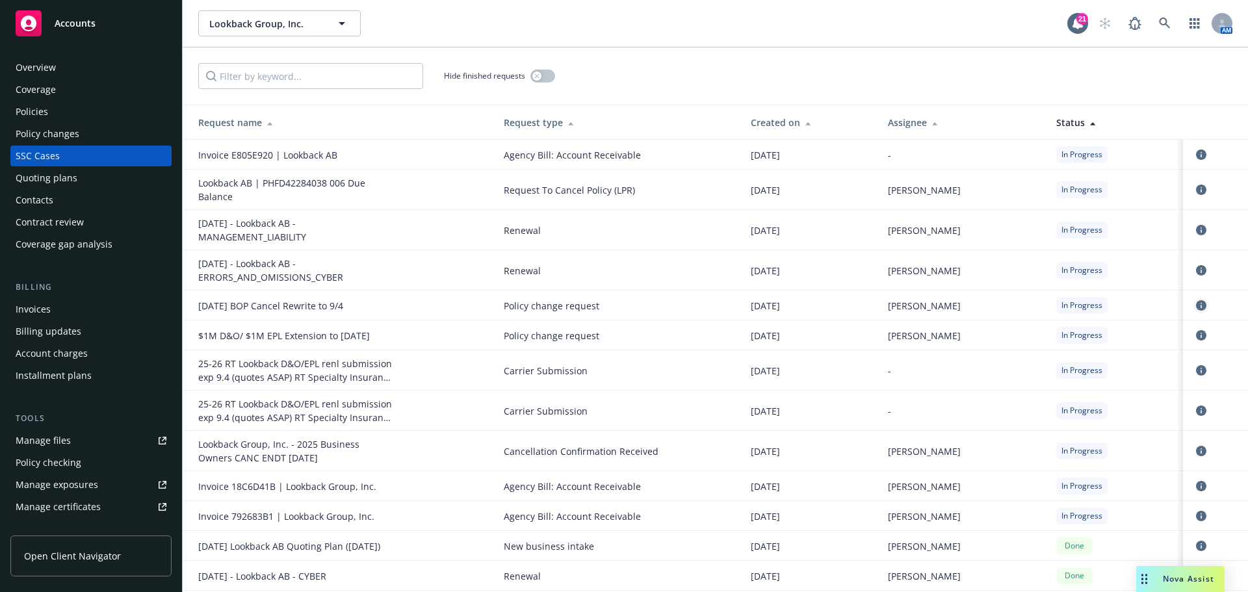
click at [1196, 303] on icon "circleInformation" at bounding box center [1201, 305] width 10 height 10
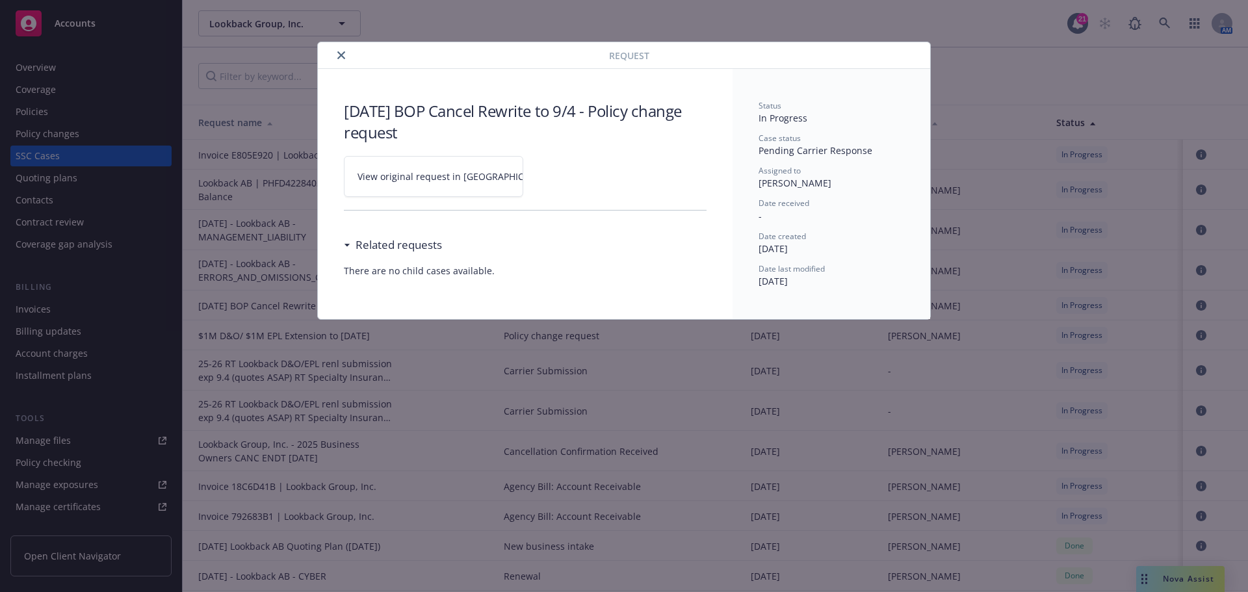
click at [429, 182] on span "View original request in SSC" at bounding box center [456, 177] width 197 height 14
drag, startPoint x: 345, startPoint y: 56, endPoint x: 330, endPoint y: 57, distance: 15.0
click at [345, 56] on icon "close" at bounding box center [341, 55] width 8 height 8
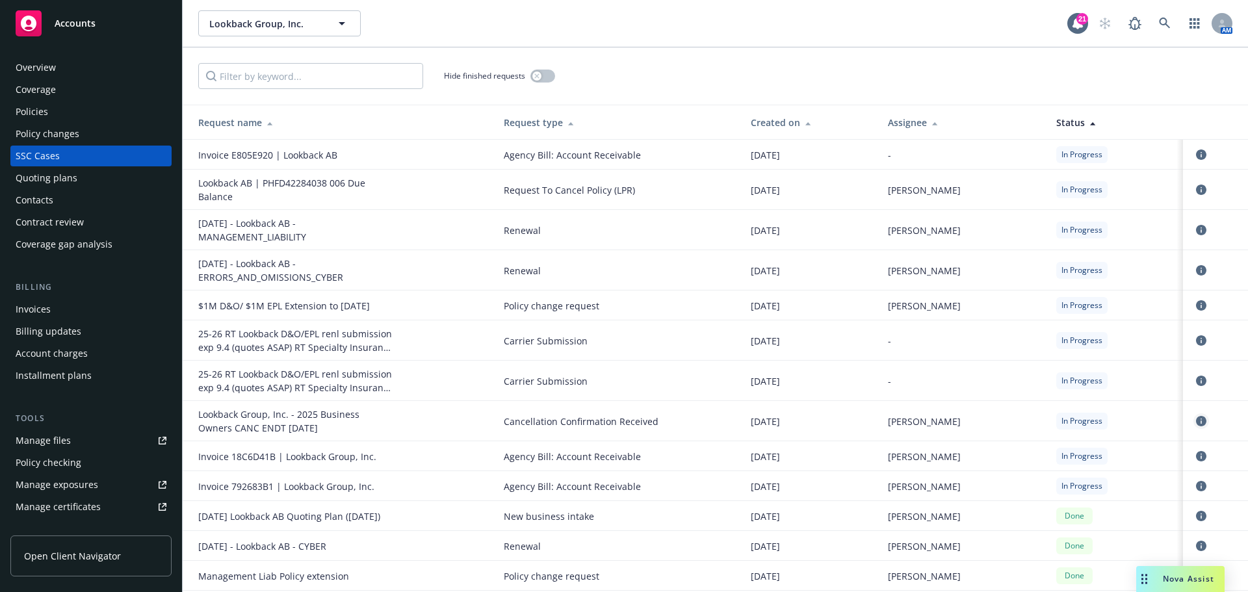
click at [1196, 423] on icon "circleInformation" at bounding box center [1201, 421] width 10 height 10
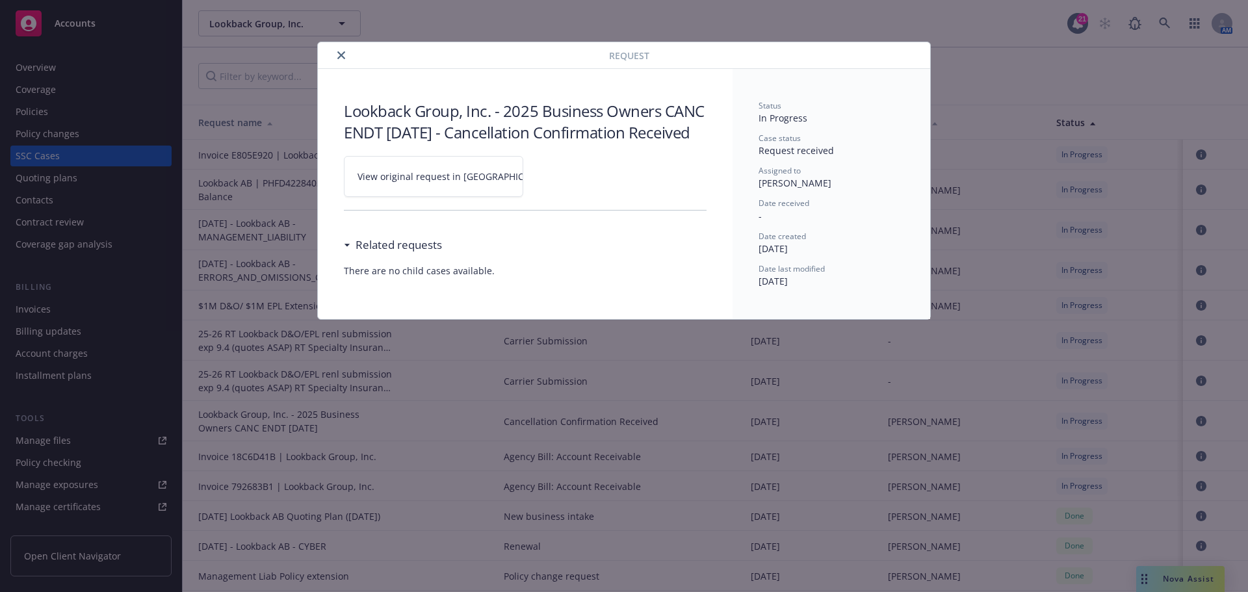
click at [423, 183] on span "View original request in SSC" at bounding box center [456, 177] width 197 height 14
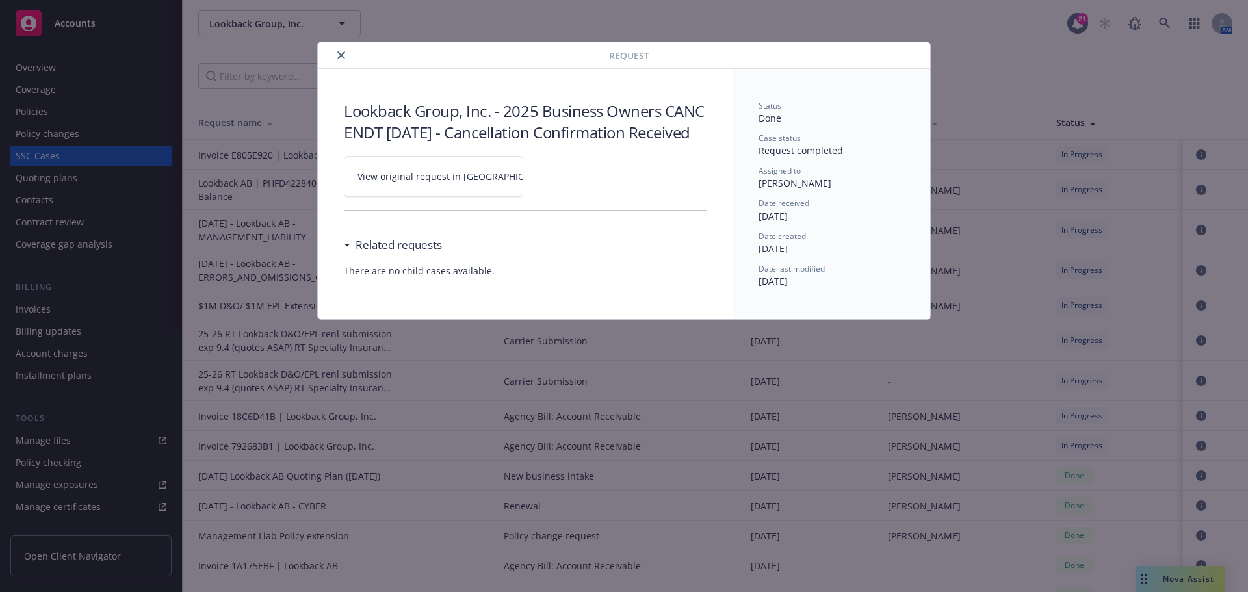
click at [337, 48] on button "close" at bounding box center [342, 55] width 16 height 16
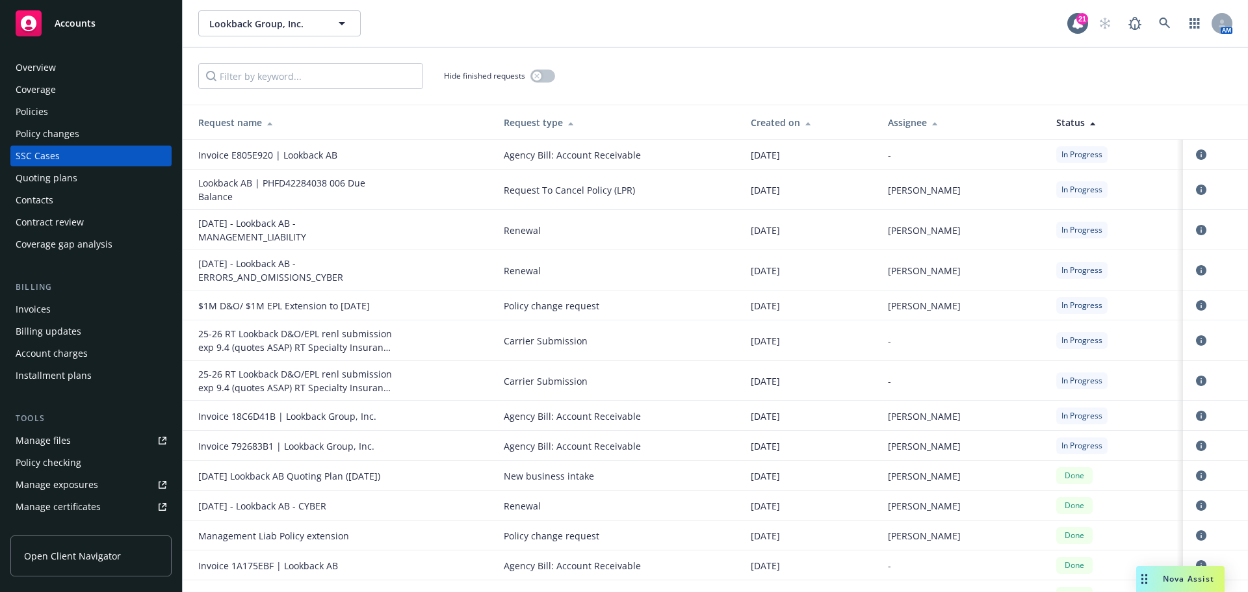
click at [54, 311] on div "Invoices" at bounding box center [91, 309] width 151 height 21
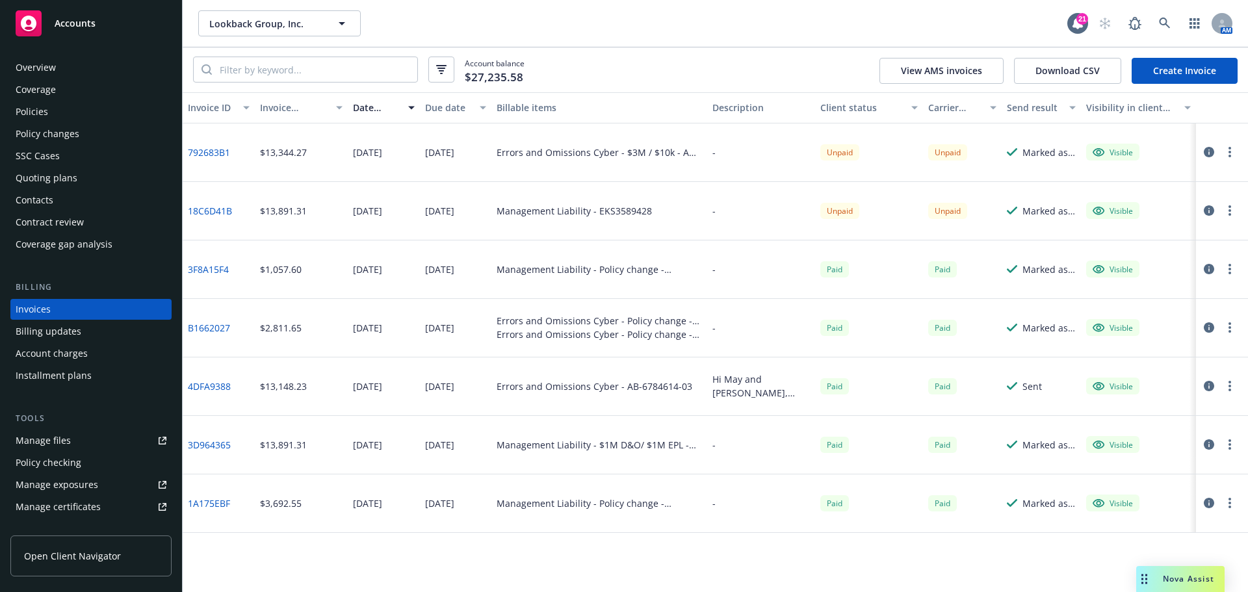
click at [25, 154] on div "SSC Cases" at bounding box center [38, 156] width 44 height 21
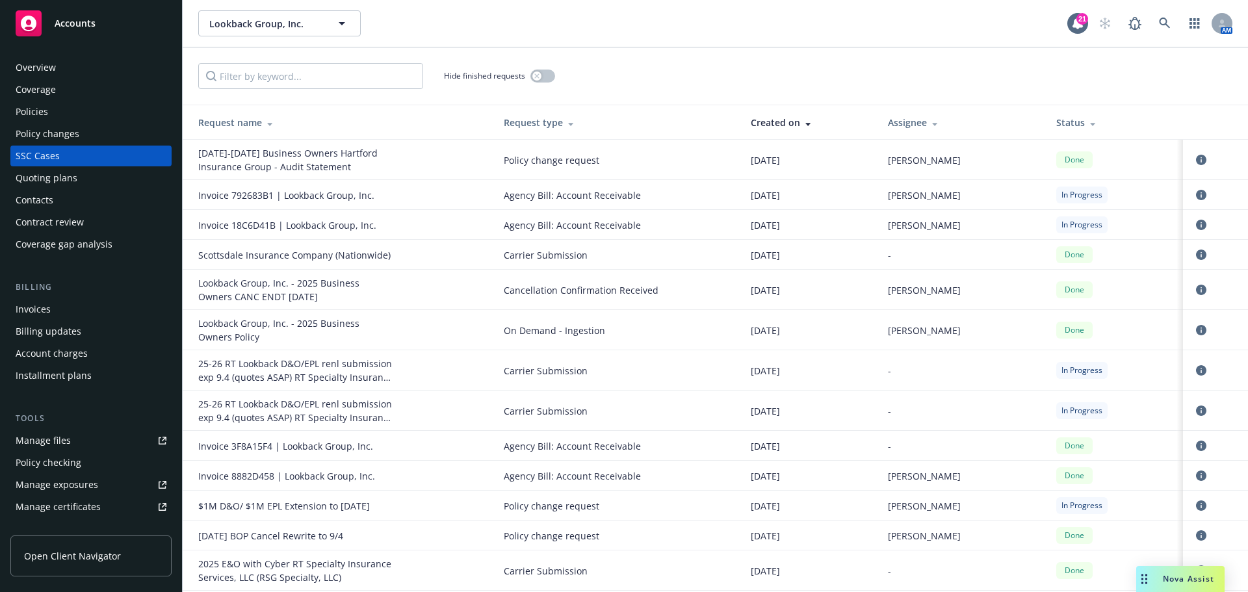
click at [1069, 120] on div "Status" at bounding box center [1114, 123] width 116 height 14
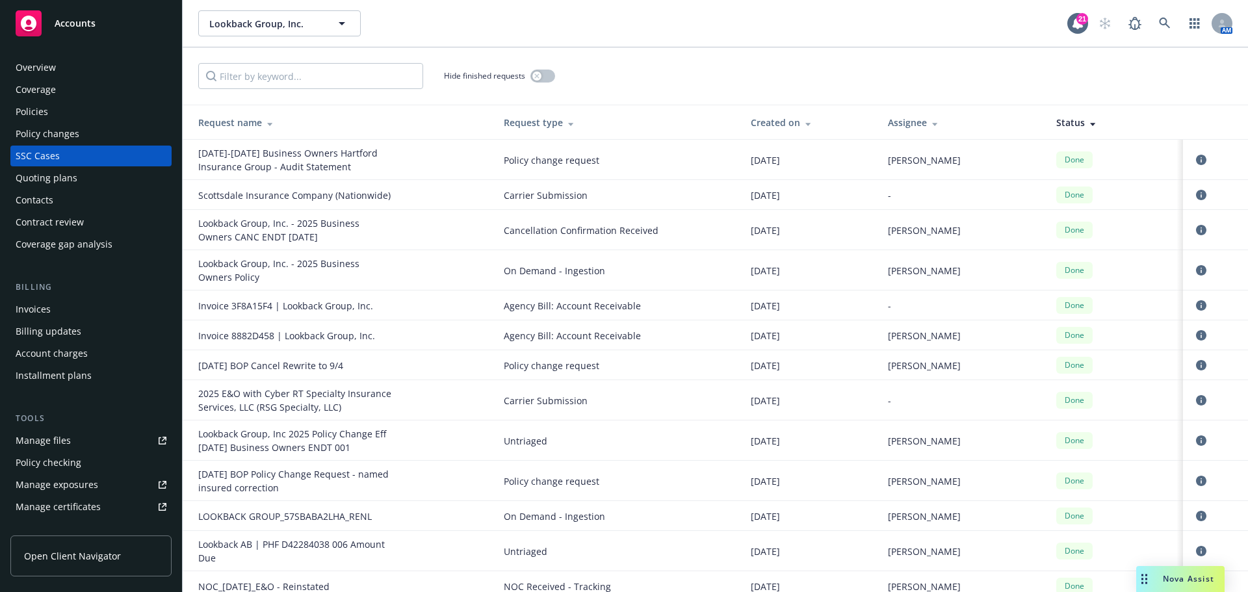
click at [1069, 120] on div "Status" at bounding box center [1114, 123] width 116 height 14
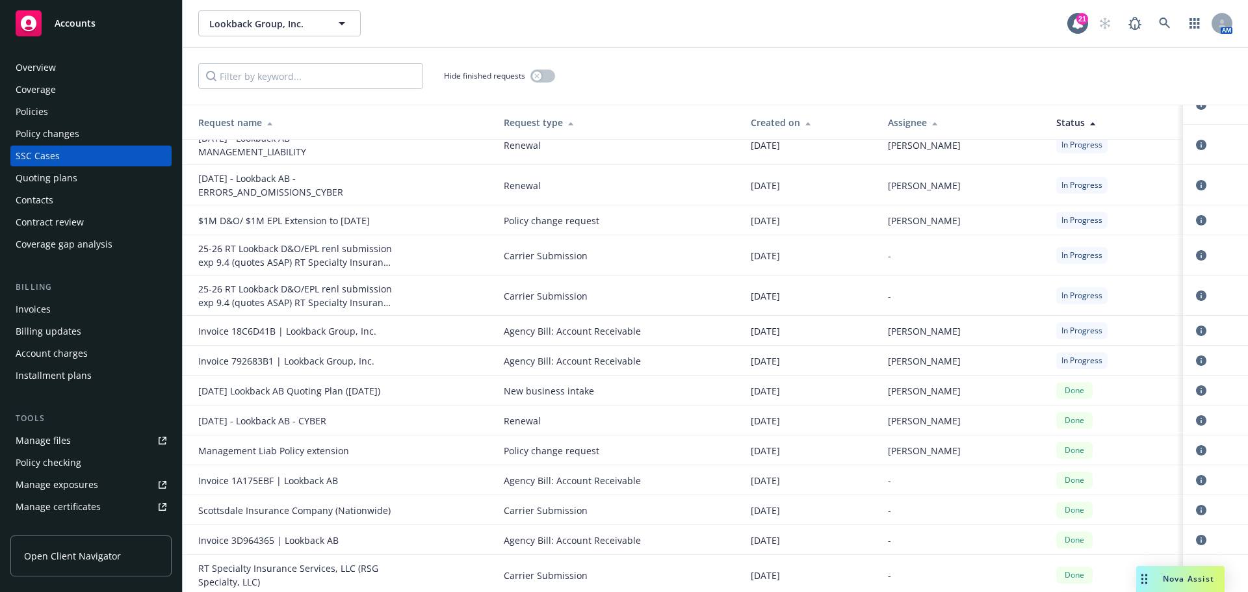
scroll to position [130, 0]
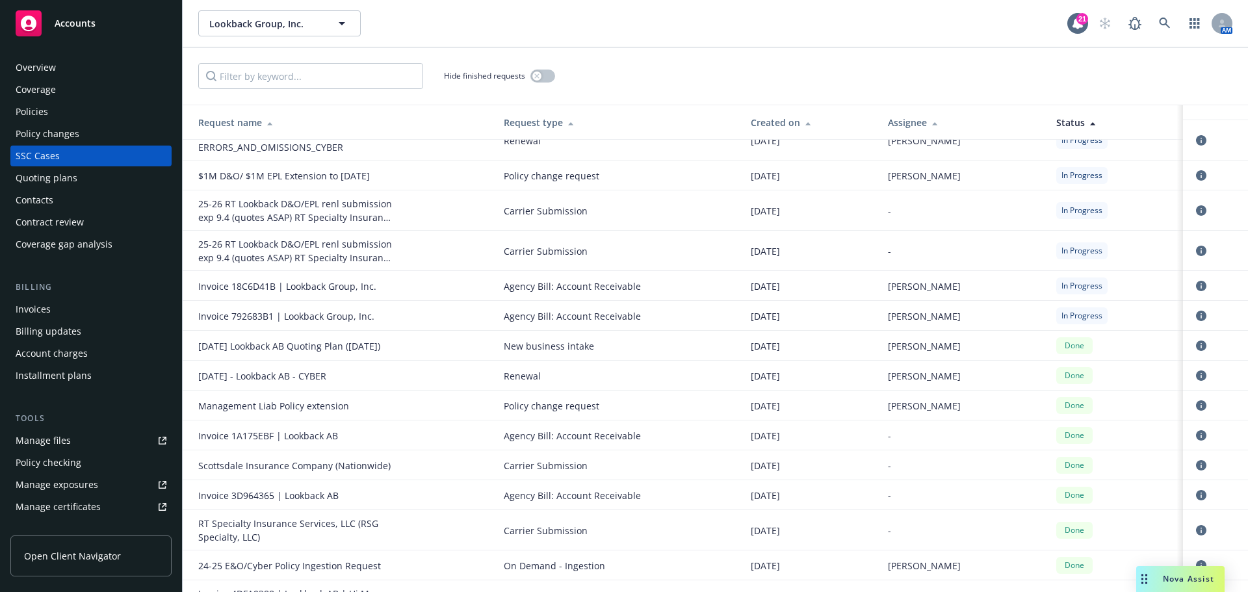
drag, startPoint x: 36, startPoint y: 311, endPoint x: 51, endPoint y: 300, distance: 18.2
click at [36, 311] on div "Invoices" at bounding box center [33, 309] width 35 height 21
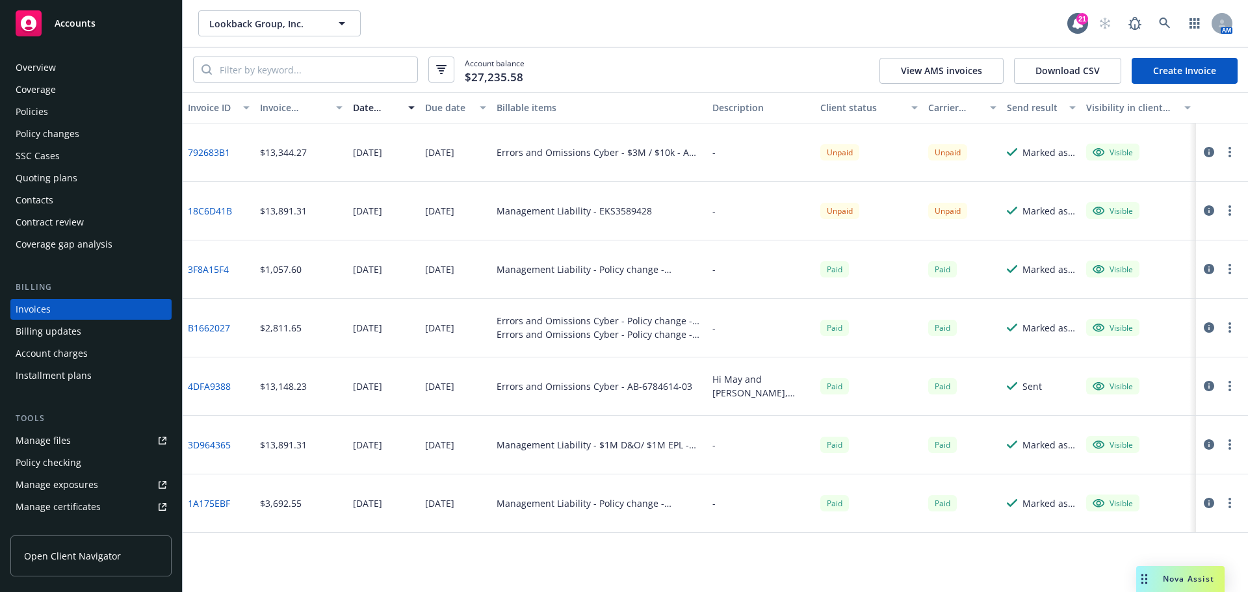
click at [201, 153] on link "792683B1" at bounding box center [209, 153] width 42 height 14
click at [205, 215] on link "18C6D41B" at bounding box center [210, 211] width 44 height 14
click at [61, 177] on div "Quoting plans" at bounding box center [47, 178] width 62 height 21
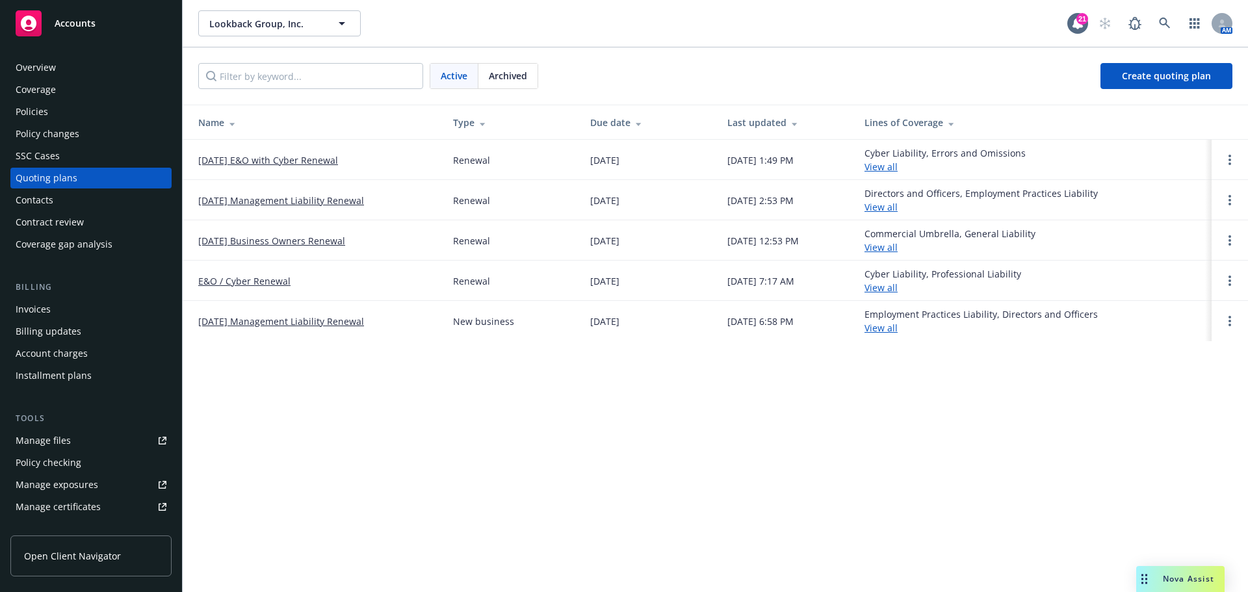
click at [308, 163] on link "[DATE] E&O with Cyber Renewal" at bounding box center [268, 160] width 140 height 14
